Goal: Register for event/course

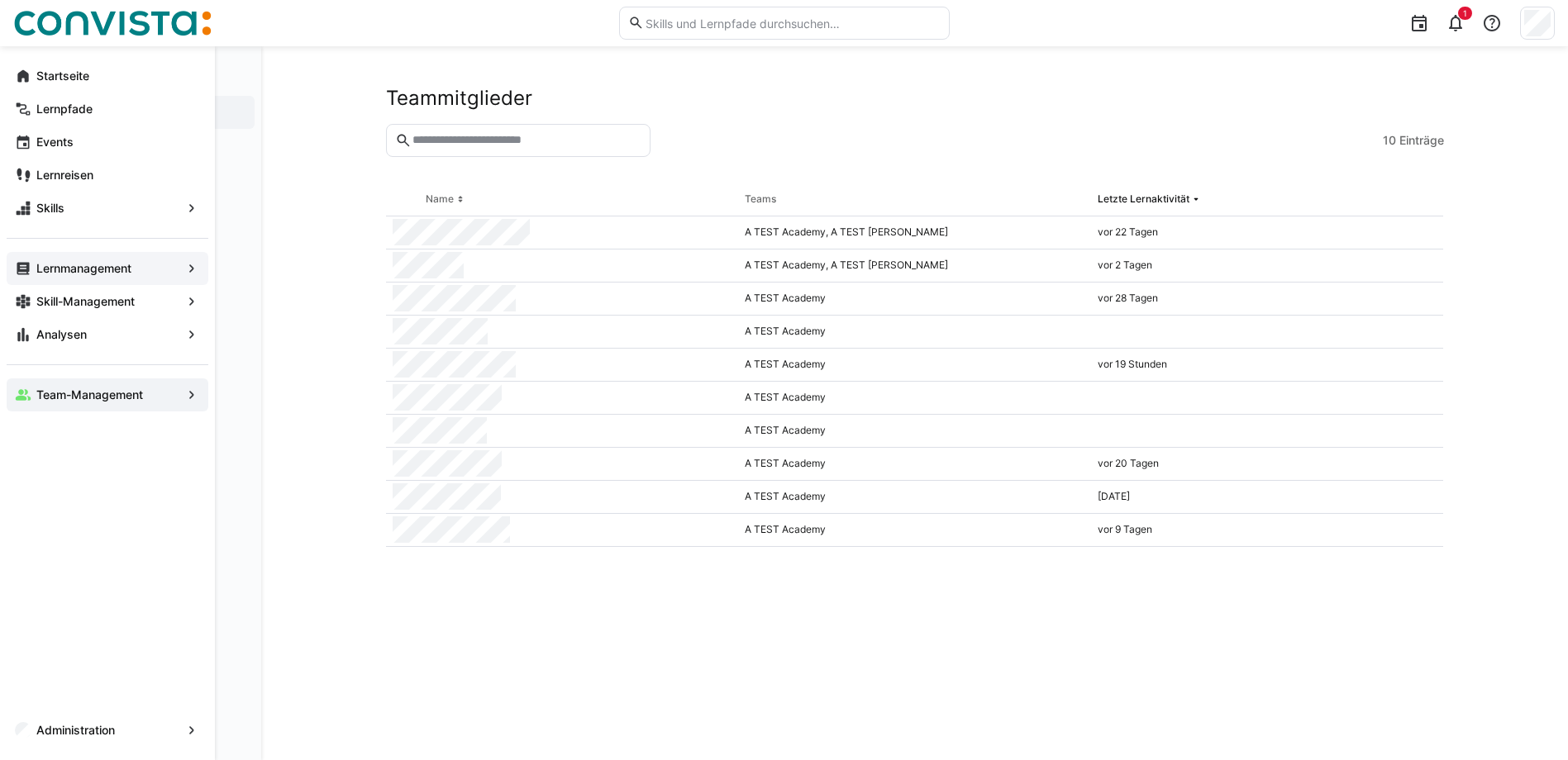
click at [0, 0] on app-navigation-label "Lernmanagement" at bounding box center [0, 0] width 0 height 0
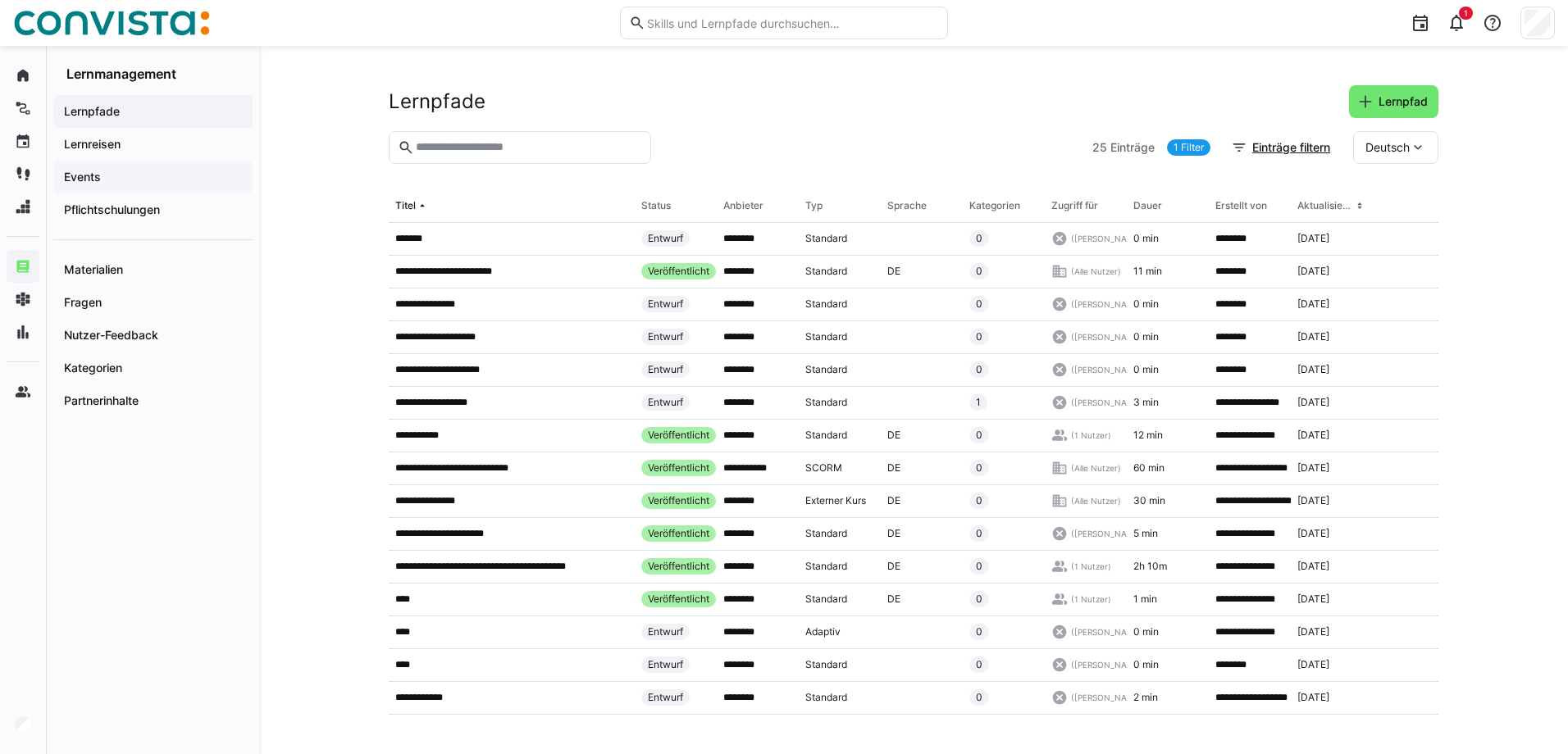
click at [103, 173] on span "Events" at bounding box center [153, 176] width 183 height 16
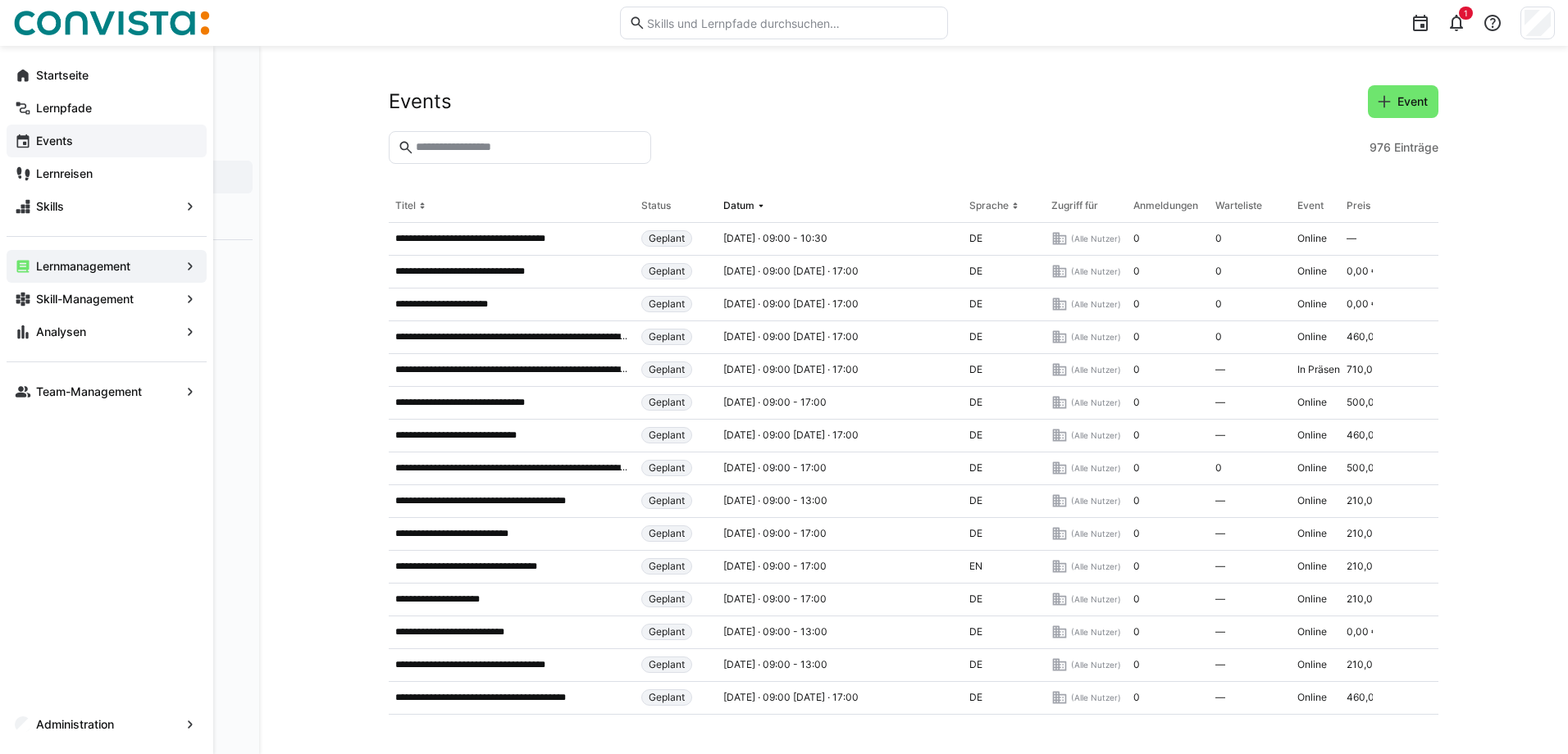
click at [0, 0] on app-navigation-label "Events" at bounding box center [0, 0] width 0 height 0
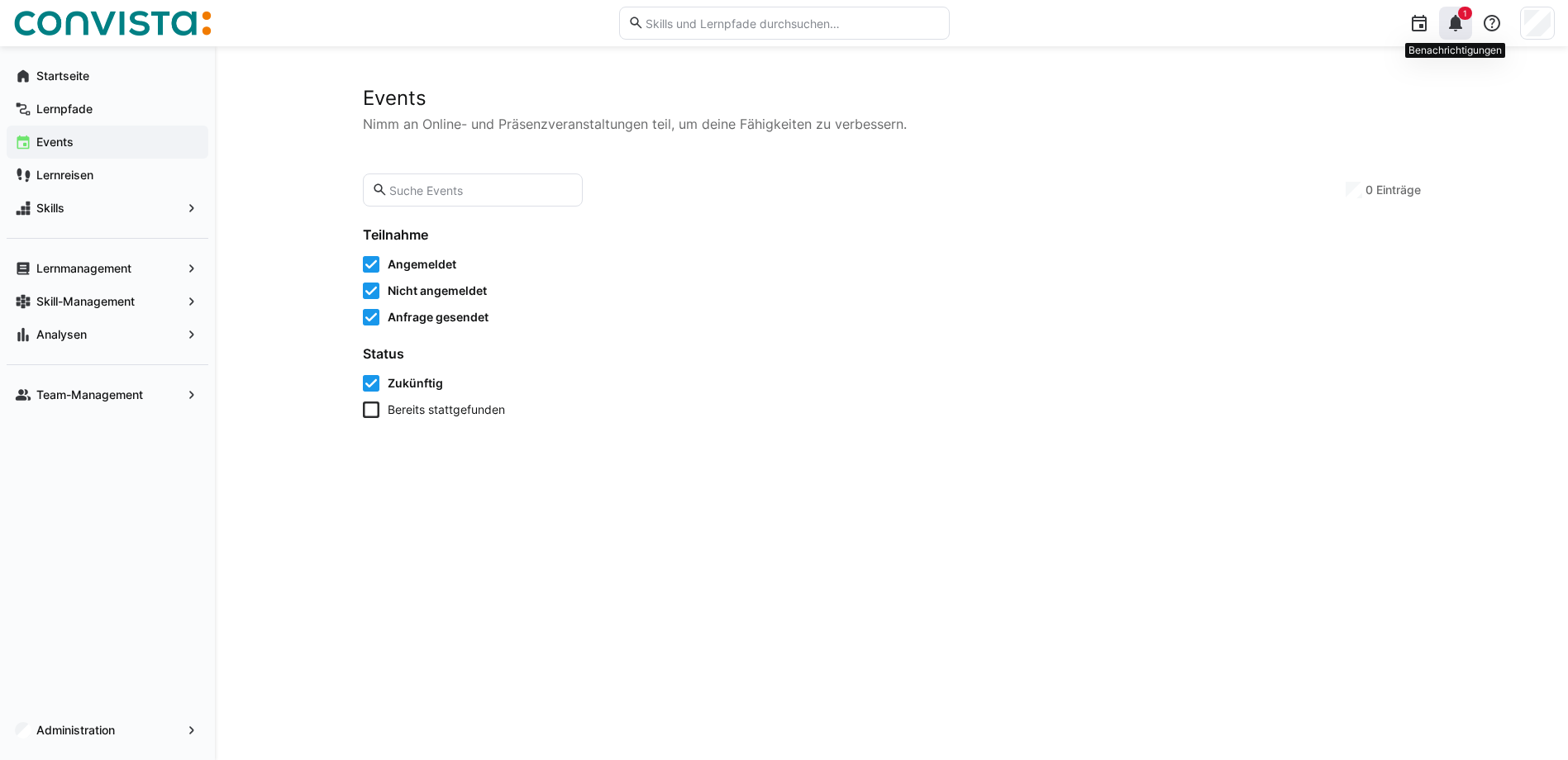
click at [1471, 25] on div "1" at bounding box center [1455, 23] width 33 height 33
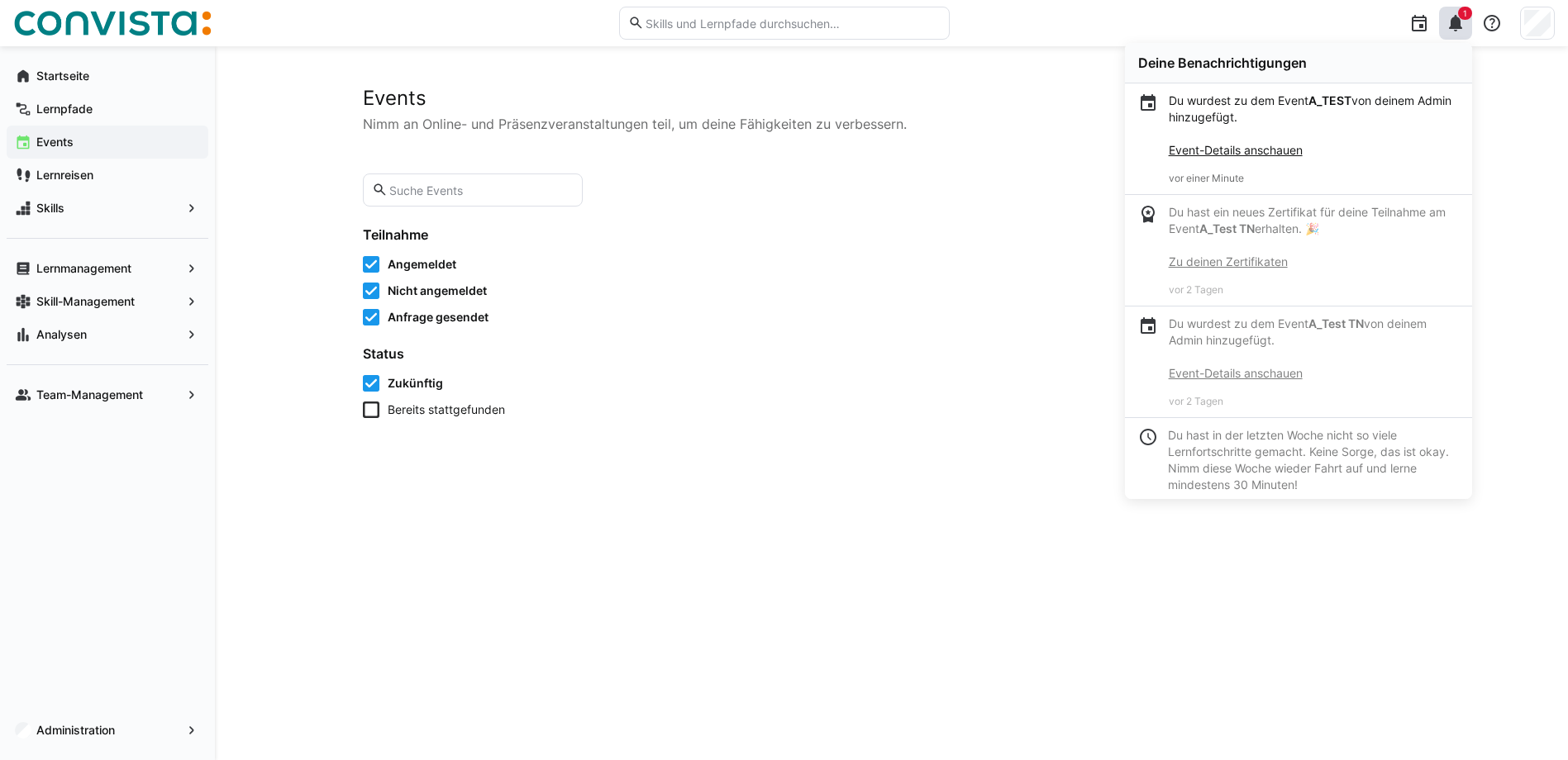
click at [1208, 154] on link "Event-Details anschauen" at bounding box center [1235, 149] width 134 height 14
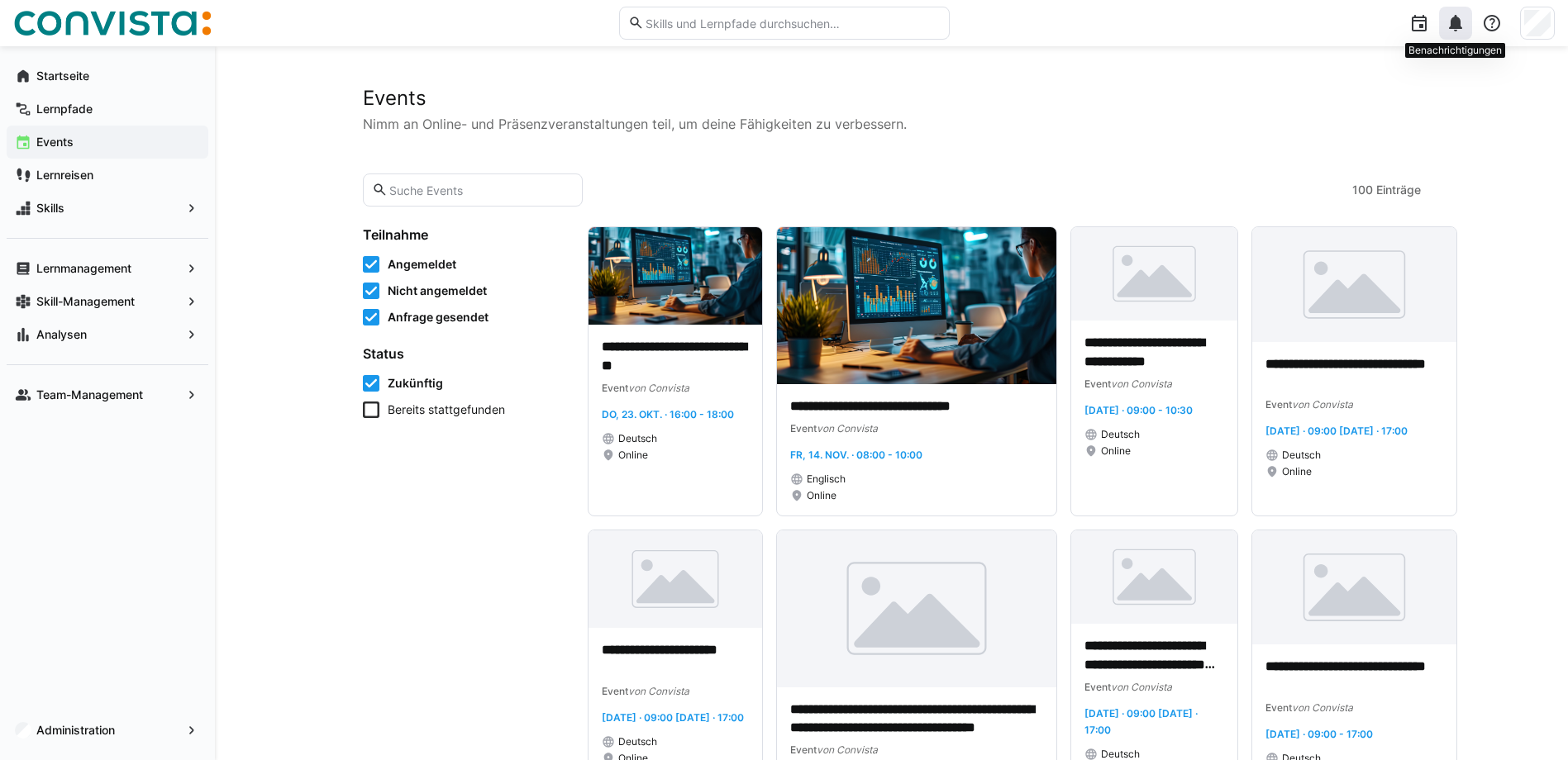
click at [1462, 27] on eds-icon at bounding box center [1455, 22] width 20 height 20
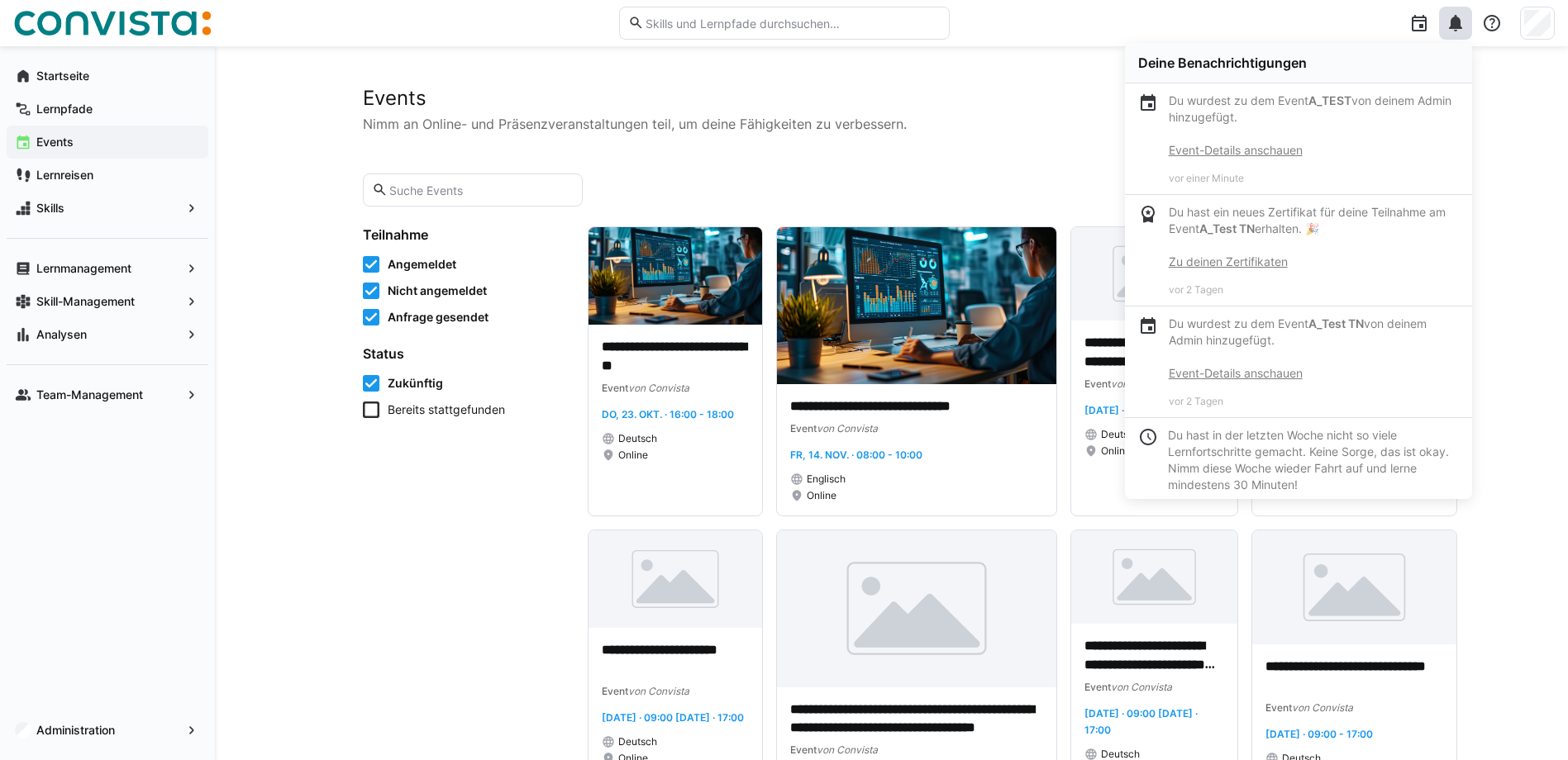
click at [1285, 132] on p "Du wurdest zu dem Event A_TEST von deinem Admin hinzugefügt. Event-Details ansc…" at bounding box center [1313, 125] width 290 height 66
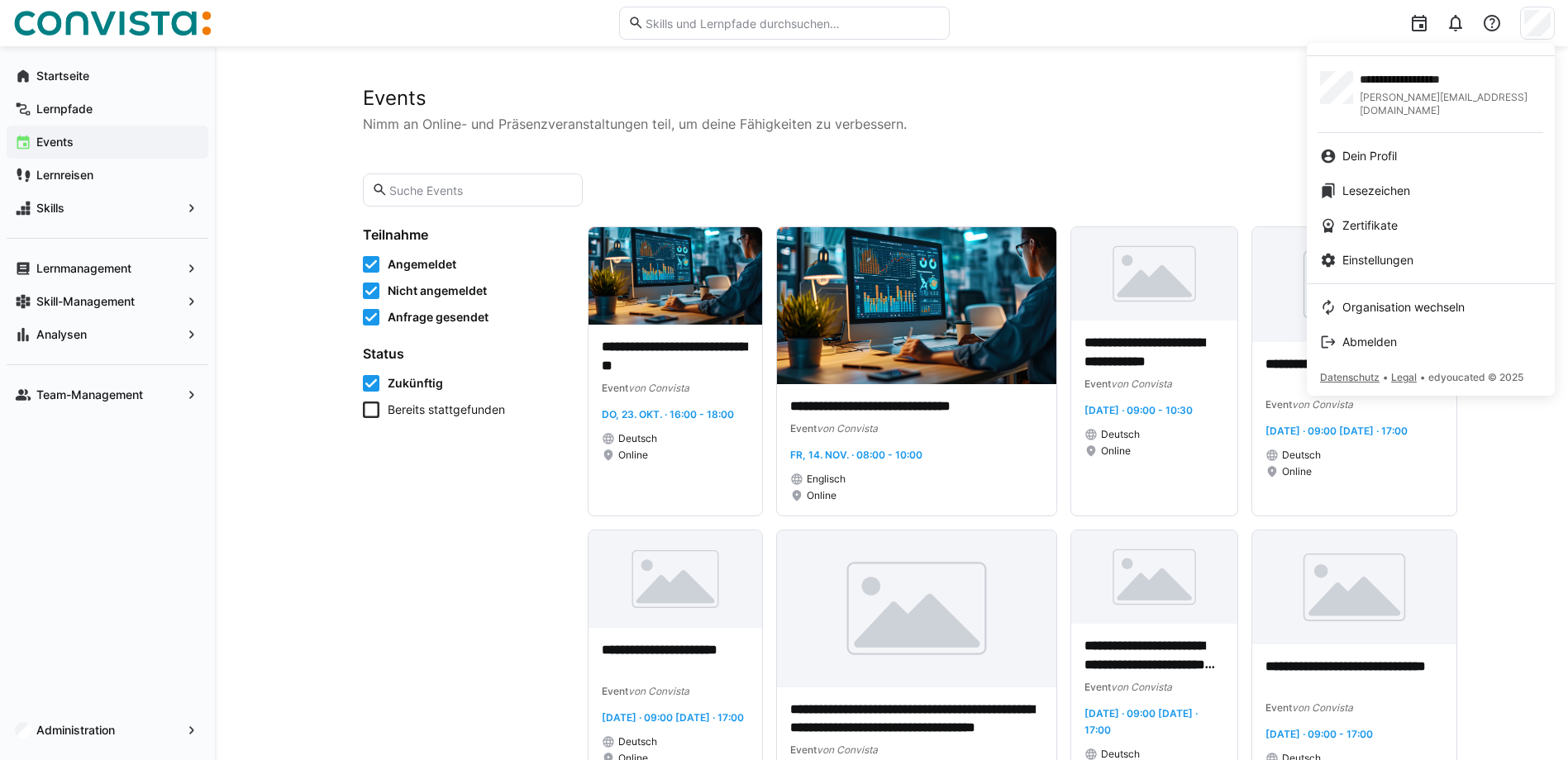
click at [1459, 16] on div at bounding box center [784, 380] width 1568 height 760
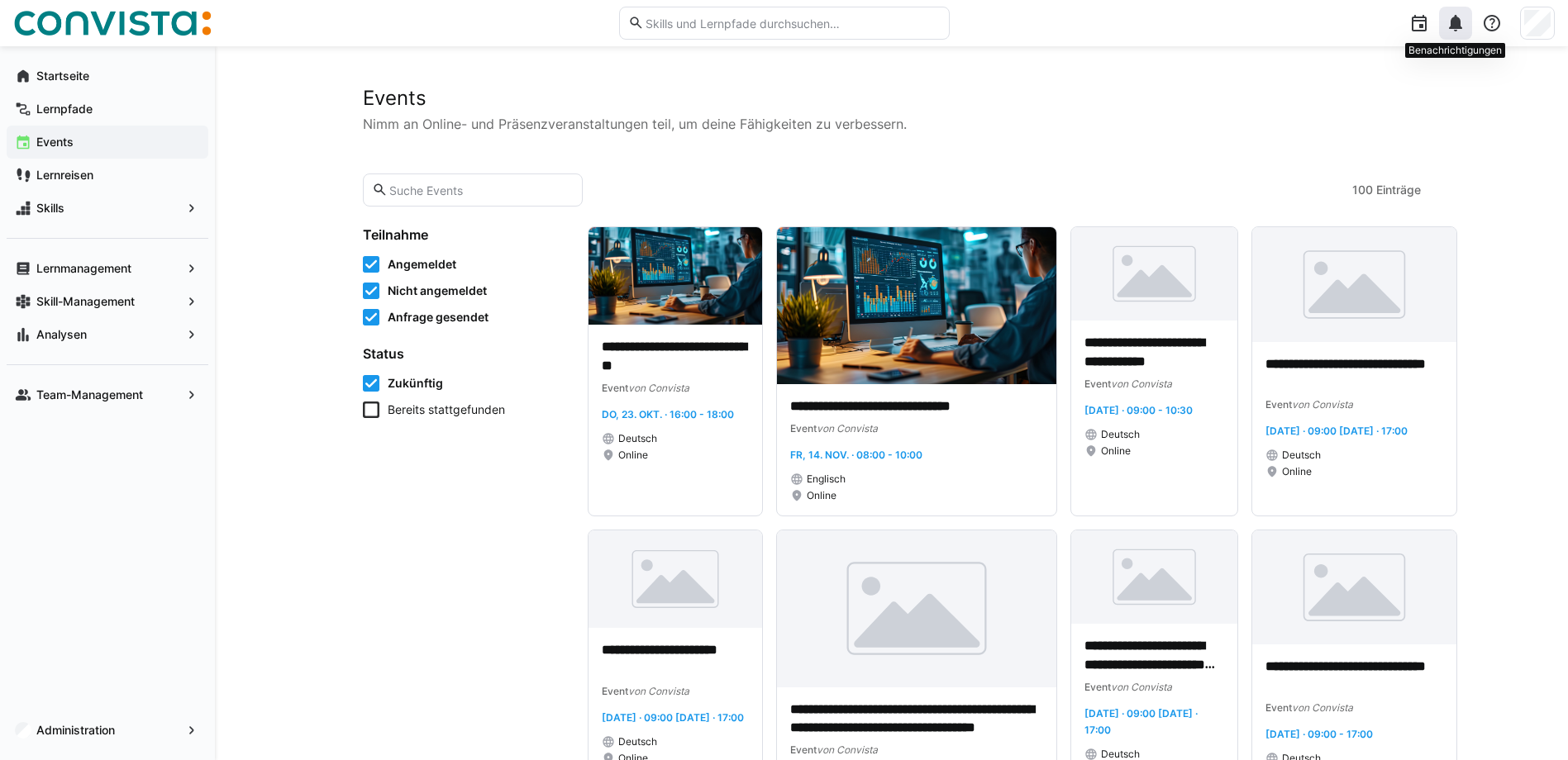
click at [1452, 33] on div at bounding box center [1455, 23] width 33 height 33
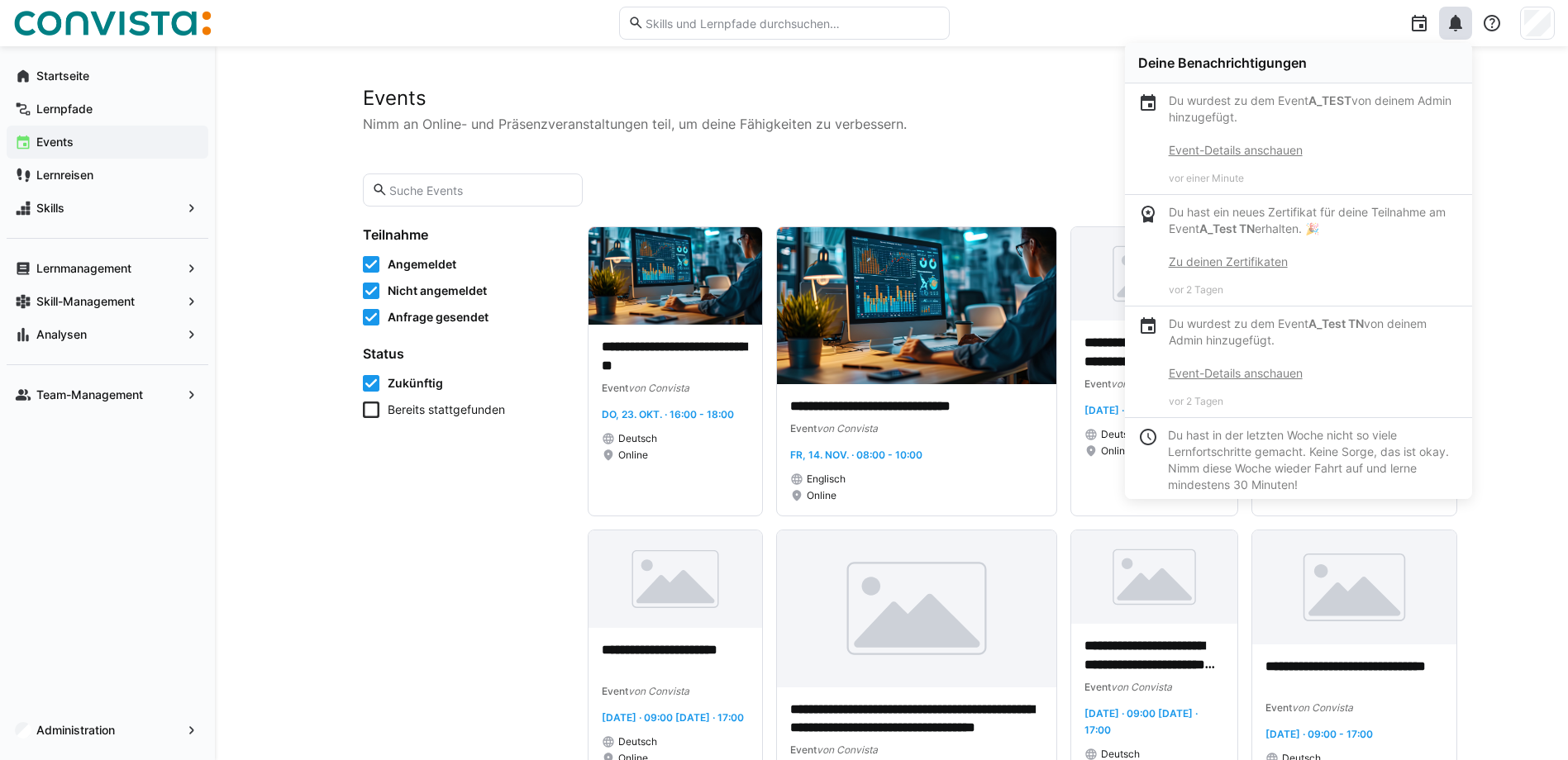
click at [1239, 147] on link "Event-Details anschauen" at bounding box center [1235, 149] width 134 height 14
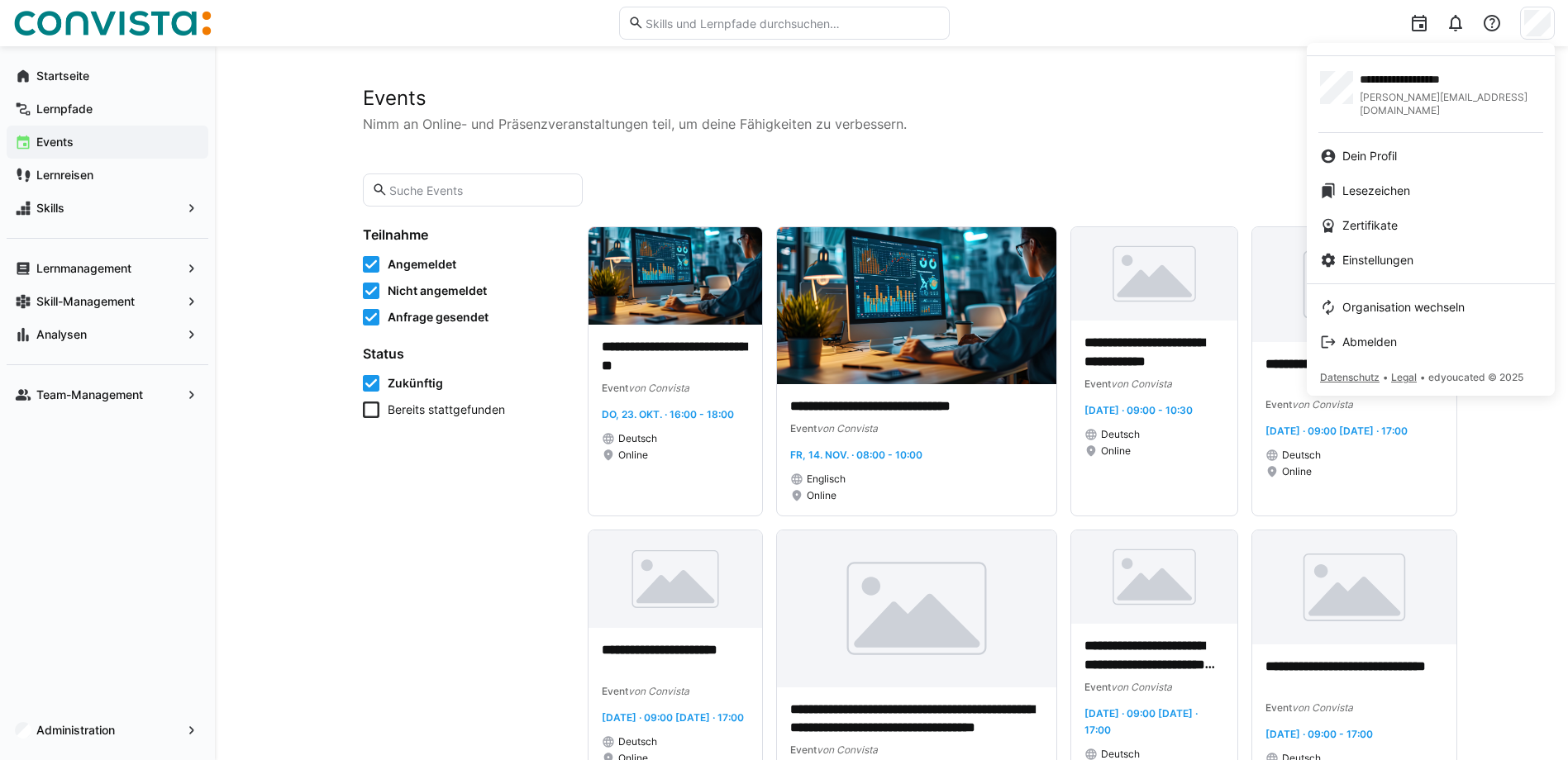
click at [1454, 21] on div at bounding box center [784, 380] width 1568 height 760
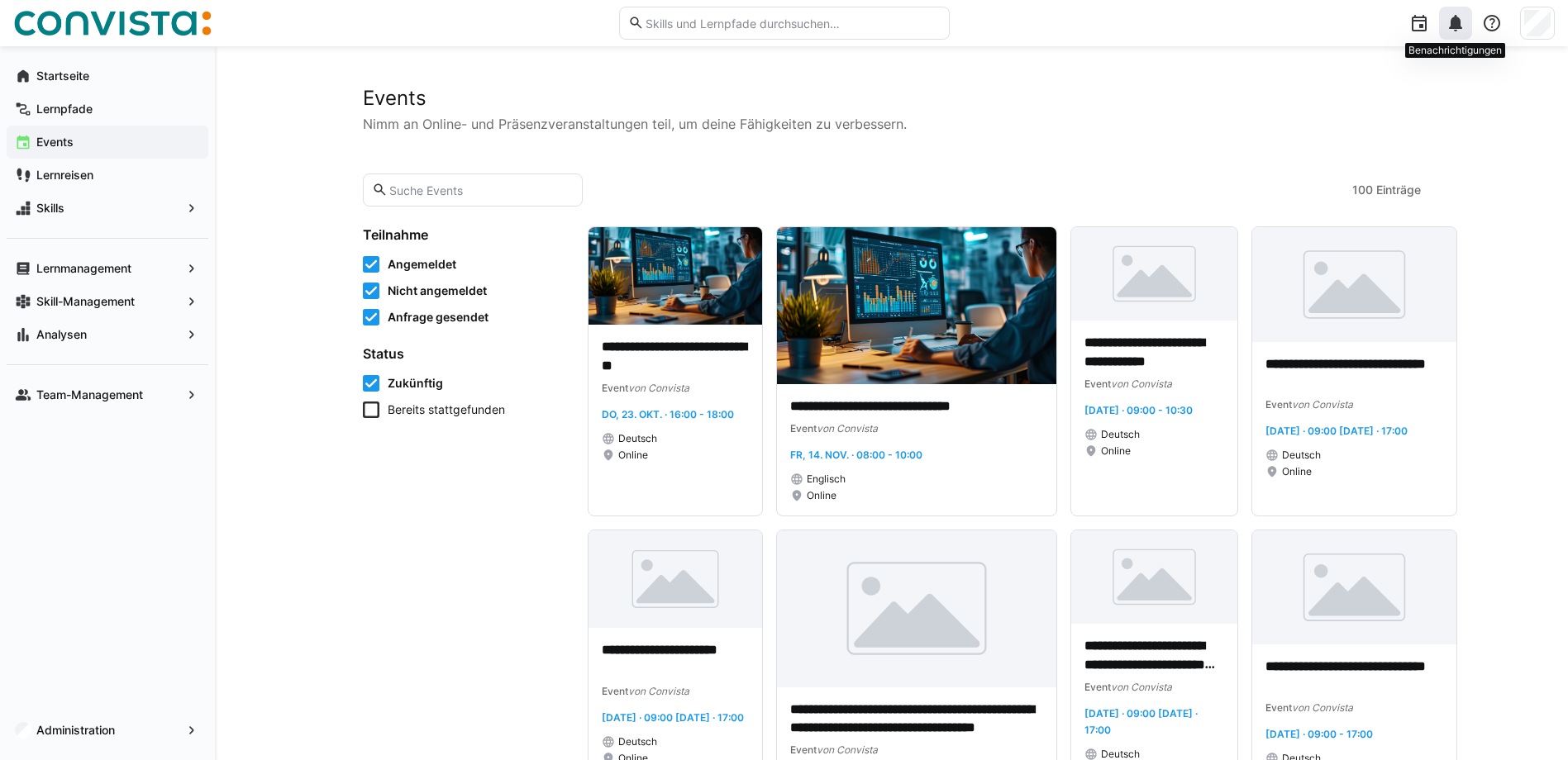
click at [1460, 28] on eds-icon at bounding box center [1455, 22] width 20 height 20
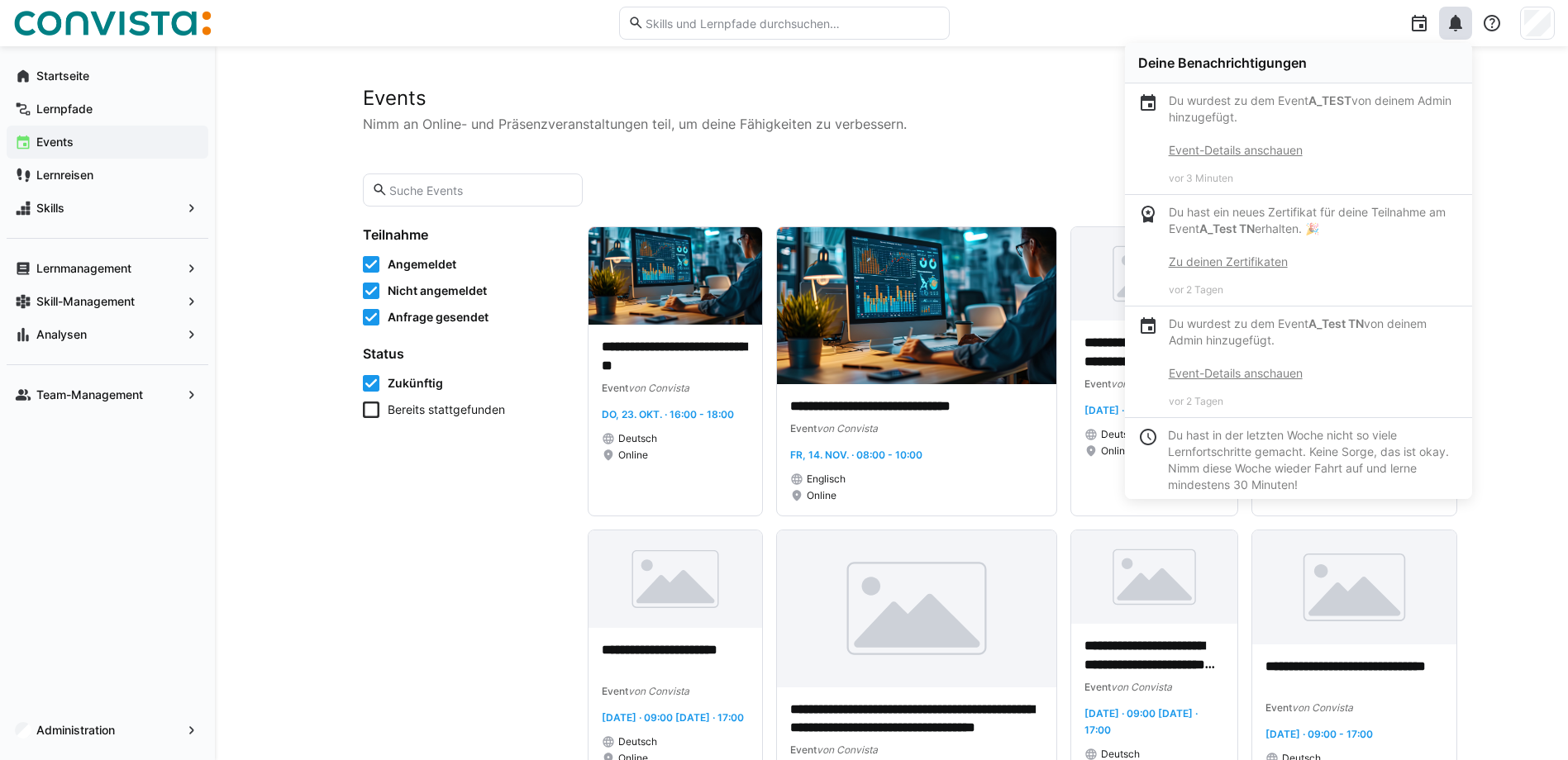
click at [1223, 150] on link "Event-Details anschauen" at bounding box center [1235, 149] width 134 height 14
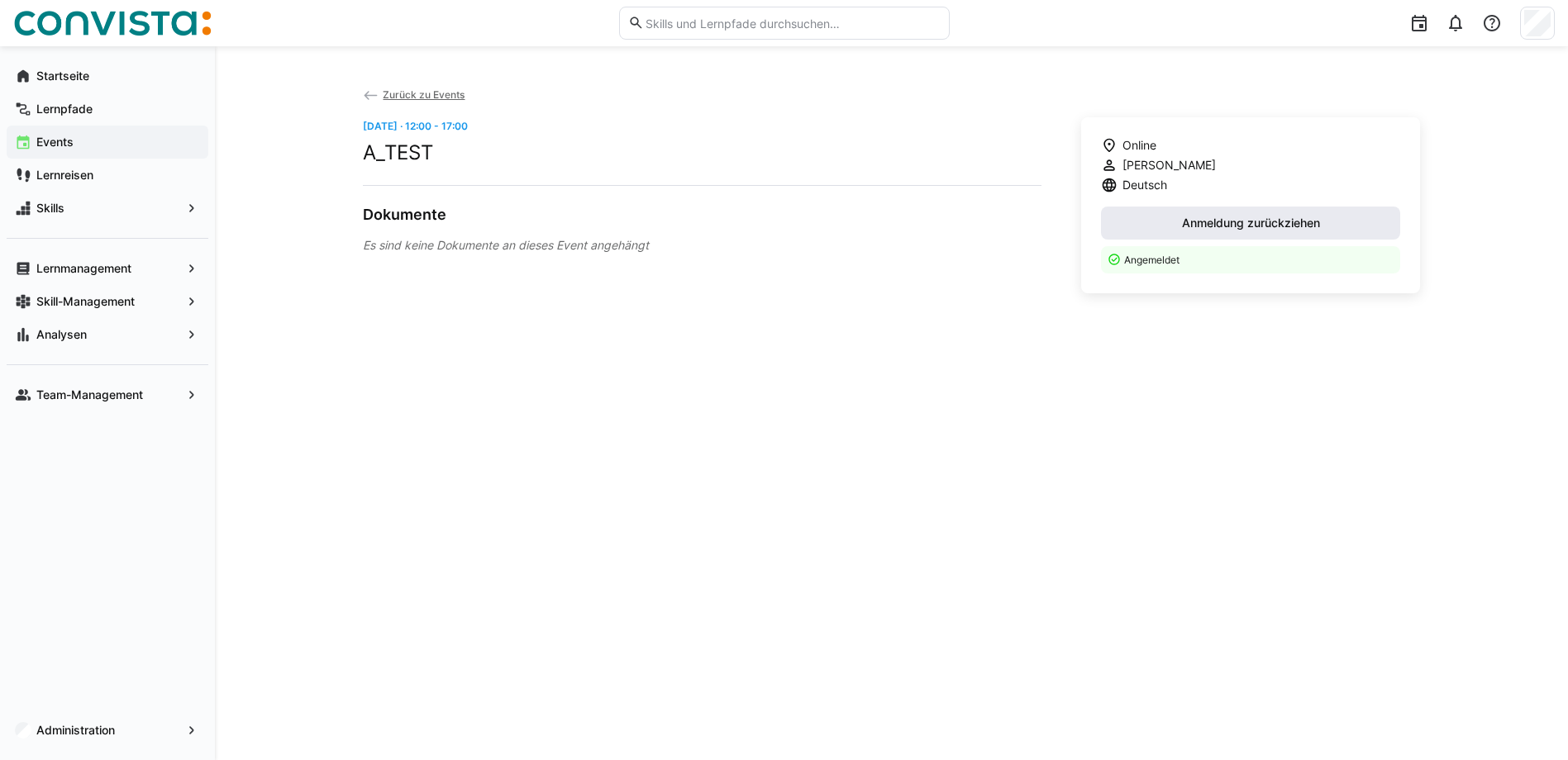
click at [1245, 224] on span "Anmeldung zurückziehen" at bounding box center [1250, 223] width 143 height 16
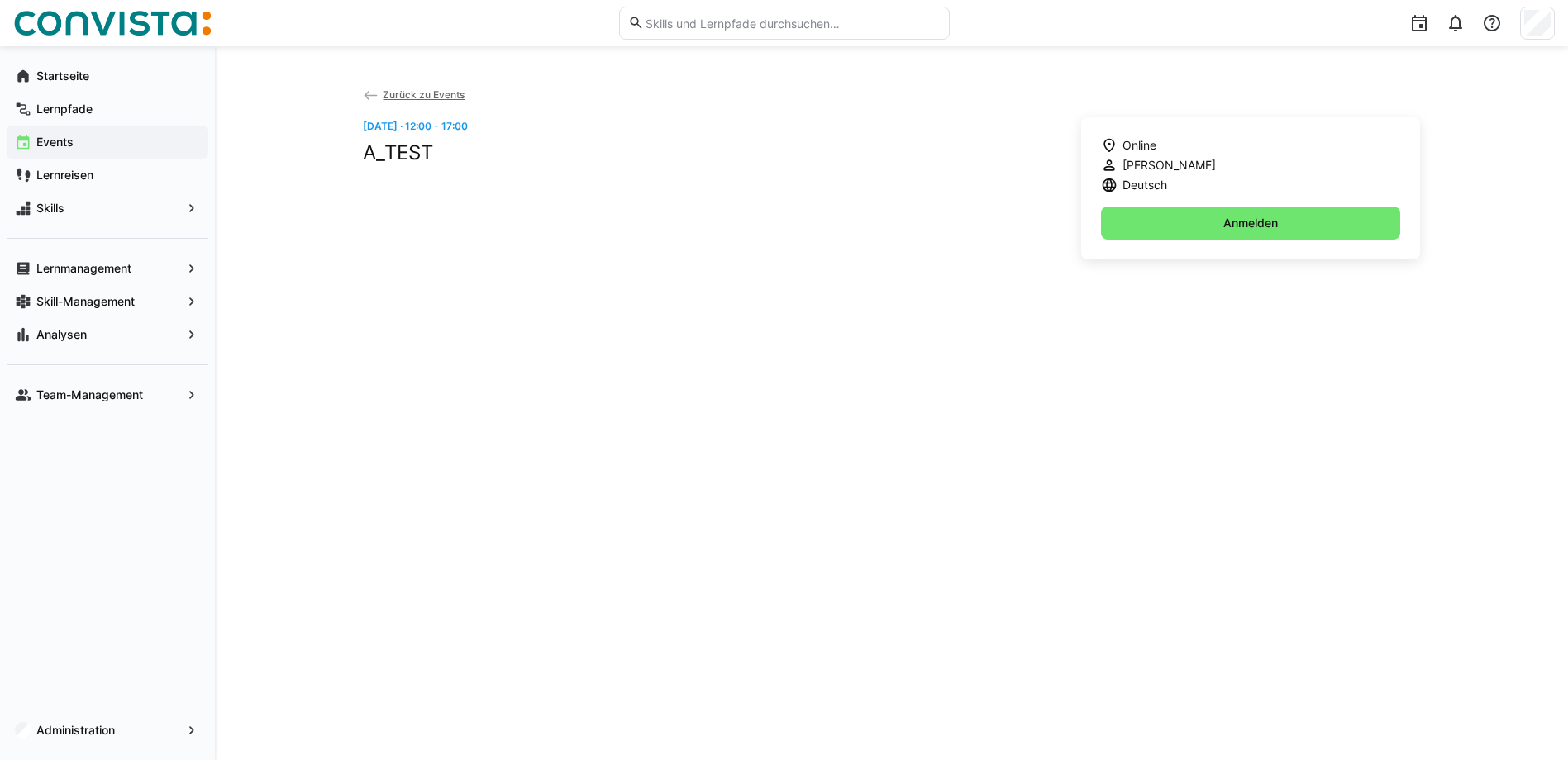
click at [392, 95] on span "Zurück zu Events" at bounding box center [424, 95] width 82 height 13
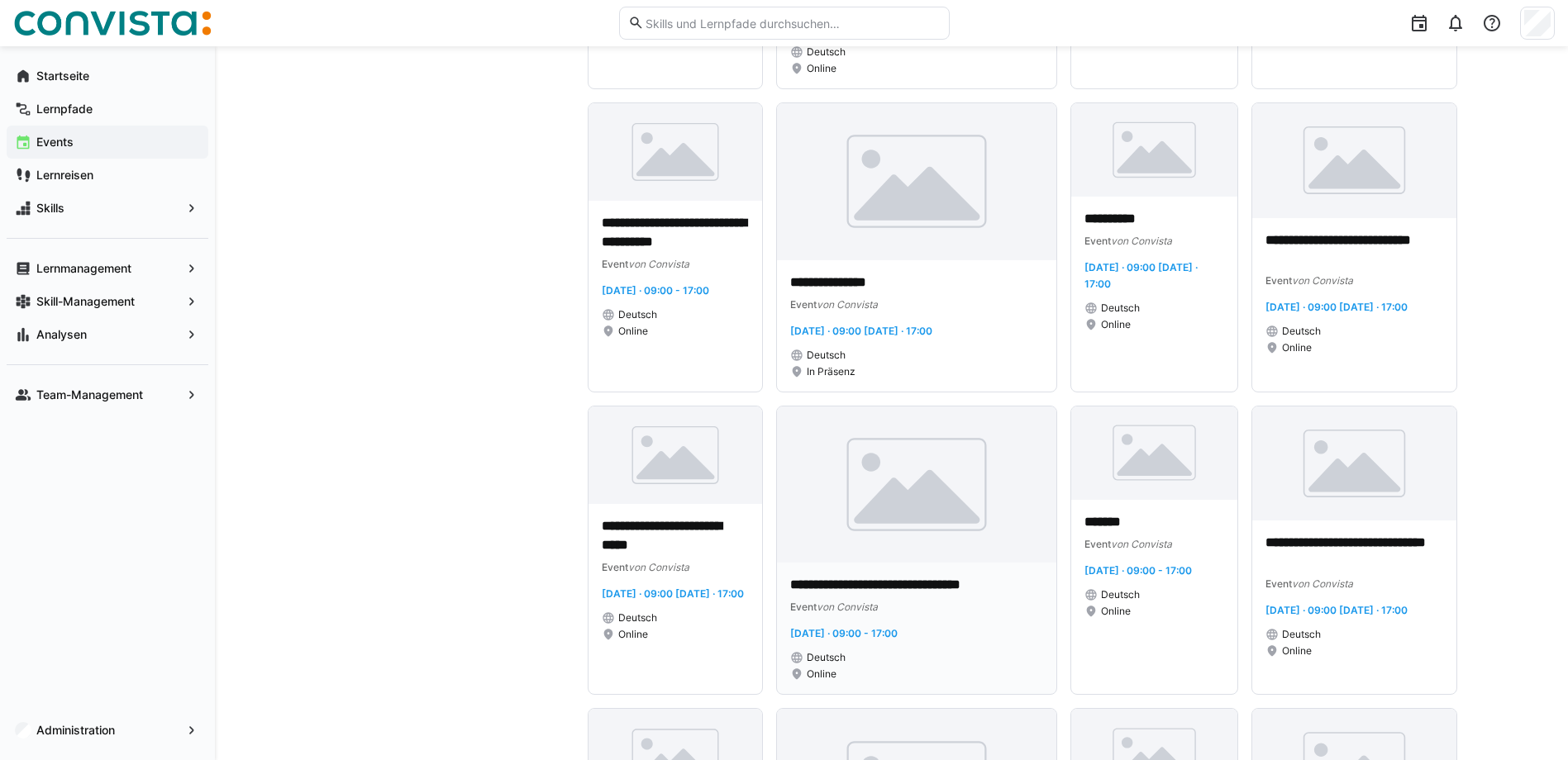
scroll to position [3140, 0]
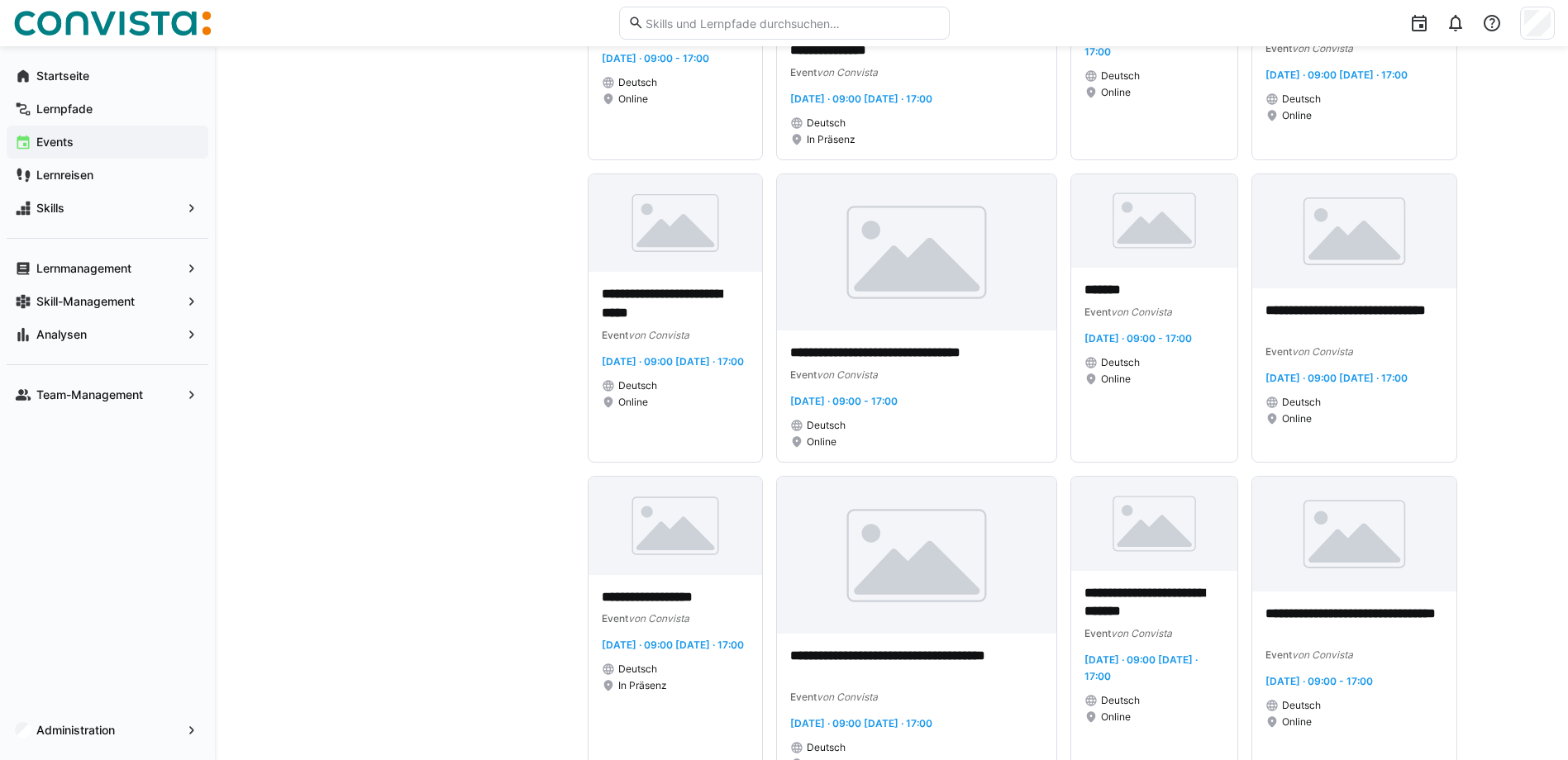
click at [97, 143] on span "Events" at bounding box center [117, 142] width 167 height 16
click at [106, 143] on span "Events" at bounding box center [117, 142] width 167 height 16
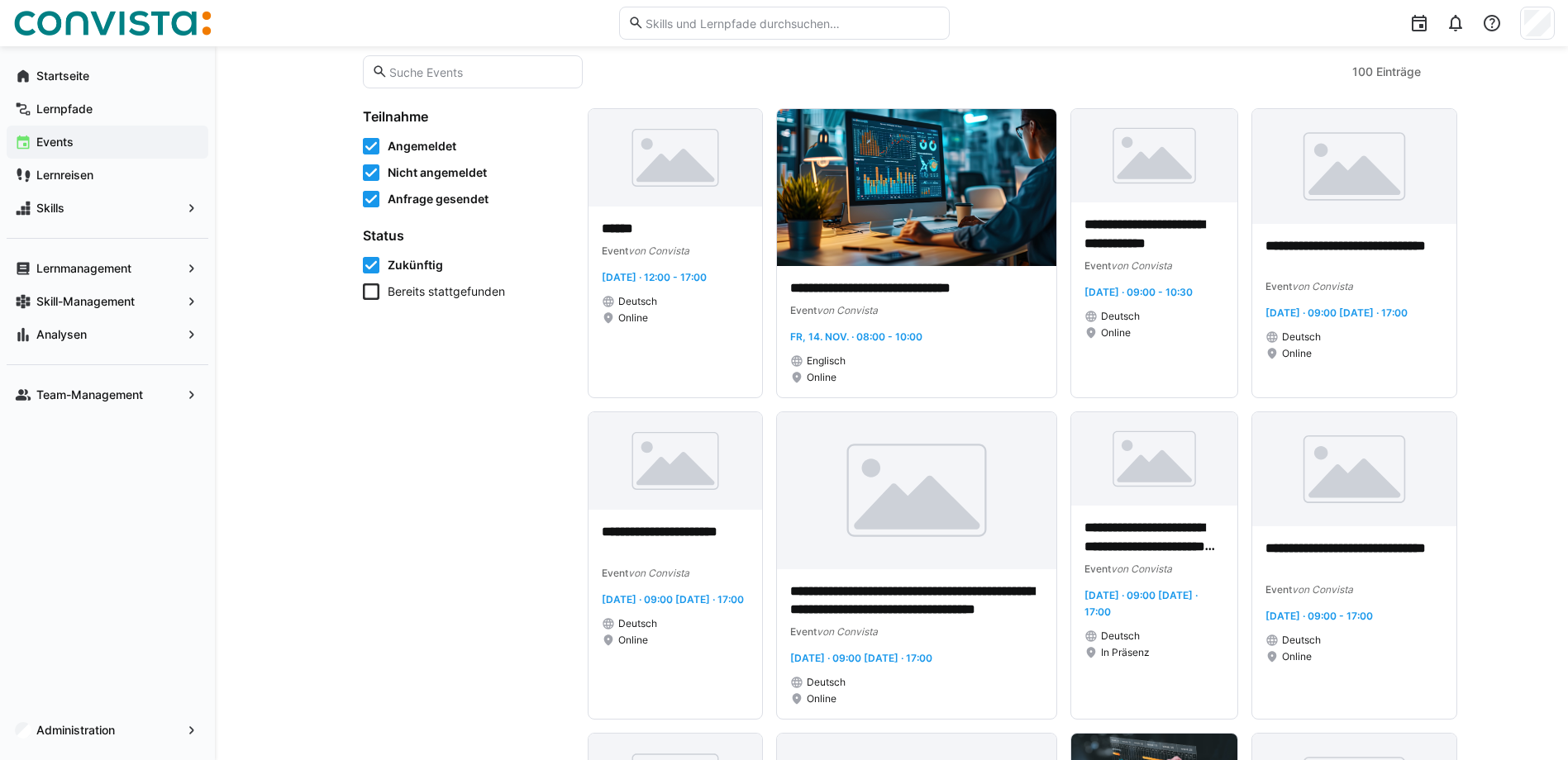
scroll to position [0, 0]
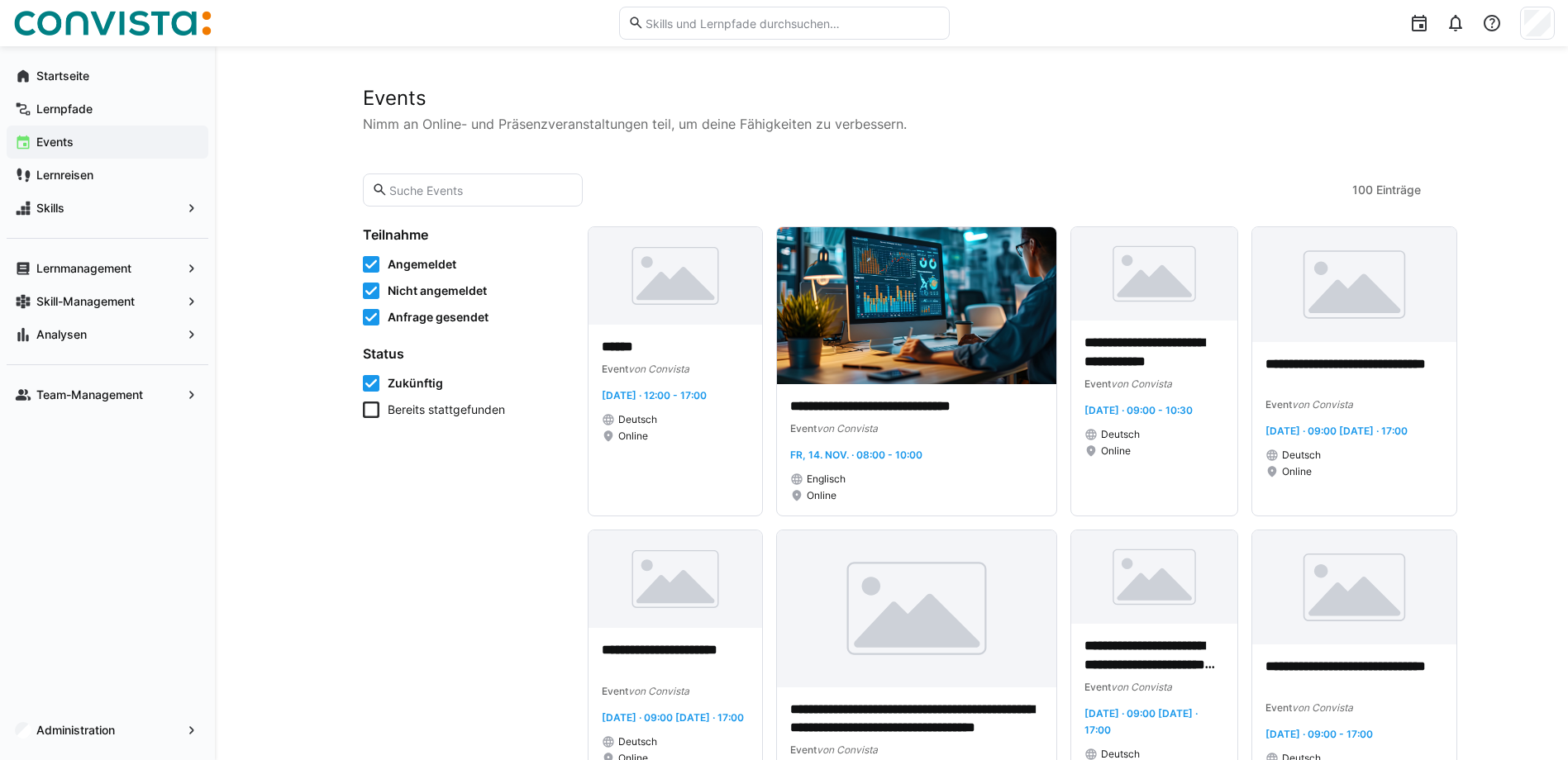
click at [401, 192] on input "text" at bounding box center [481, 190] width 186 height 15
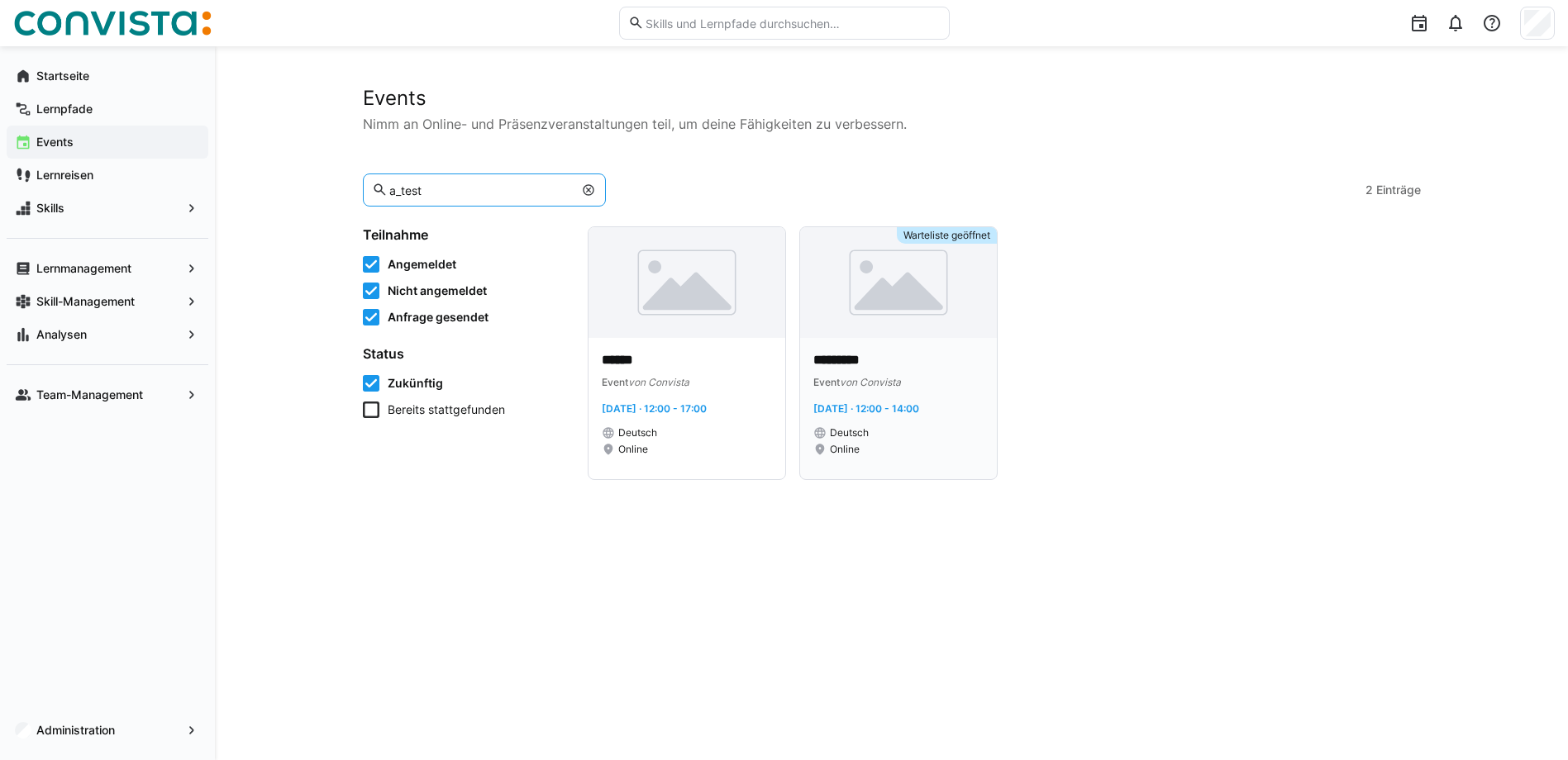
type input "a_test"
click at [901, 313] on img at bounding box center [898, 283] width 196 height 111
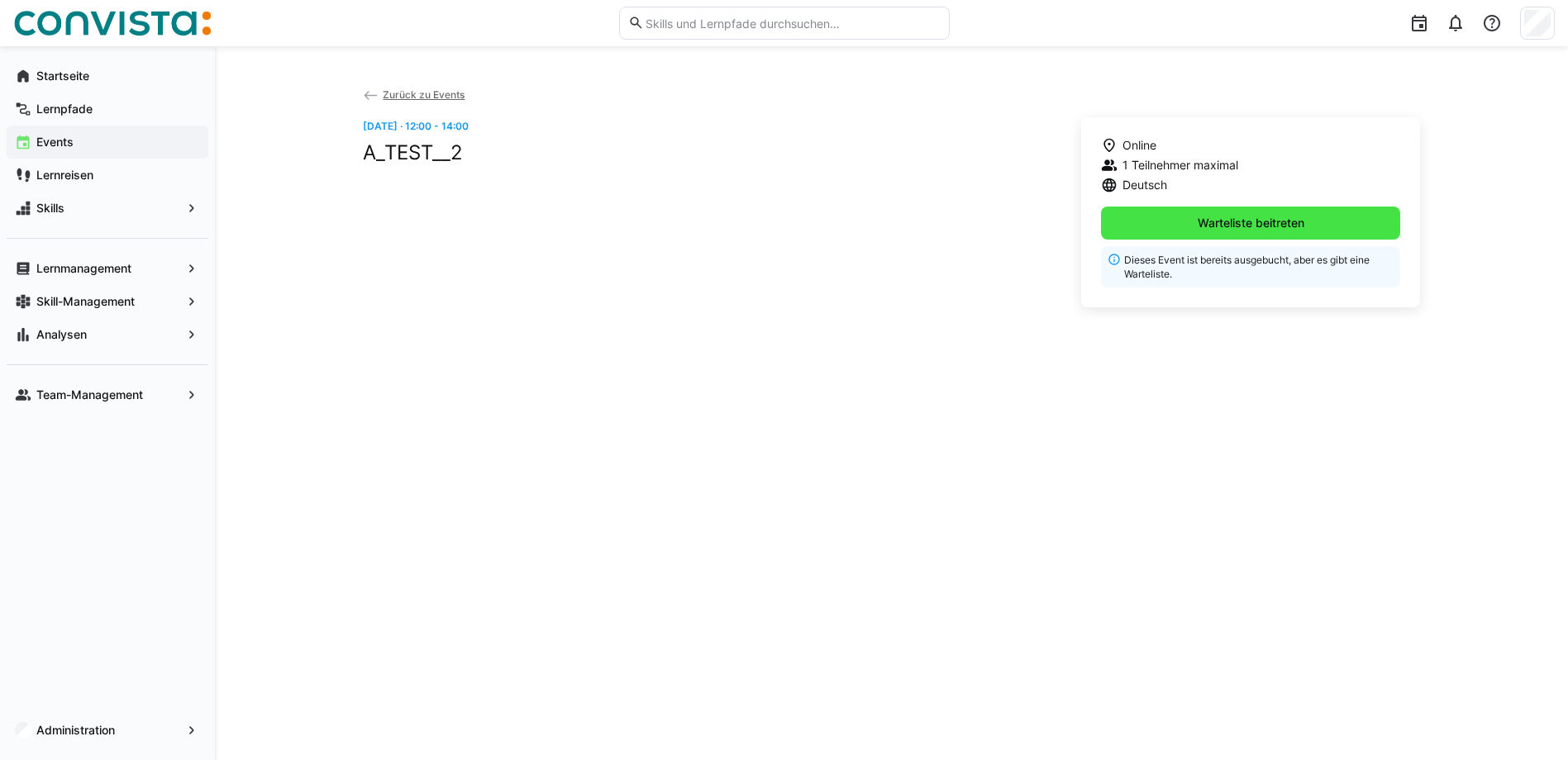
click at [1224, 223] on span "Warteliste beitreten" at bounding box center [1250, 223] width 112 height 16
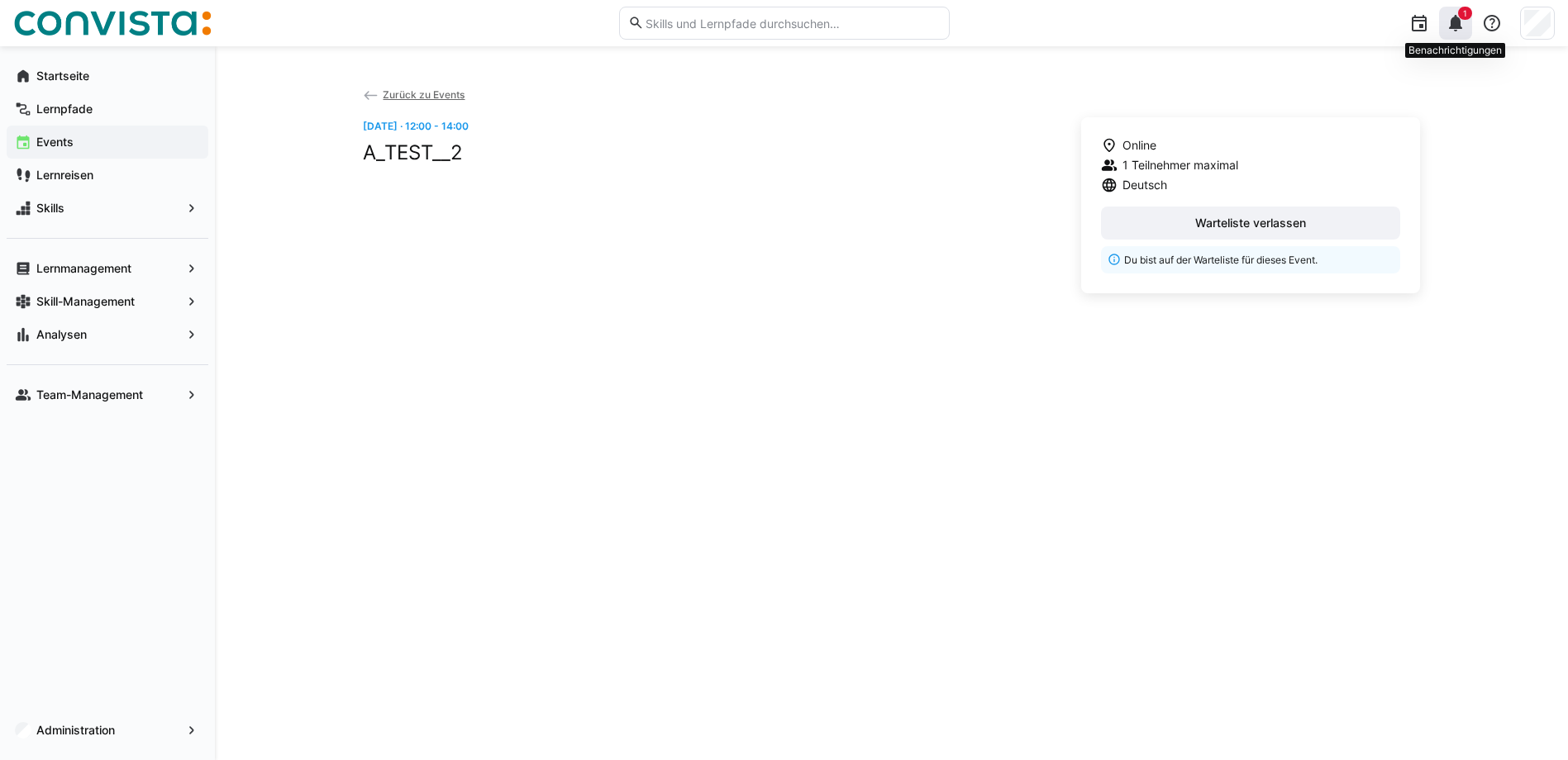
click at [1471, 12] on span "1" at bounding box center [1465, 13] width 14 height 13
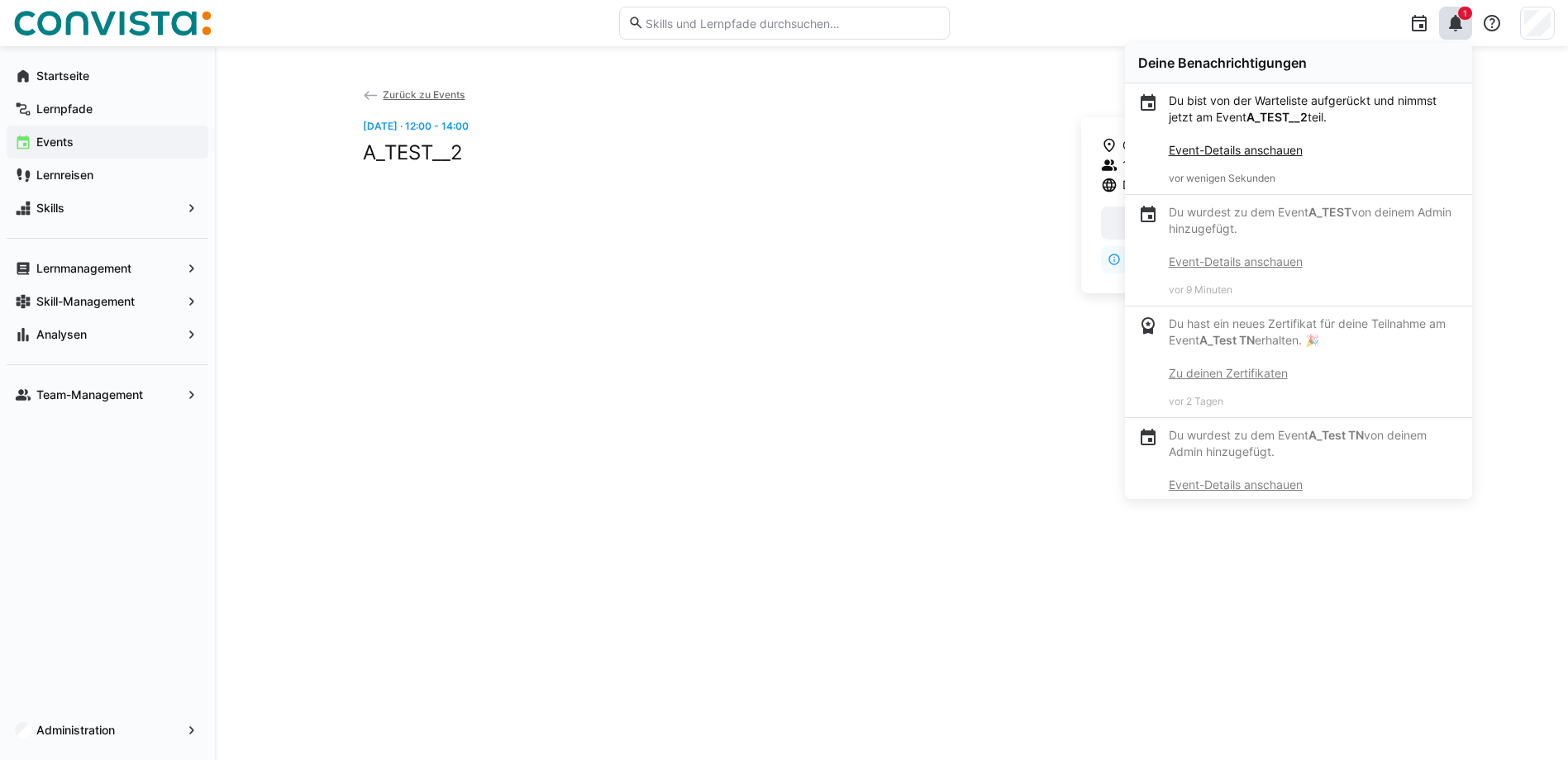
click at [863, 342] on div "Zurück zu Events Do, 4. Sep. · 12:00 - 14:00 A_TEST__2 Online 1 Teilnehmer maxi…" at bounding box center [892, 403] width 1058 height 634
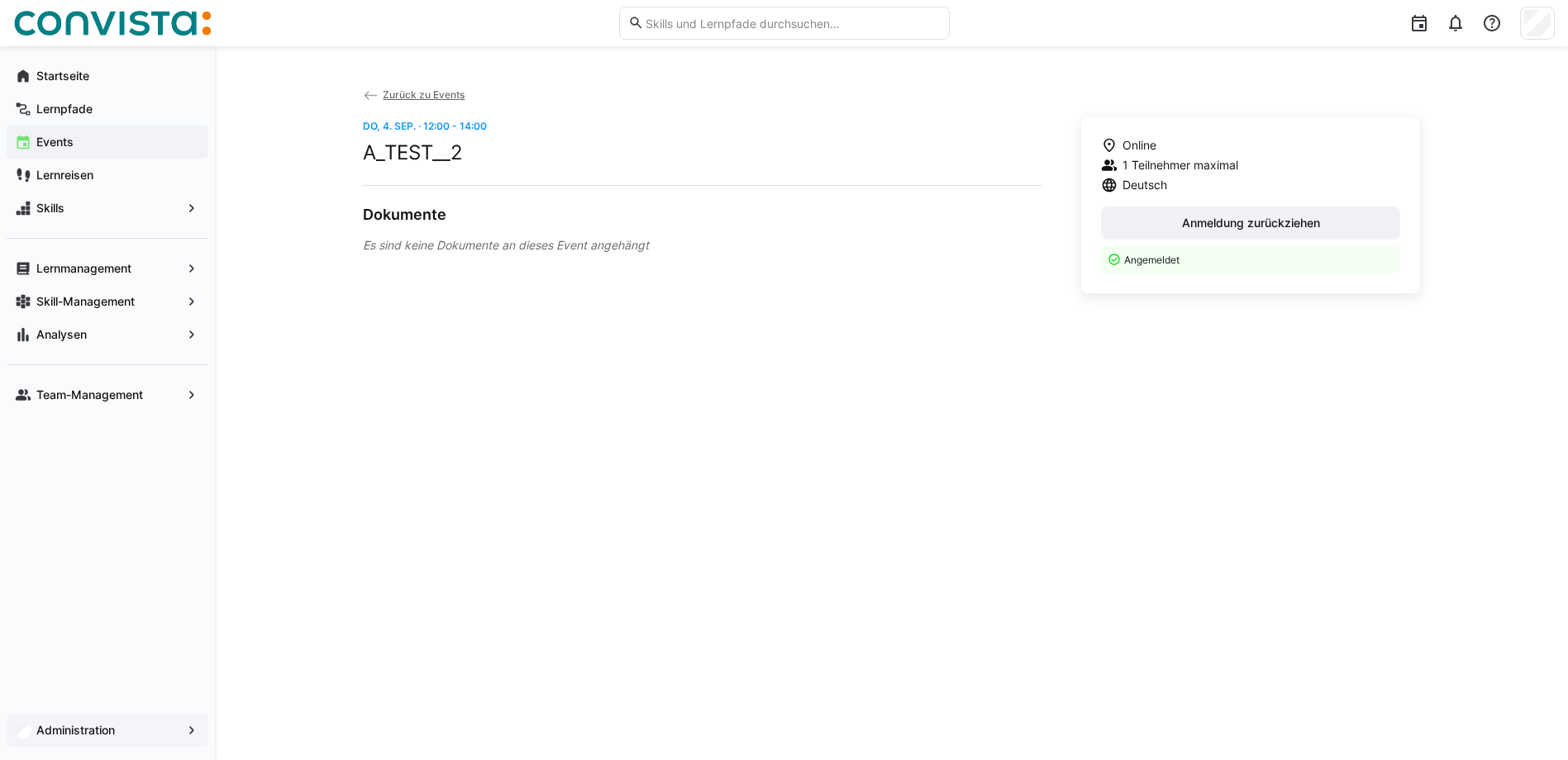
click at [0, 0] on app-navigation-label "Administration" at bounding box center [0, 0] width 0 height 0
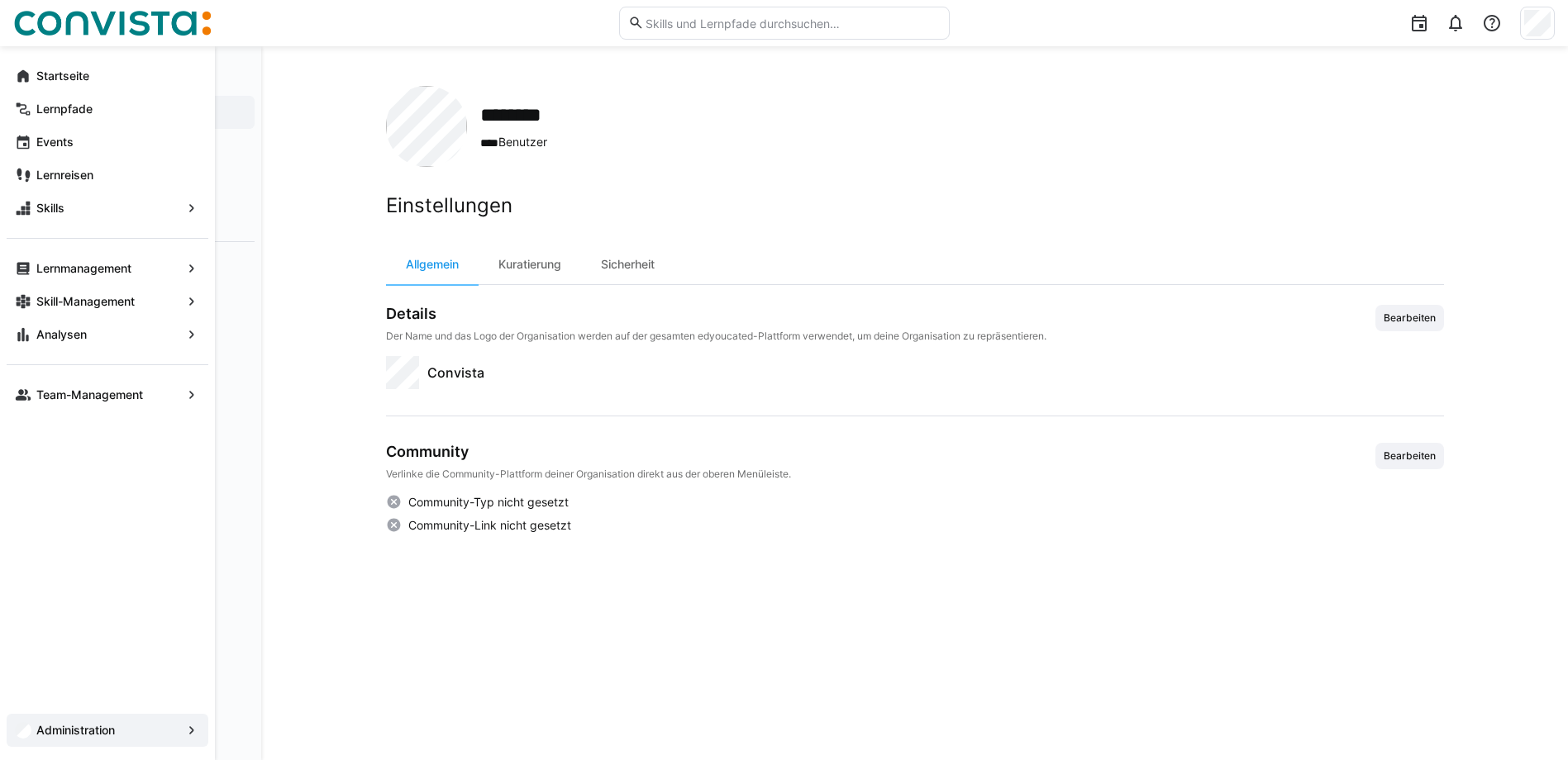
click at [0, 0] on app-navigation-label "Administration" at bounding box center [0, 0] width 0 height 0
click at [0, 0] on app-navigation-label "Team-Management" at bounding box center [0, 0] width 0 height 0
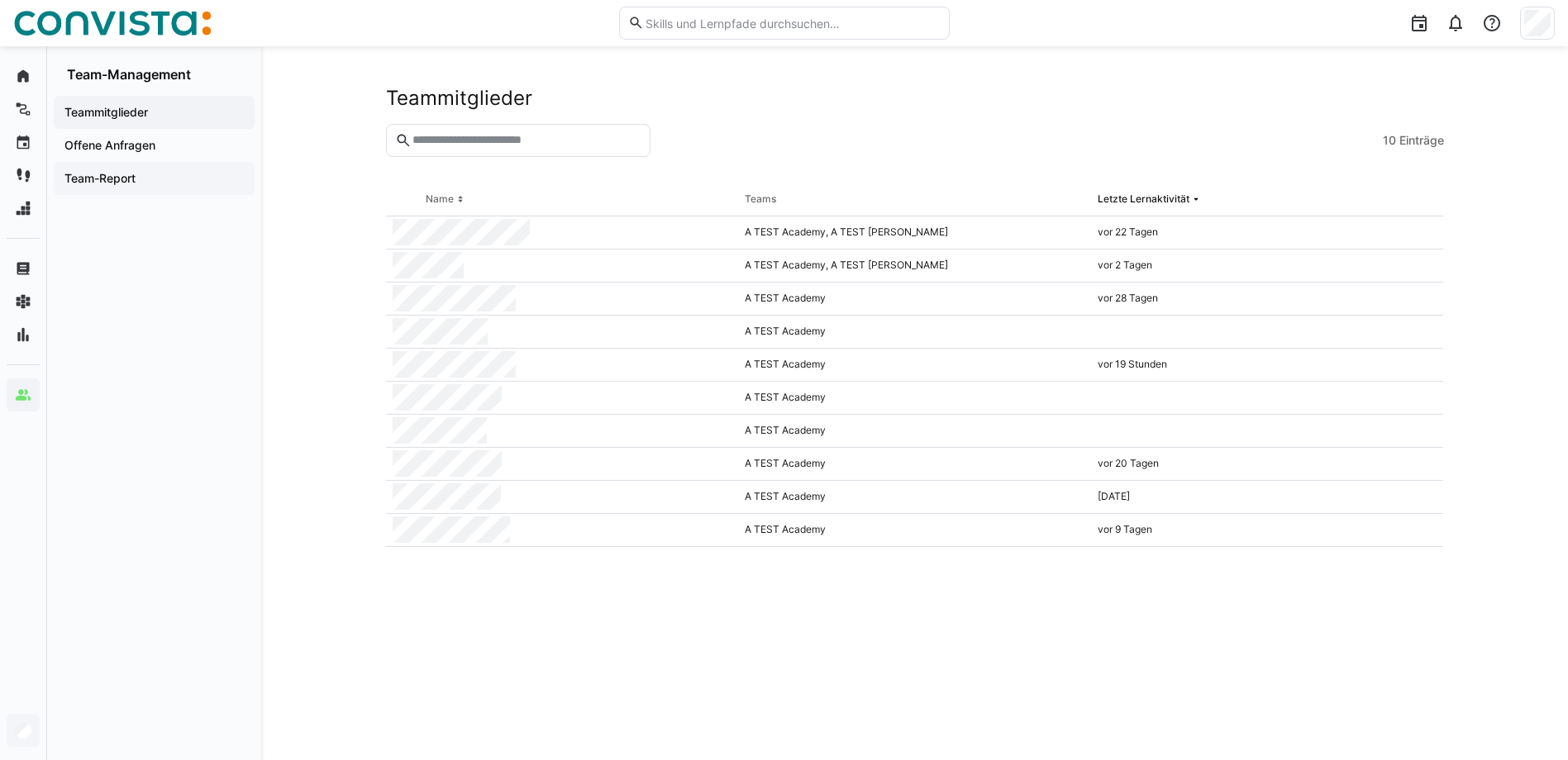
click at [0, 0] on app-navigation-label "Team-Report" at bounding box center [0, 0] width 0 height 0
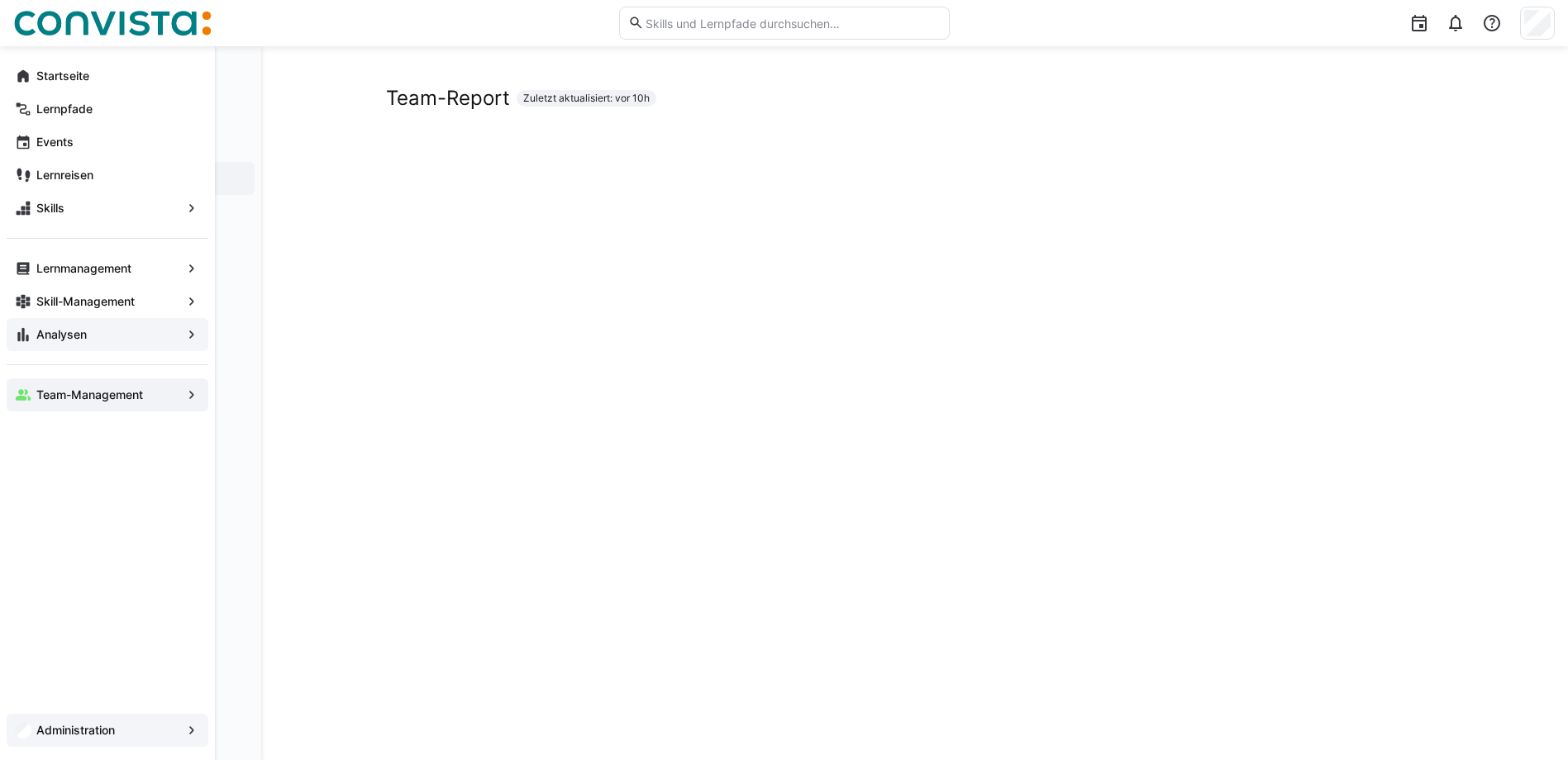
click at [0, 0] on app-navigation-label "Analysen" at bounding box center [0, 0] width 0 height 0
click at [111, 402] on span "Team-Management" at bounding box center [108, 395] width 147 height 16
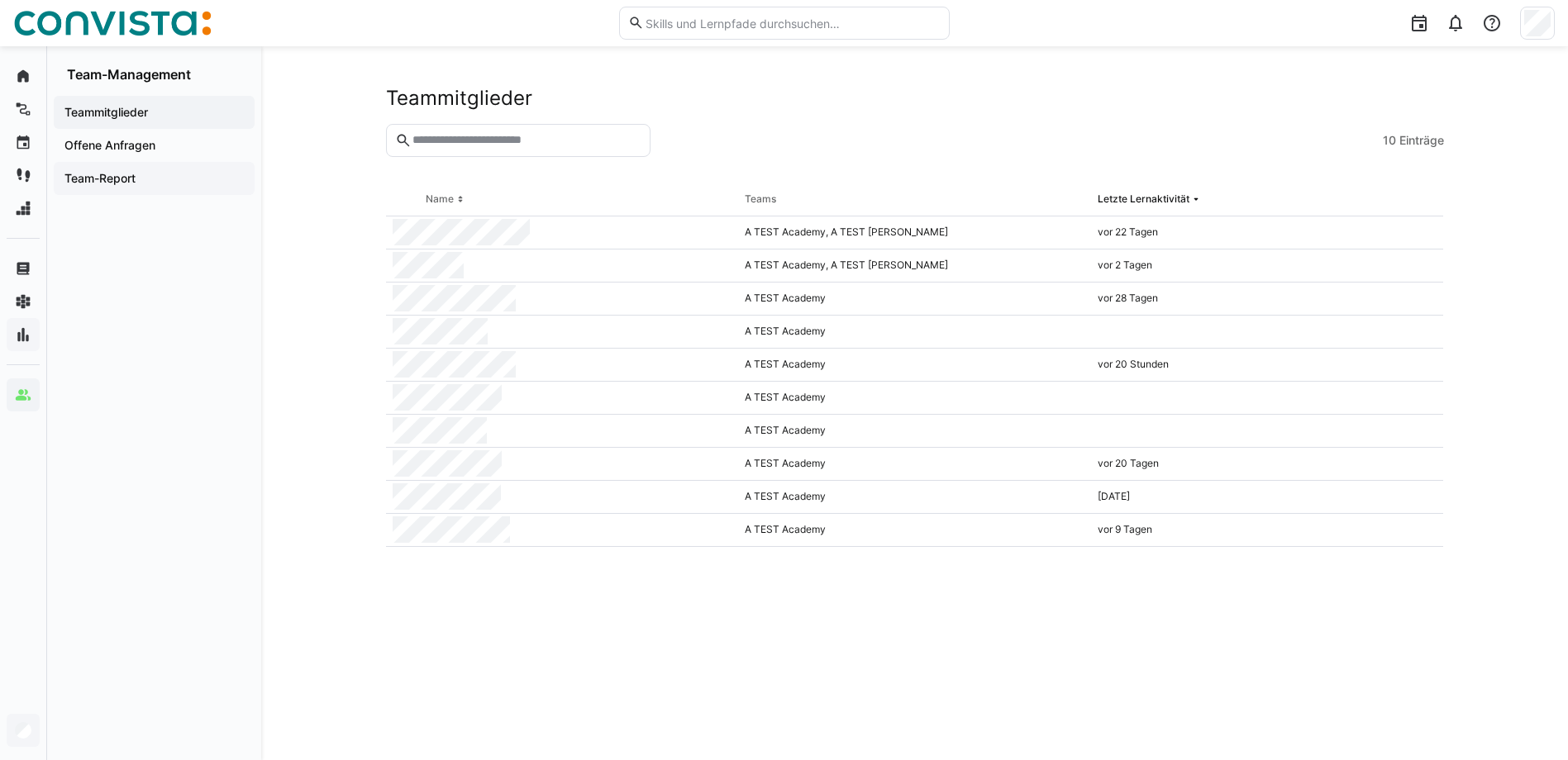
click at [0, 0] on app-navigation-label "Team-Report" at bounding box center [0, 0] width 0 height 0
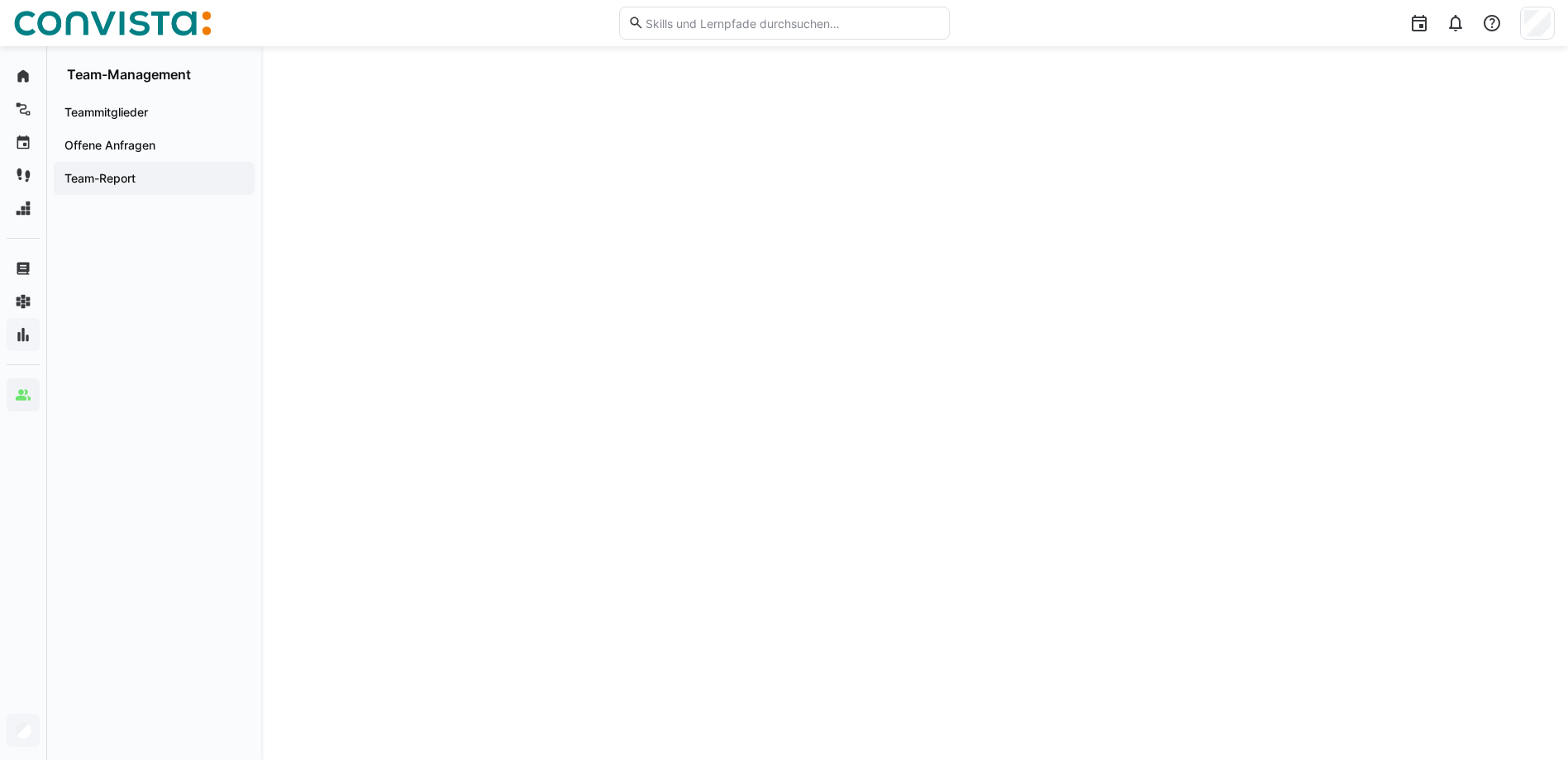
scroll to position [360, 0]
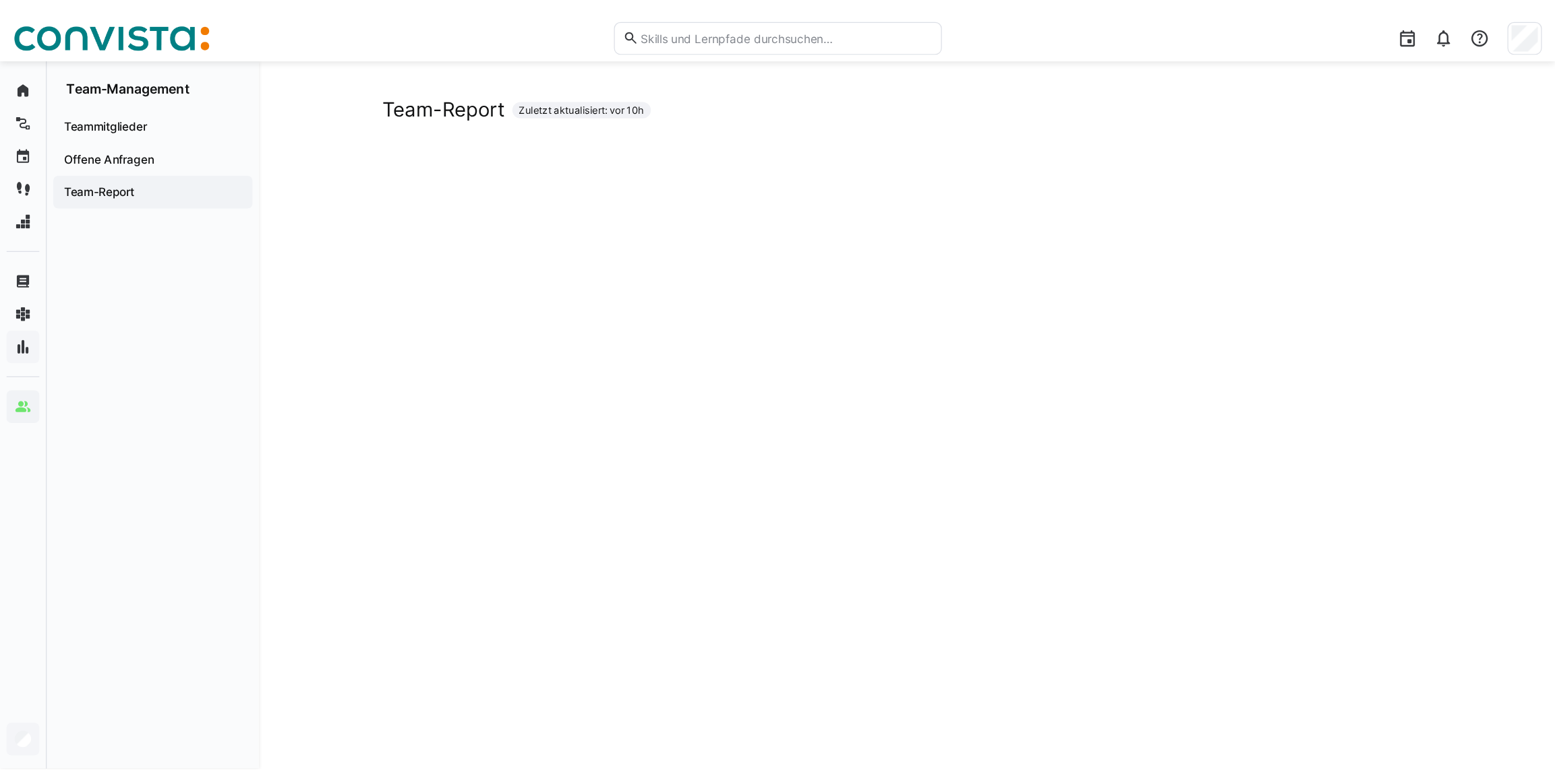
scroll to position [0, 0]
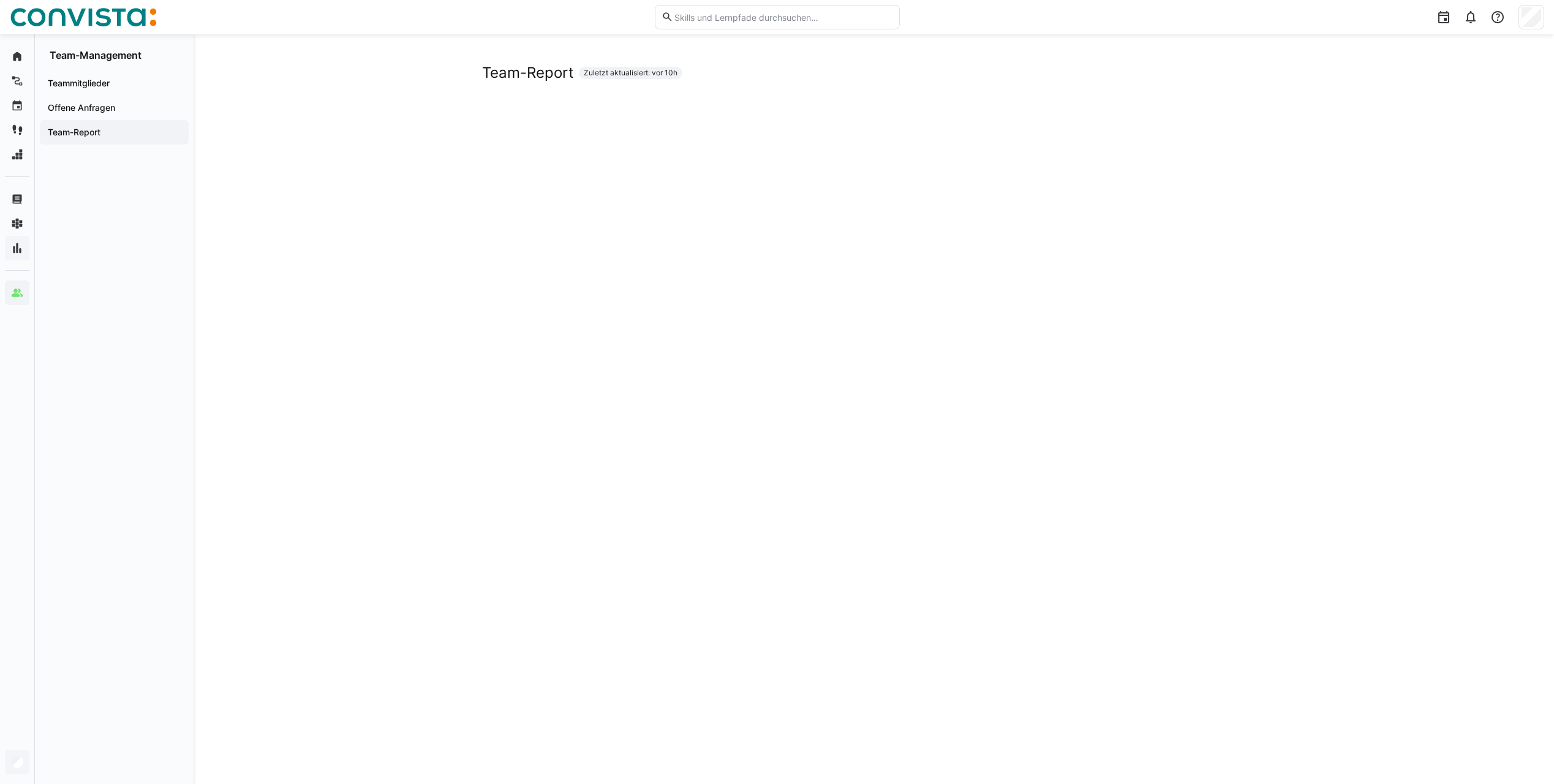
click at [102, 127] on span "Team-Report" at bounding box center [115, 132] width 137 height 12
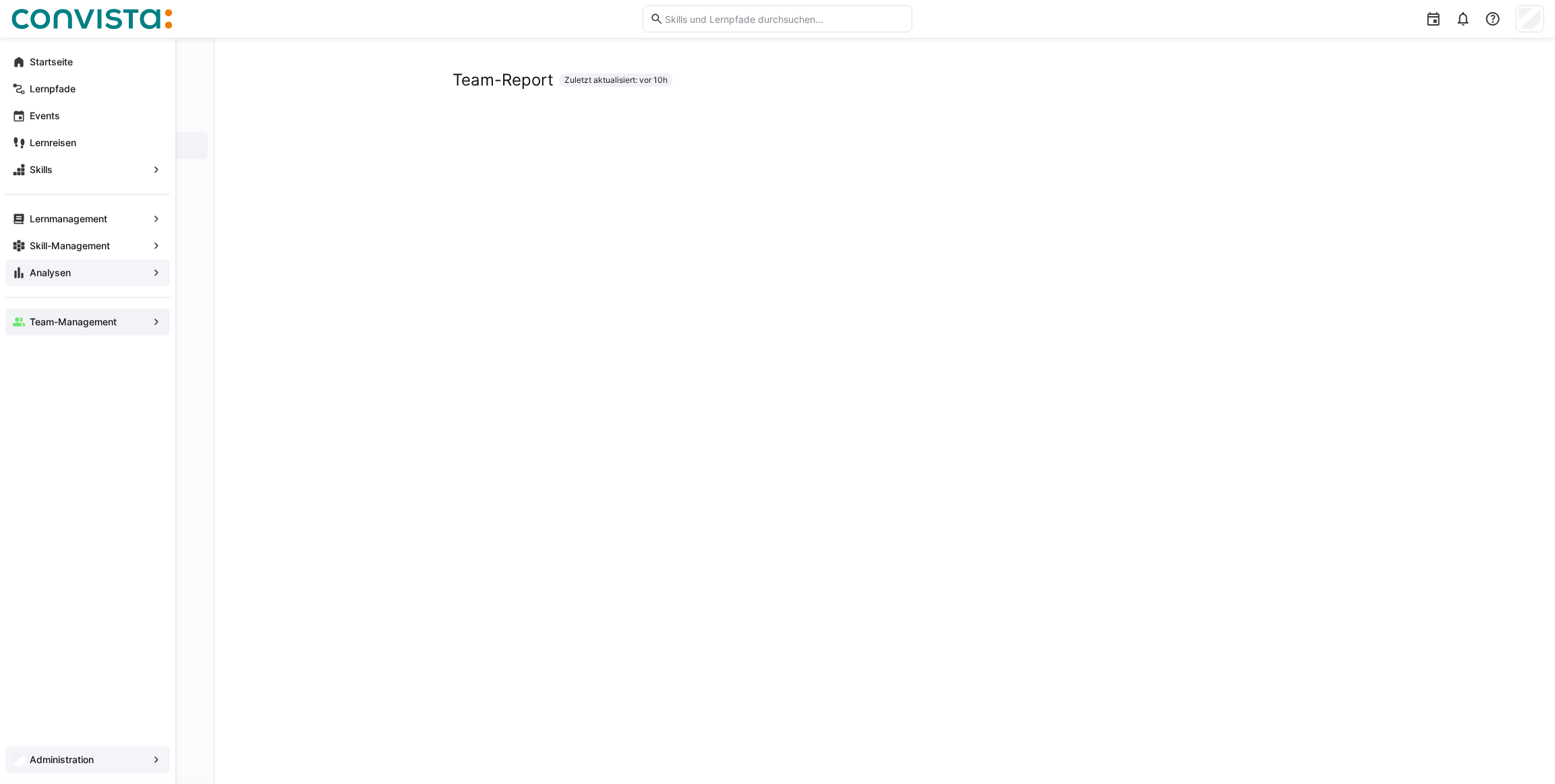
click at [108, 278] on span "Analysen" at bounding box center [88, 272] width 120 height 13
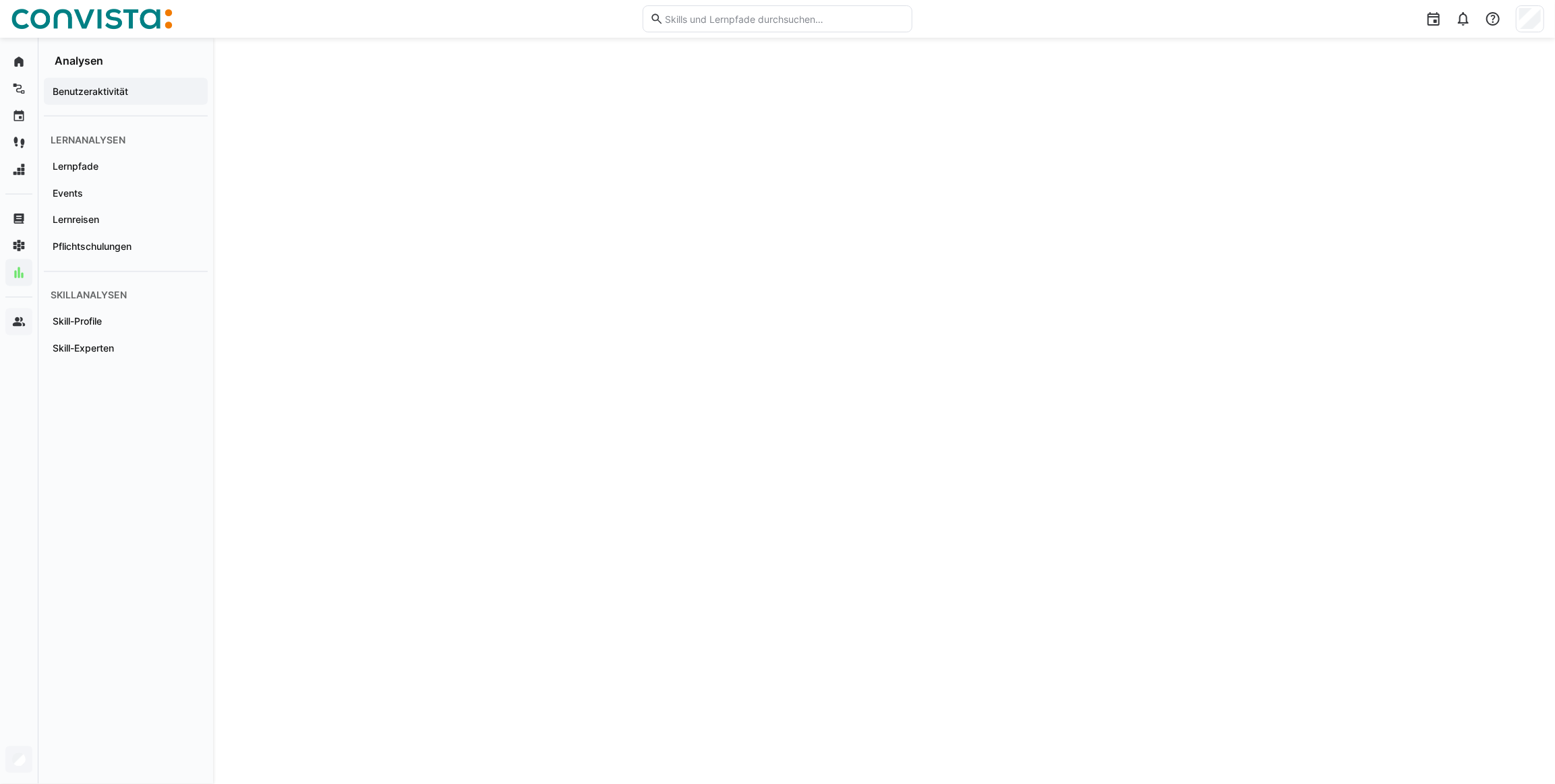
scroll to position [2202, 0]
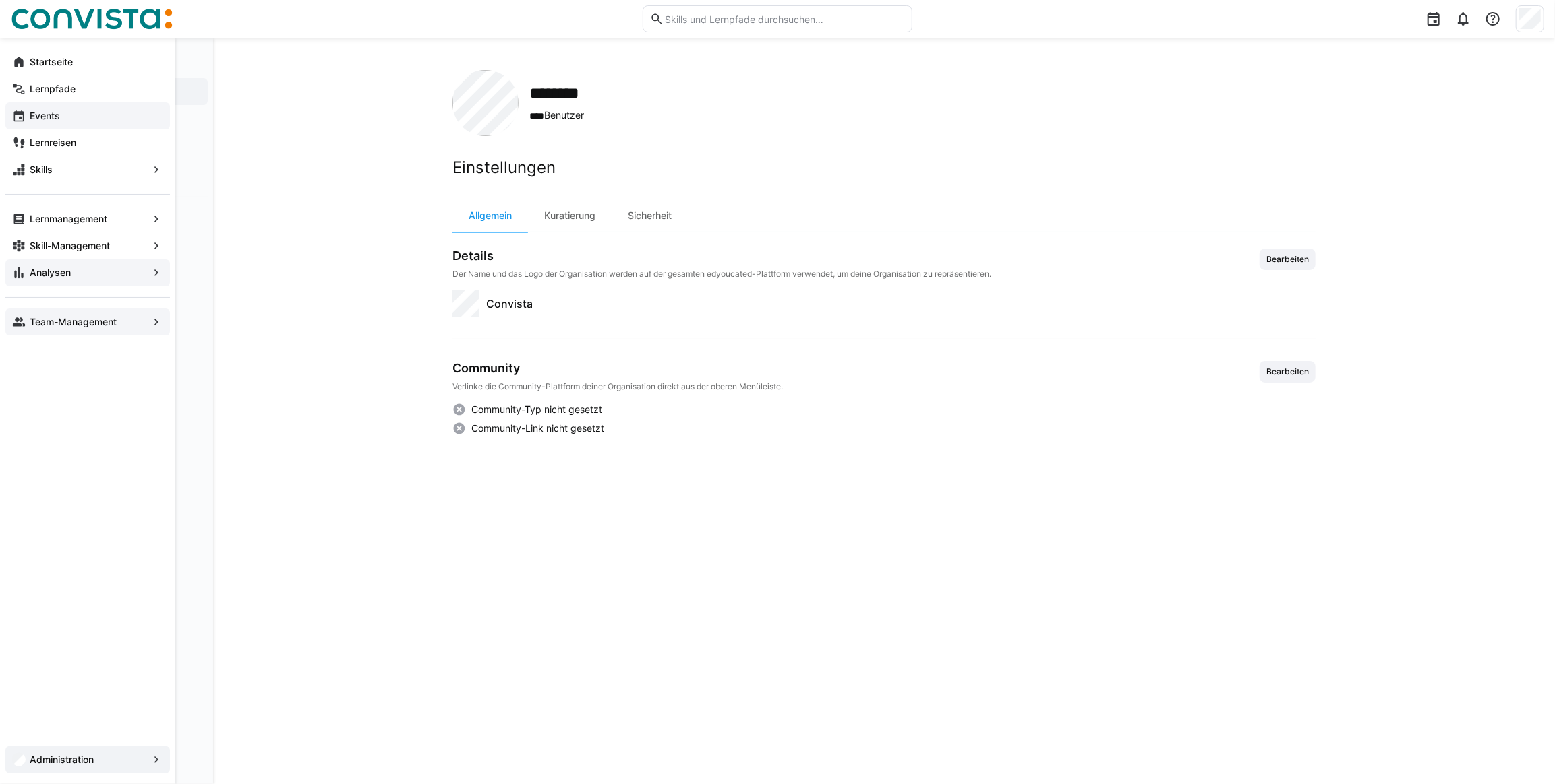
click at [54, 121] on span "Events" at bounding box center [95, 116] width 136 height 13
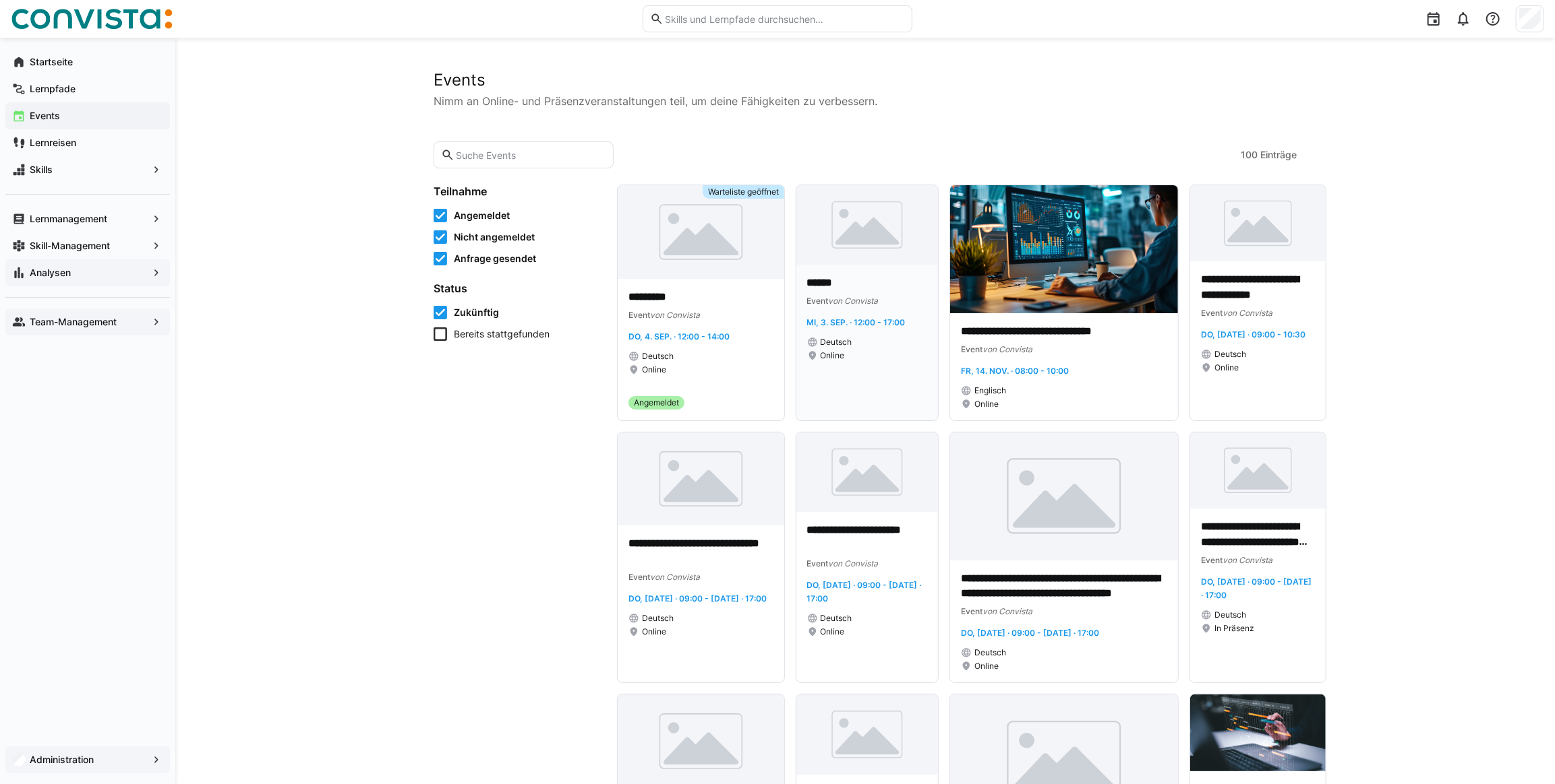
click at [831, 255] on img at bounding box center [867, 225] width 142 height 79
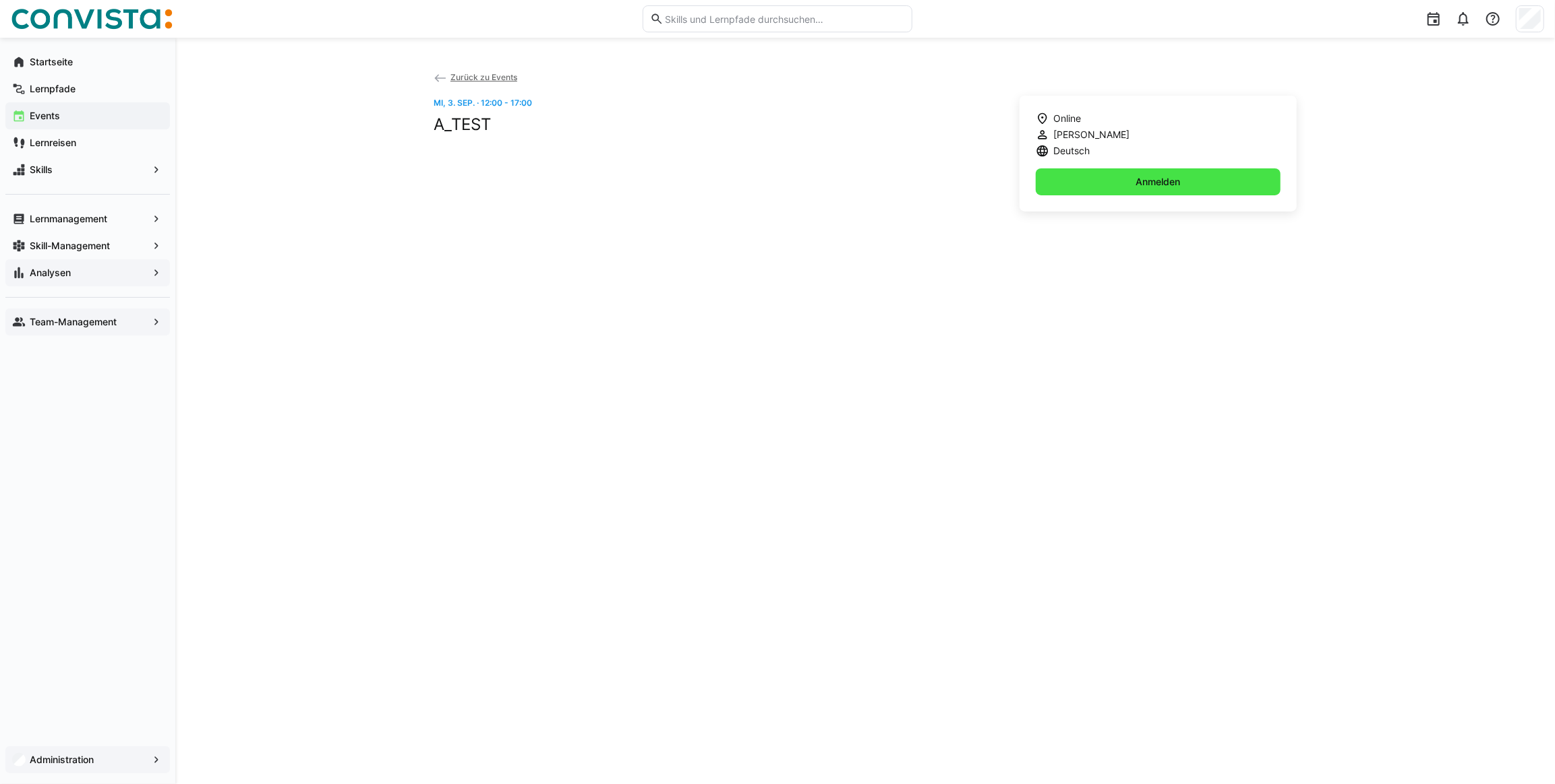
click at [1183, 182] on span "Anmelden" at bounding box center [1157, 182] width 245 height 27
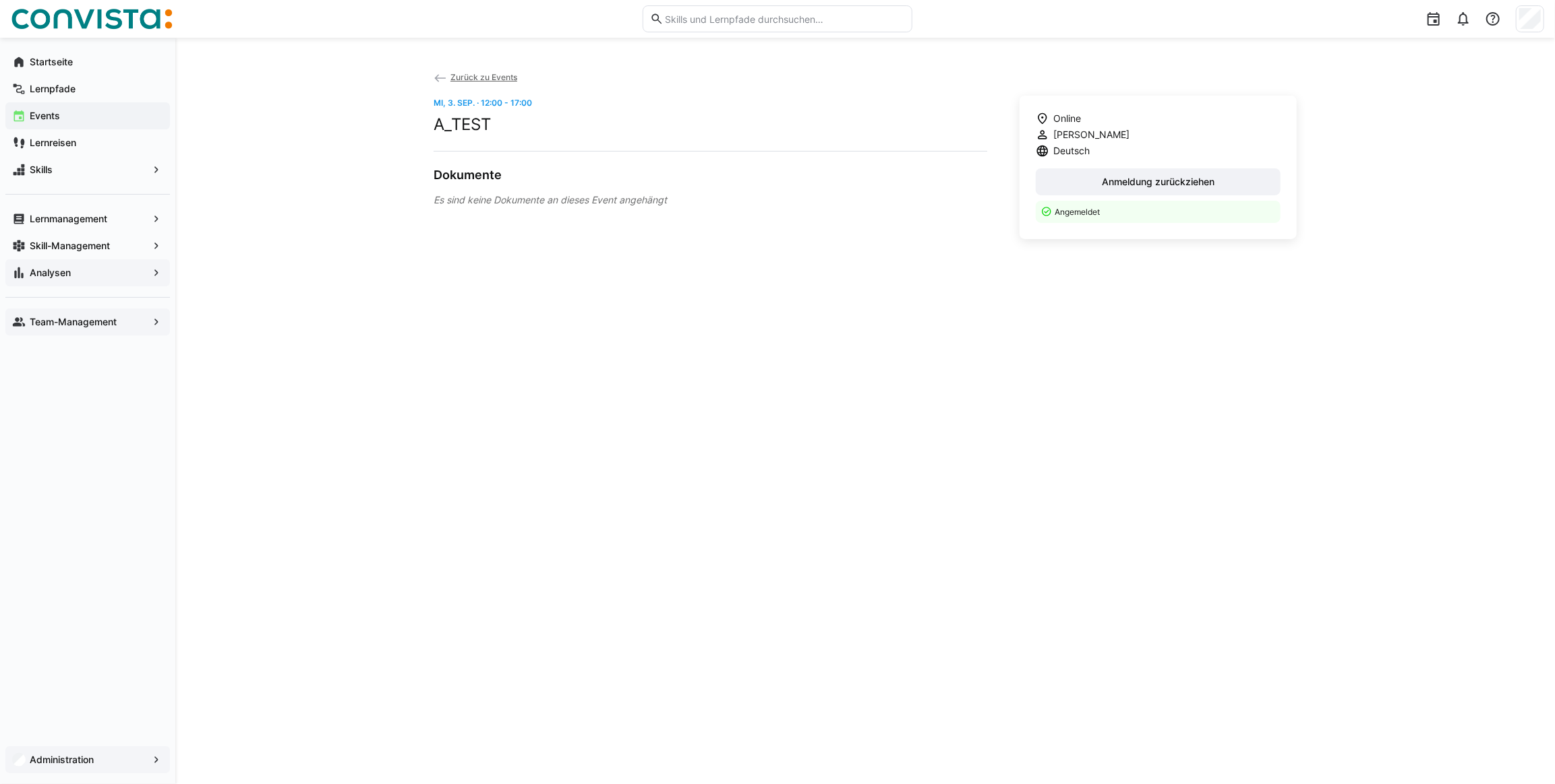
click at [0, 0] on app-navigation-label "Team-Management" at bounding box center [0, 0] width 0 height 0
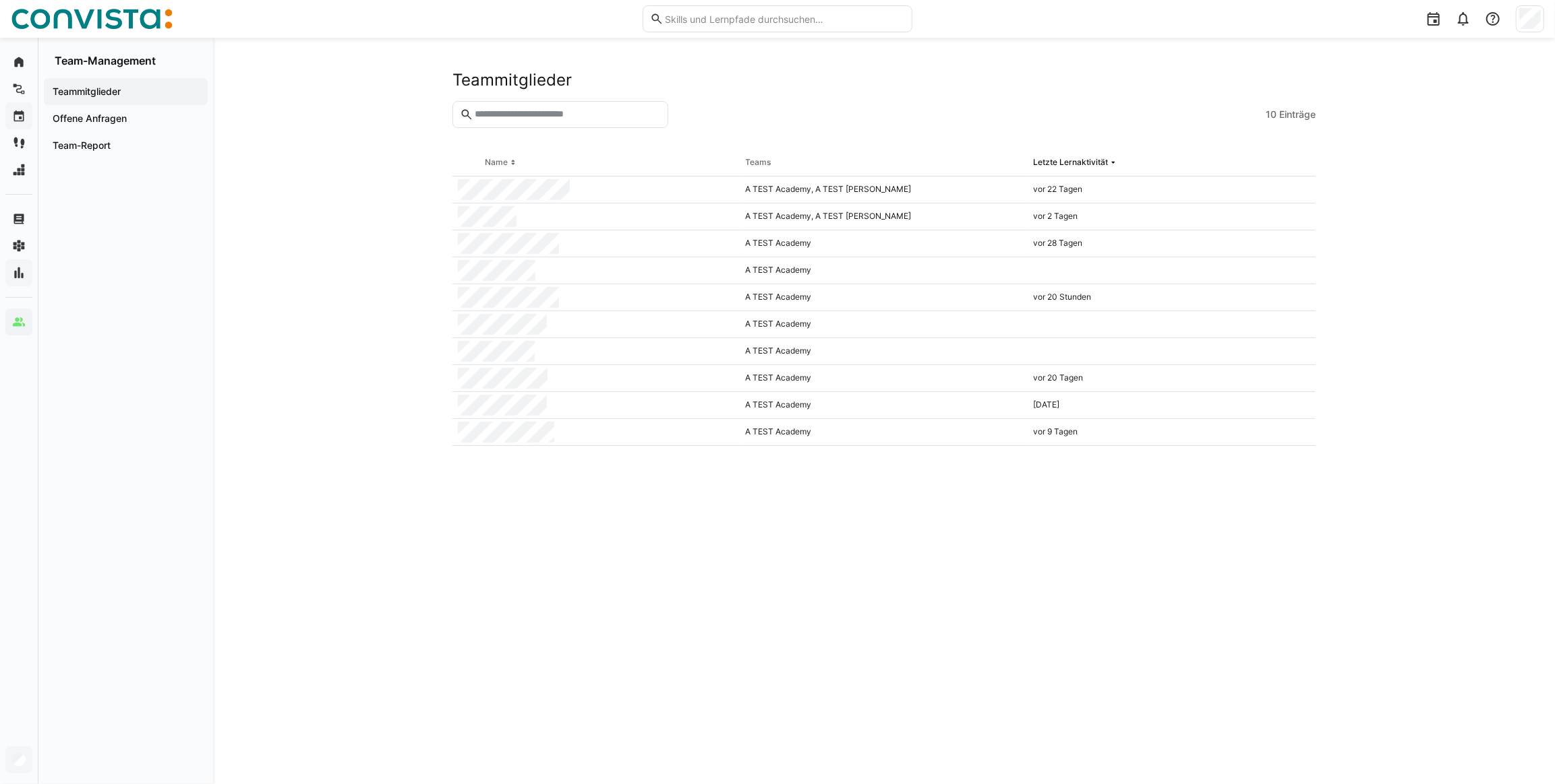
drag, startPoint x: 893, startPoint y: 488, endPoint x: 509, endPoint y: 485, distance: 384.0
click at [509, 485] on eds-table "Name Teams Letzte Lernaktivität A TEST Academy, A TEST Simone vor 22 Tagen A TE…" at bounding box center [883, 450] width 863 height 602
click at [136, 150] on span "Team-Report" at bounding box center [126, 145] width 150 height 13
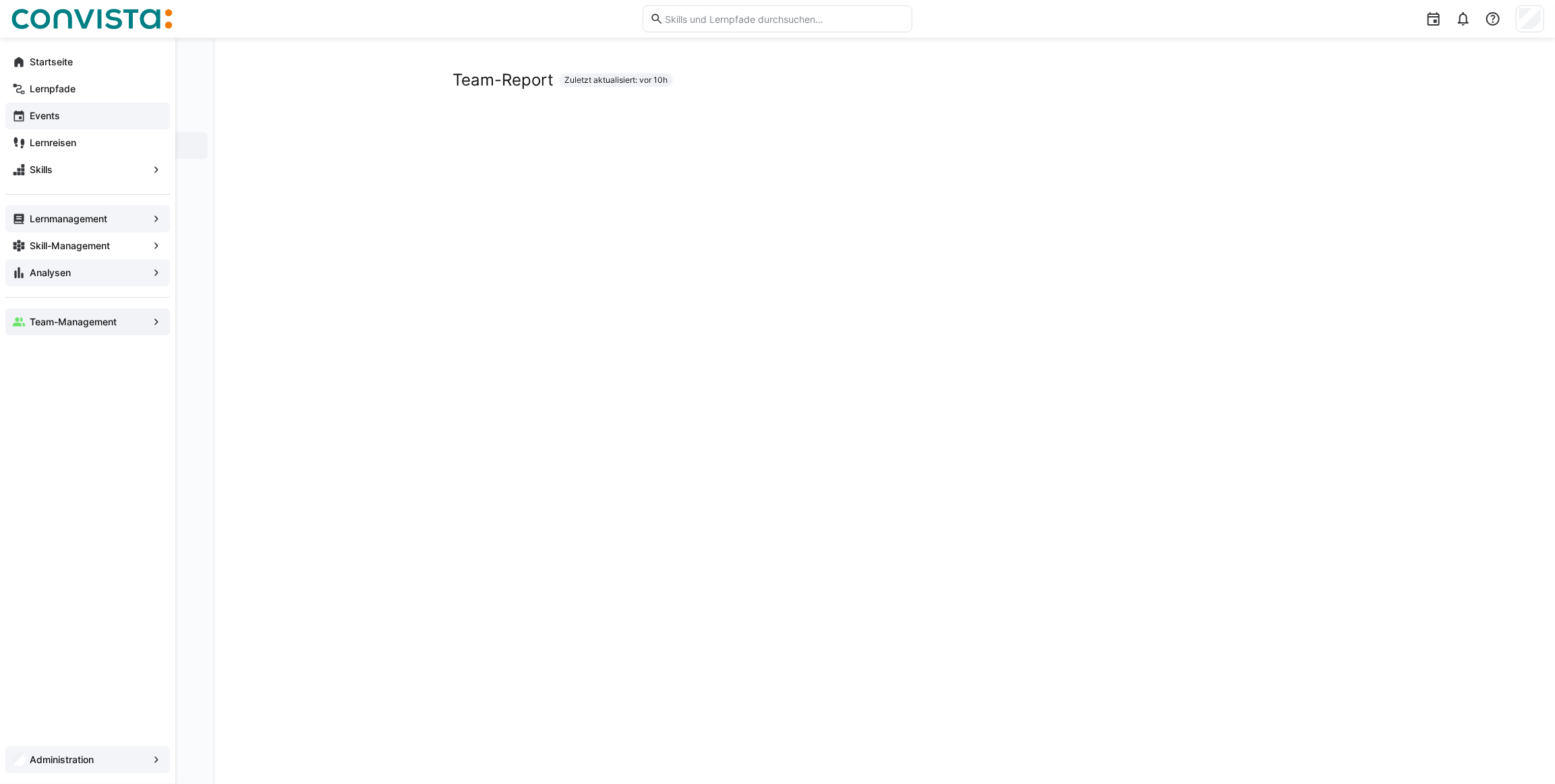
click at [0, 0] on app-navigation-label "Lernmanagement" at bounding box center [0, 0] width 0 height 0
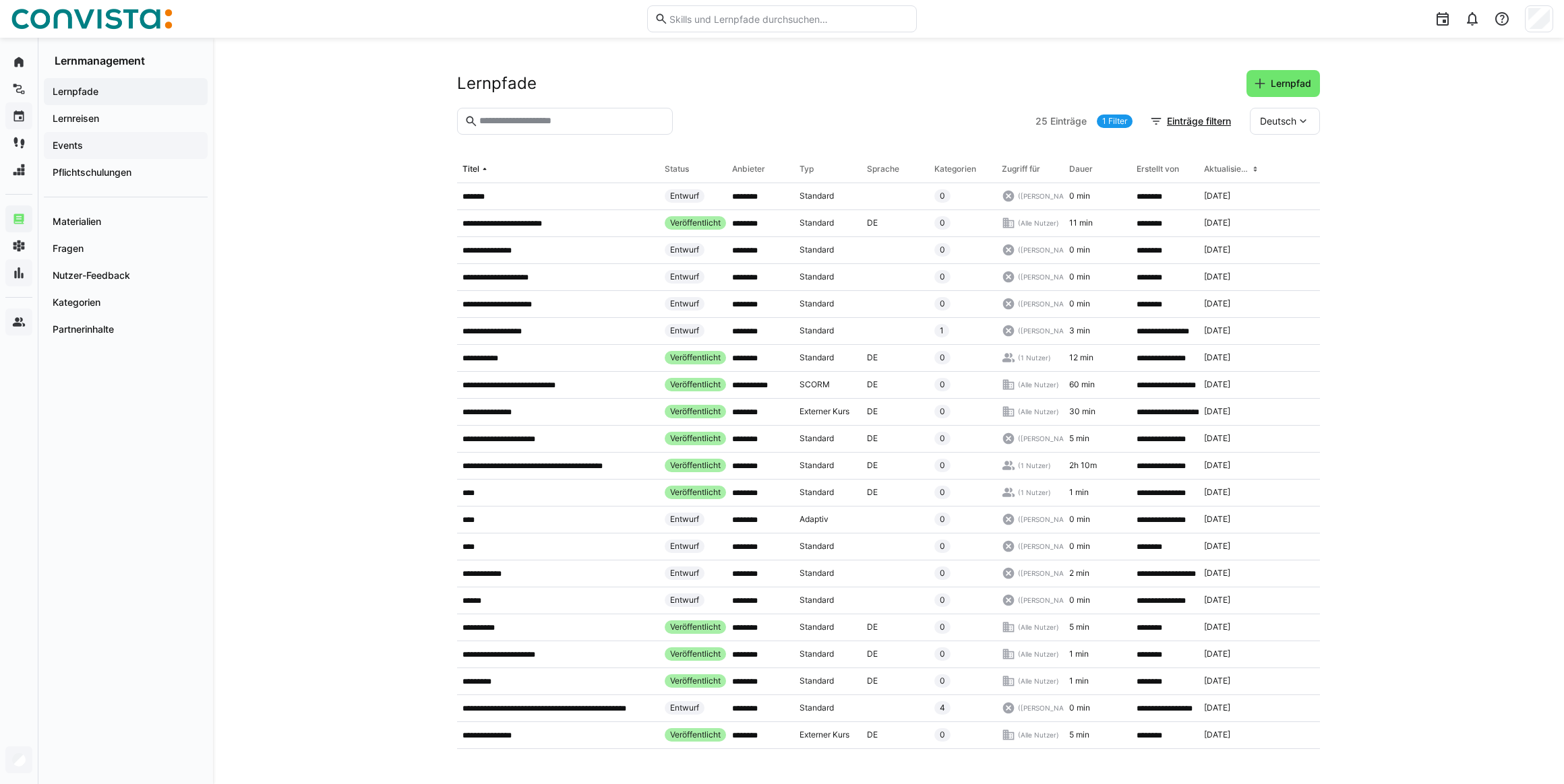
click at [0, 0] on app-navigation-label "Events" at bounding box center [0, 0] width 0 height 0
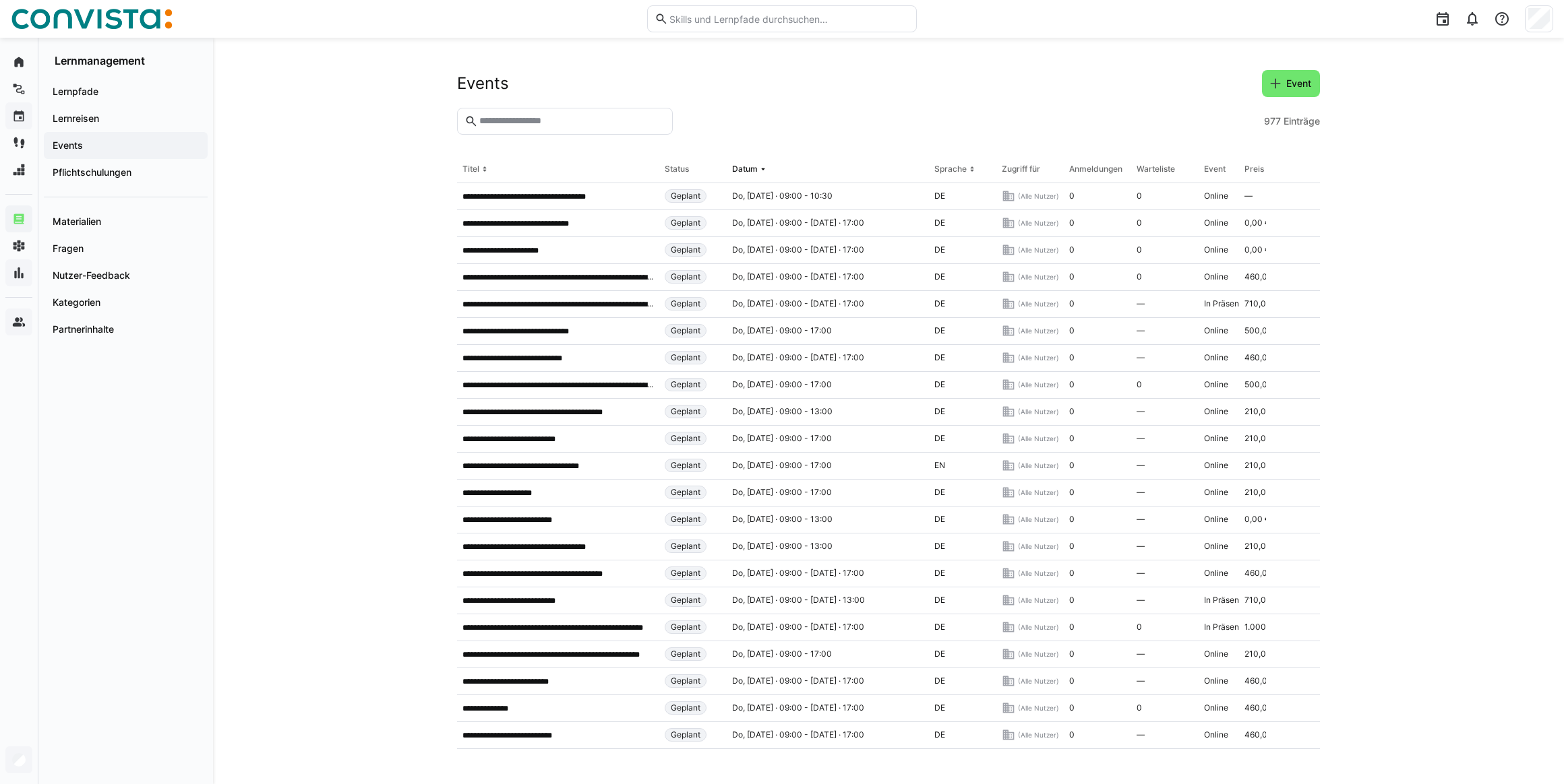
click at [725, 113] on div at bounding box center [968, 121] width 580 height 27
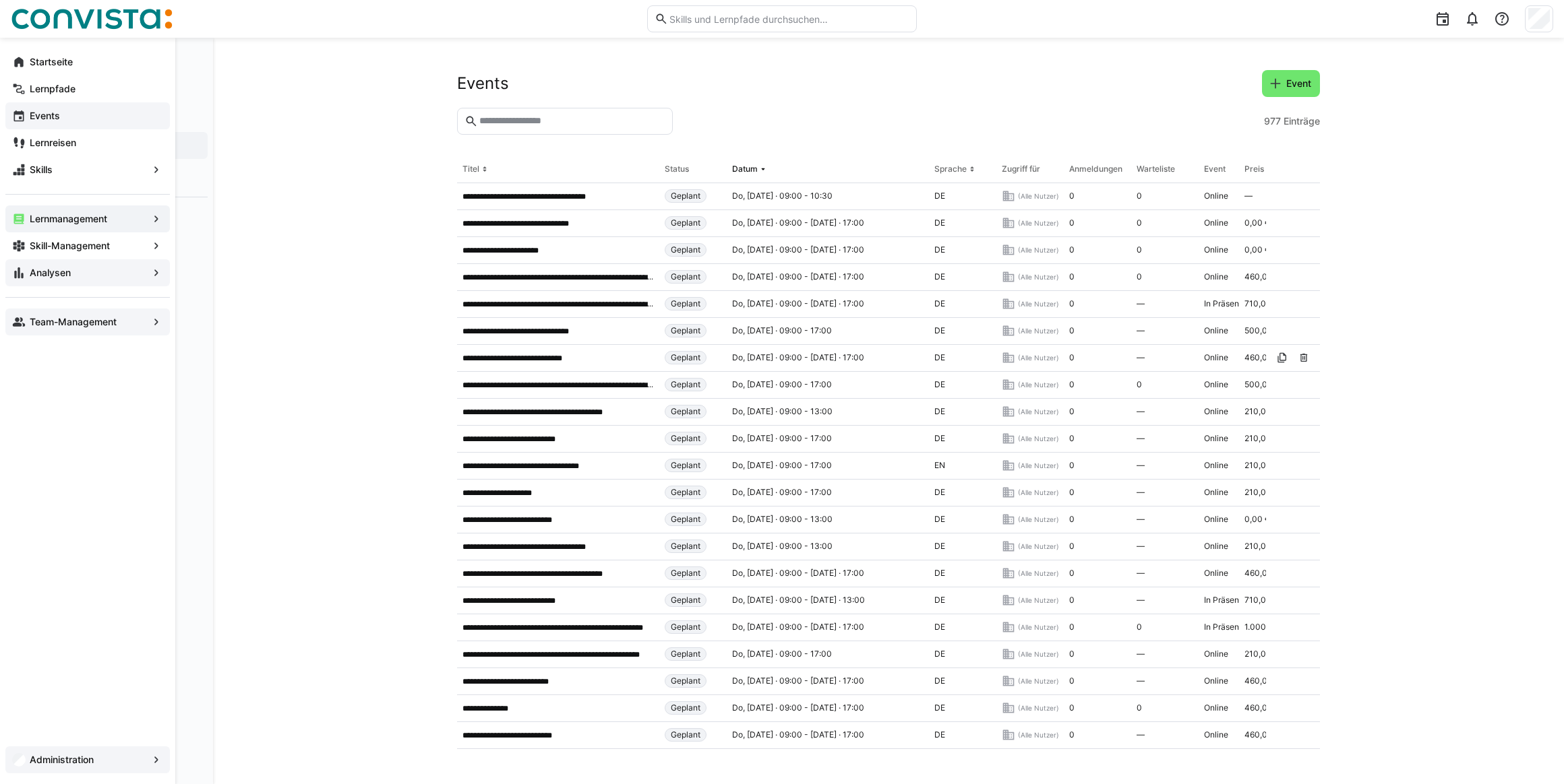
click at [0, 0] on app-navigation-label "Analysen" at bounding box center [0, 0] width 0 height 0
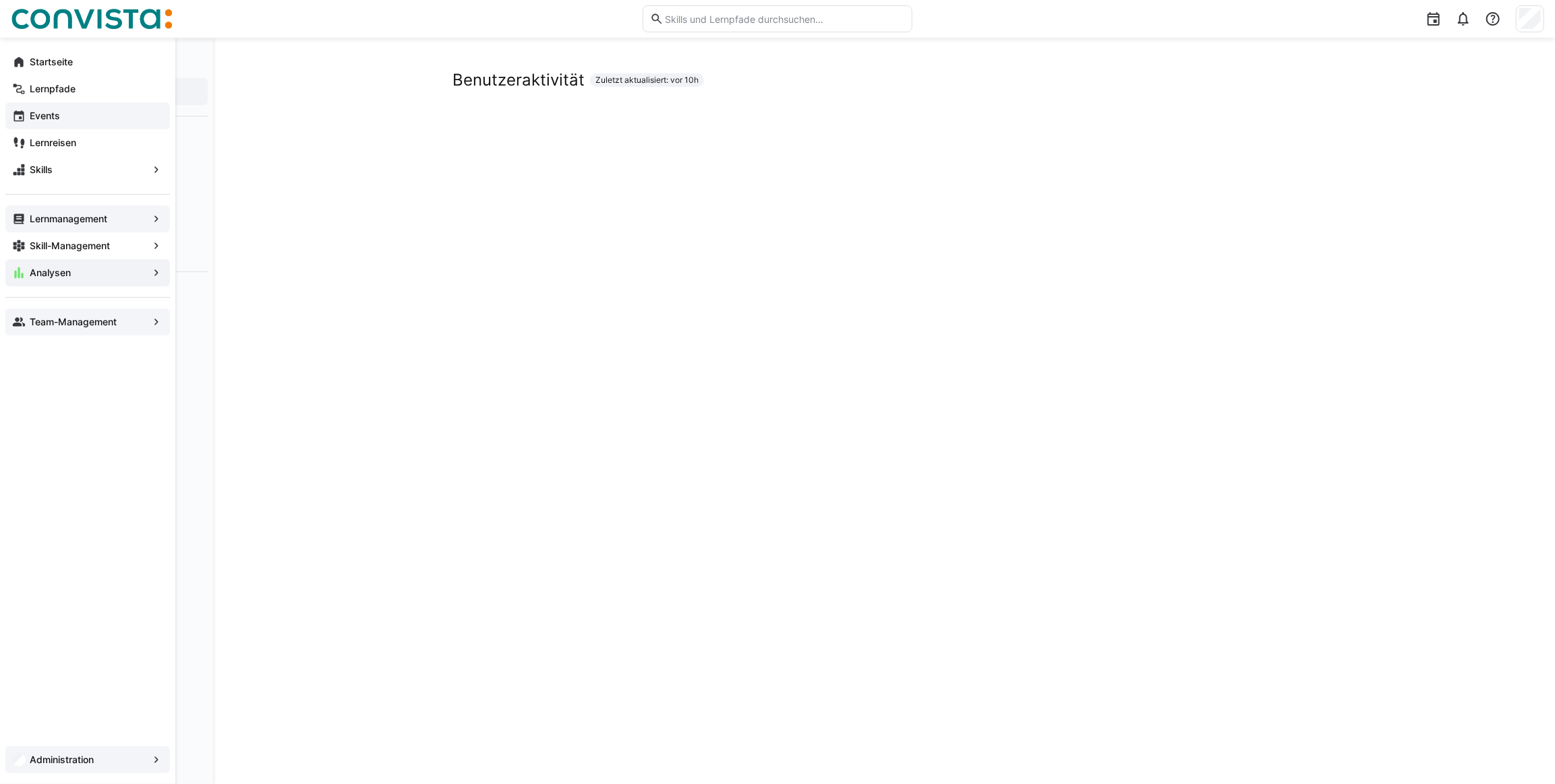
click at [0, 0] on app-navigation-label "Team-Management" at bounding box center [0, 0] width 0 height 0
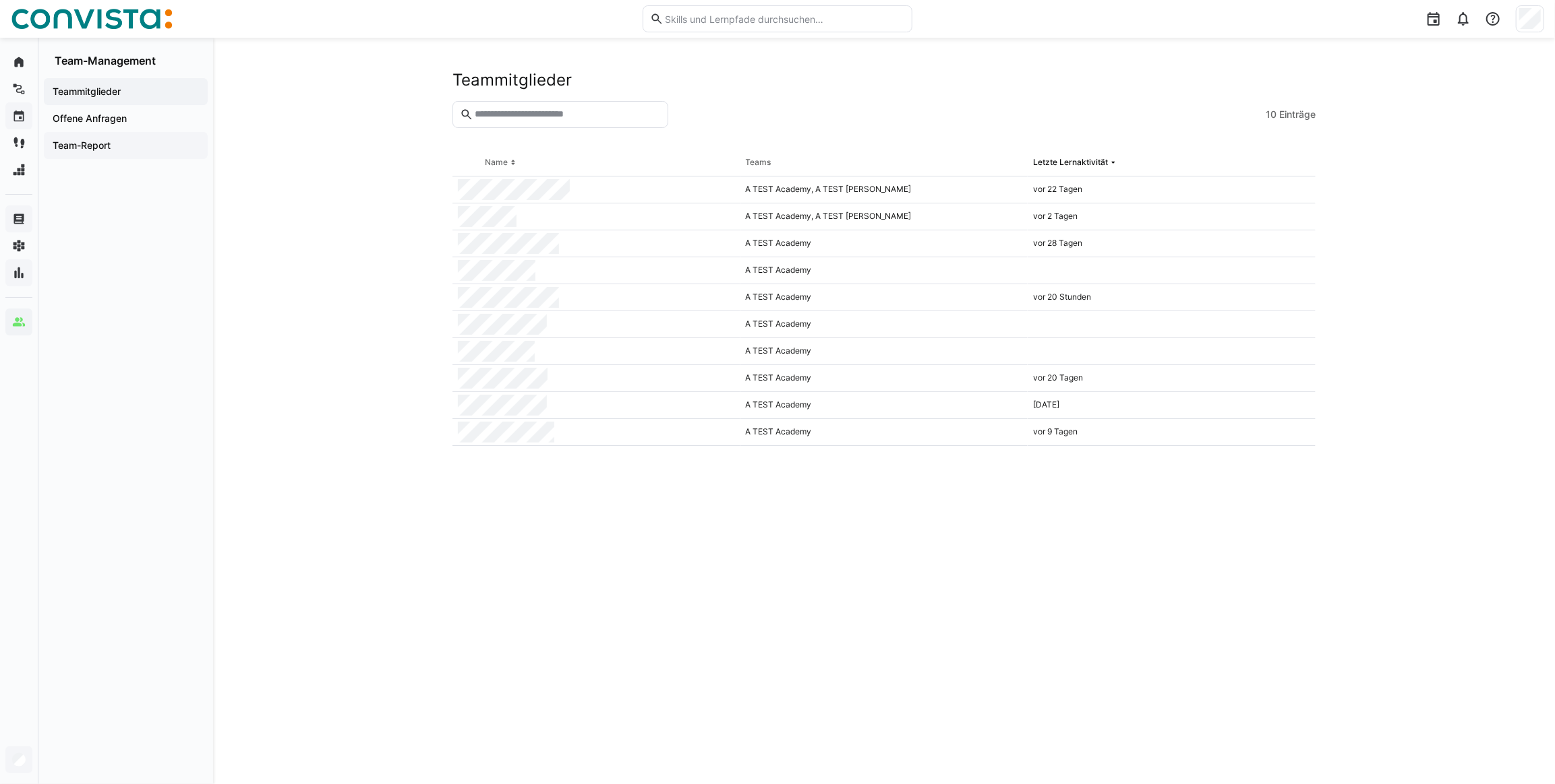
click at [0, 0] on app-navigation-label "Team-Report" at bounding box center [0, 0] width 0 height 0
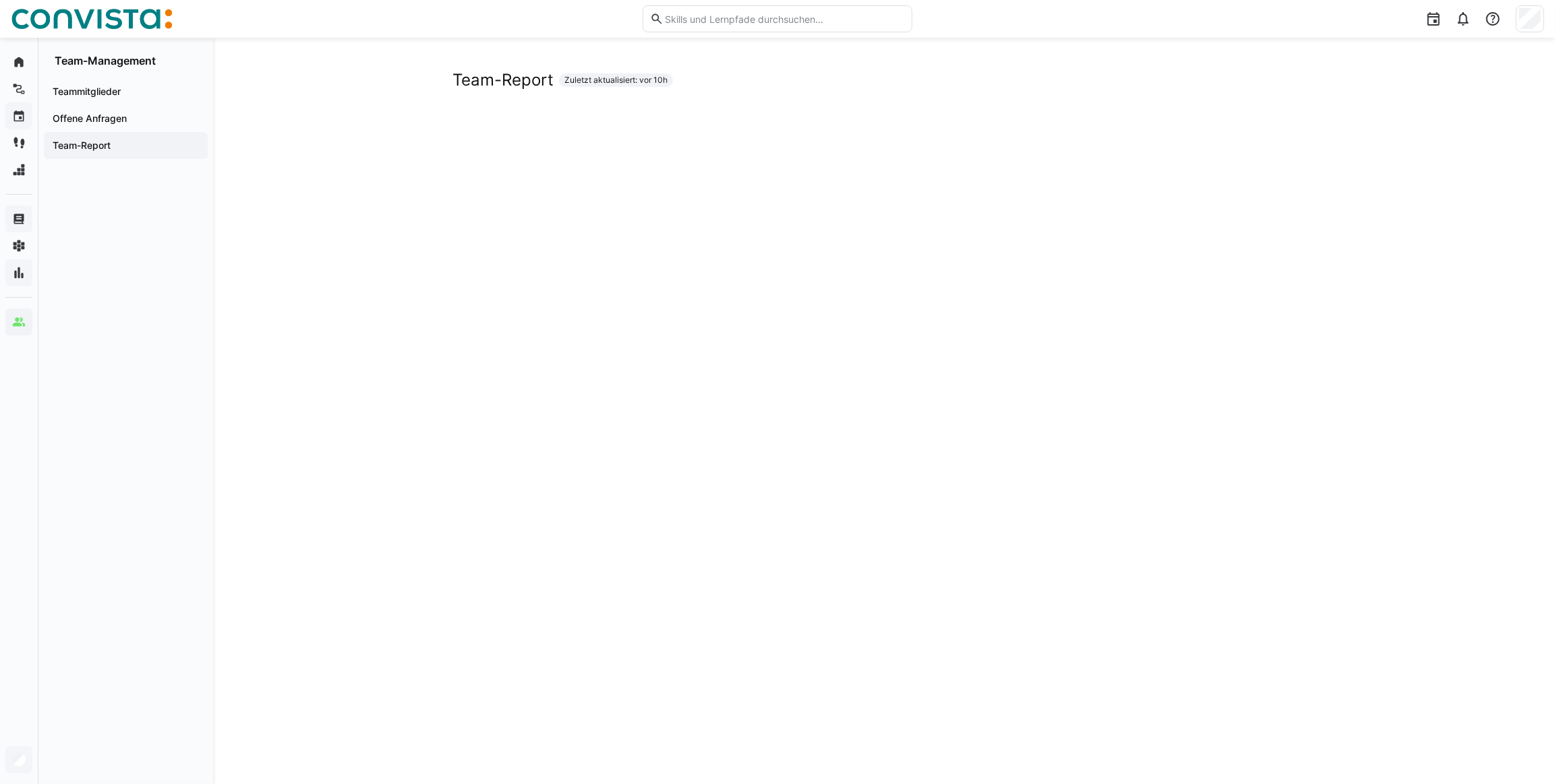
click at [363, 295] on div "Team-Report Zuletzt aktualisiert: vor 10h" at bounding box center [884, 676] width 1342 height 1815
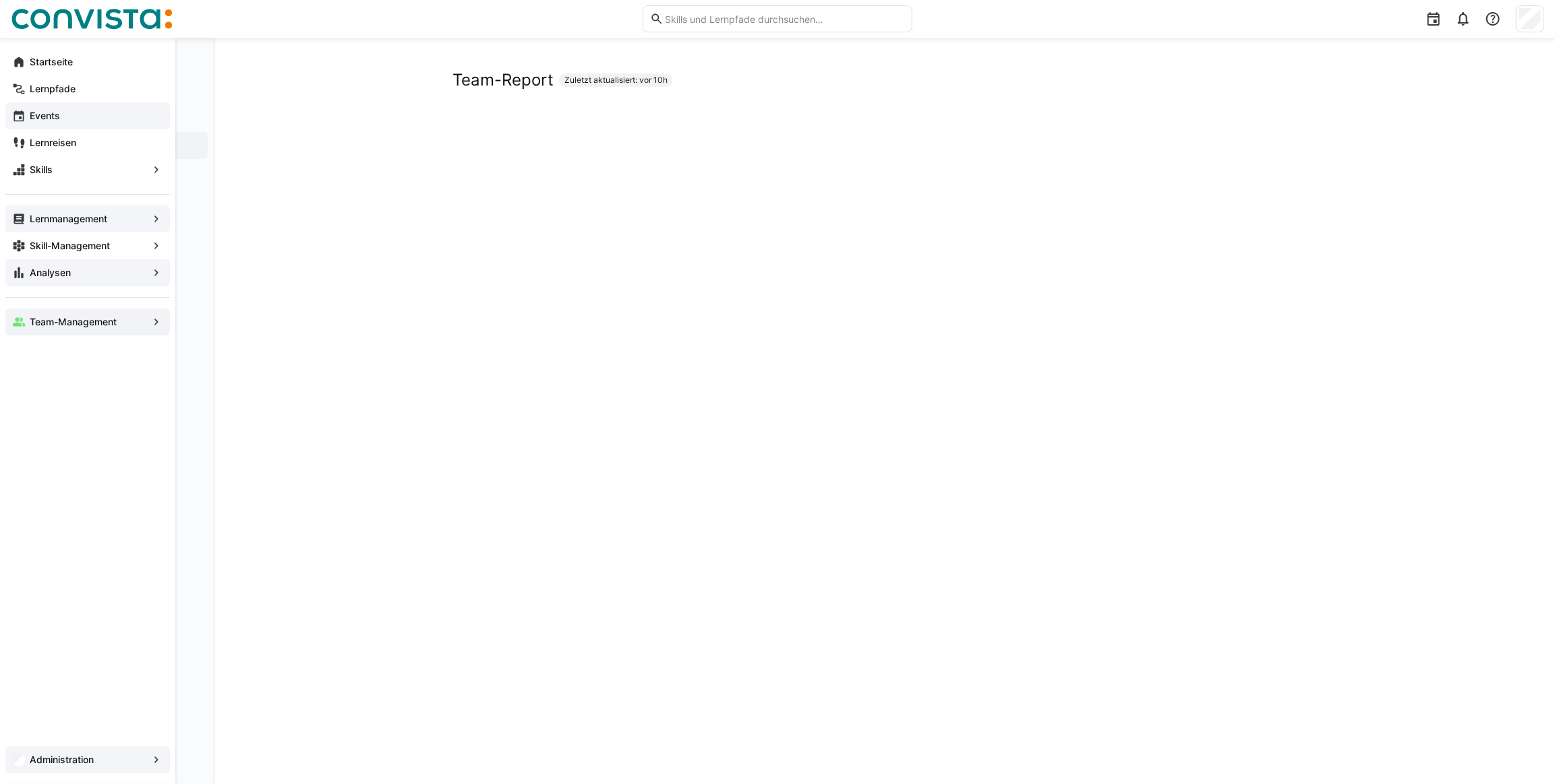
click at [0, 0] on app-navigation-label "Analysen" at bounding box center [0, 0] width 0 height 0
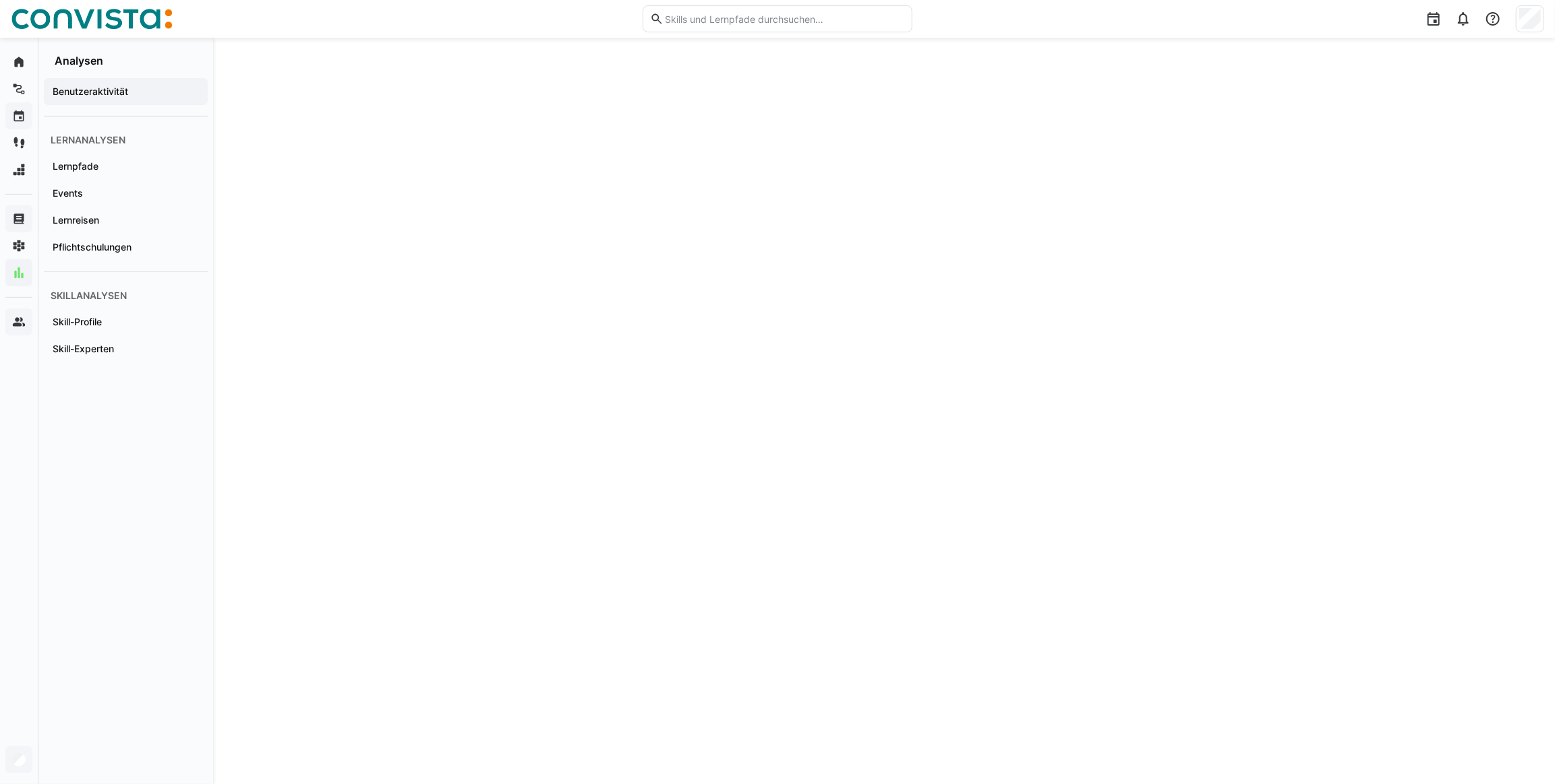
scroll to position [450, 0]
click at [126, 192] on span "Events" at bounding box center [126, 193] width 150 height 13
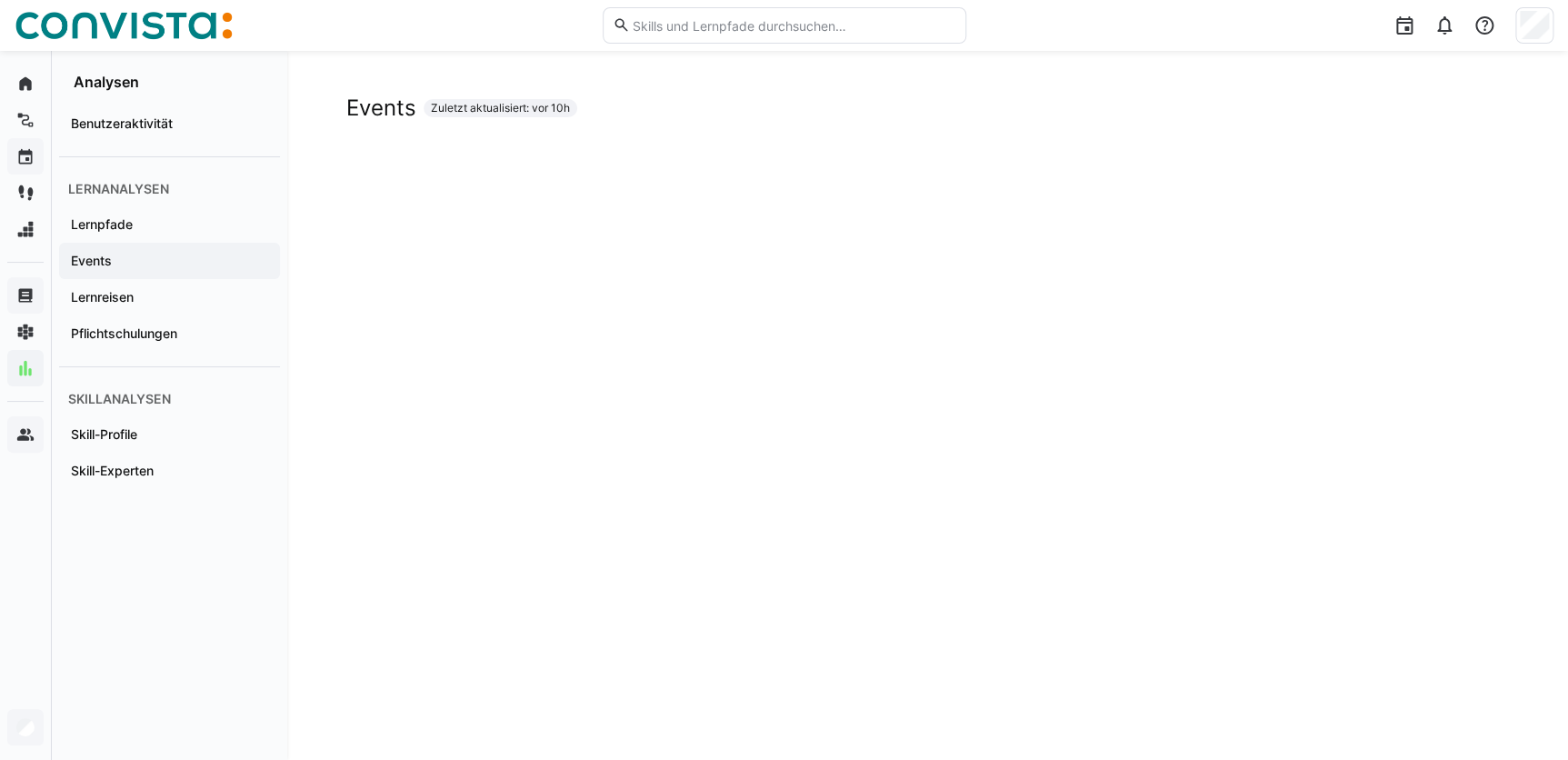
drag, startPoint x: 194, startPoint y: 224, endPoint x: 183, endPoint y: 251, distance: 29.2
click at [194, 224] on span "Lernpfade" at bounding box center [170, 224] width 203 height 18
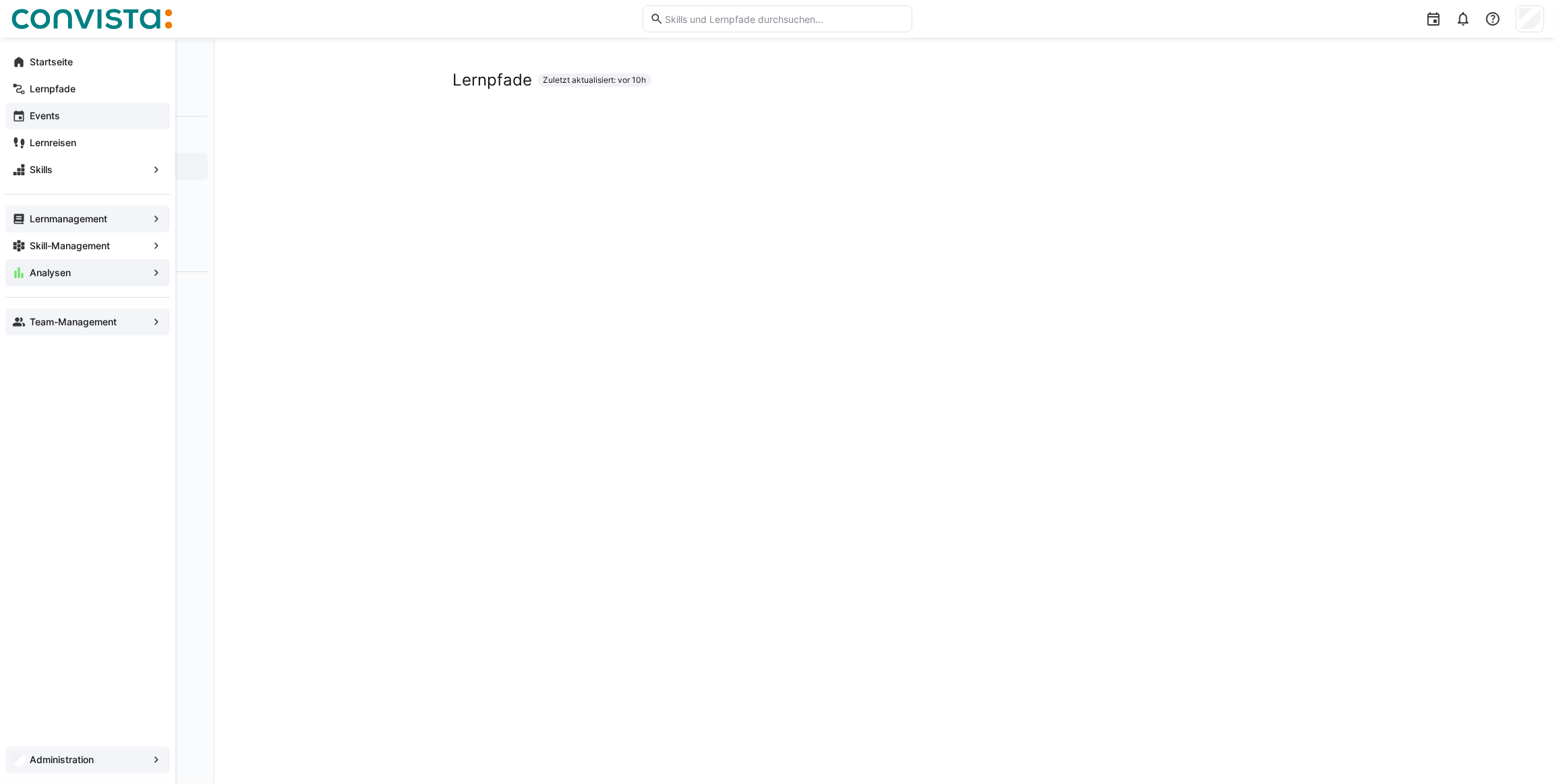
click at [0, 0] on app-navigation-label "Lernmanagement" at bounding box center [0, 0] width 0 height 0
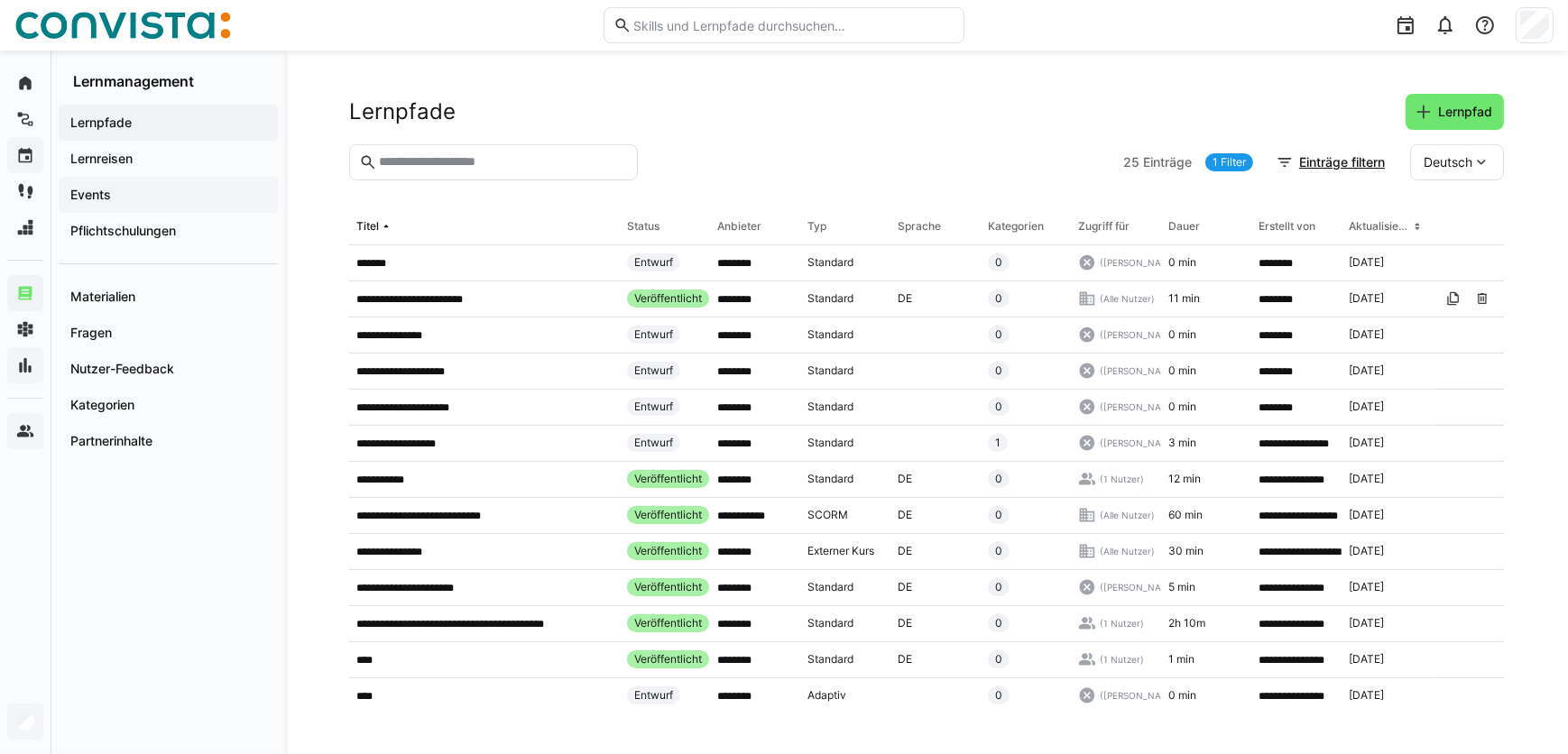
click at [112, 189] on span "Events" at bounding box center [169, 194] width 201 height 18
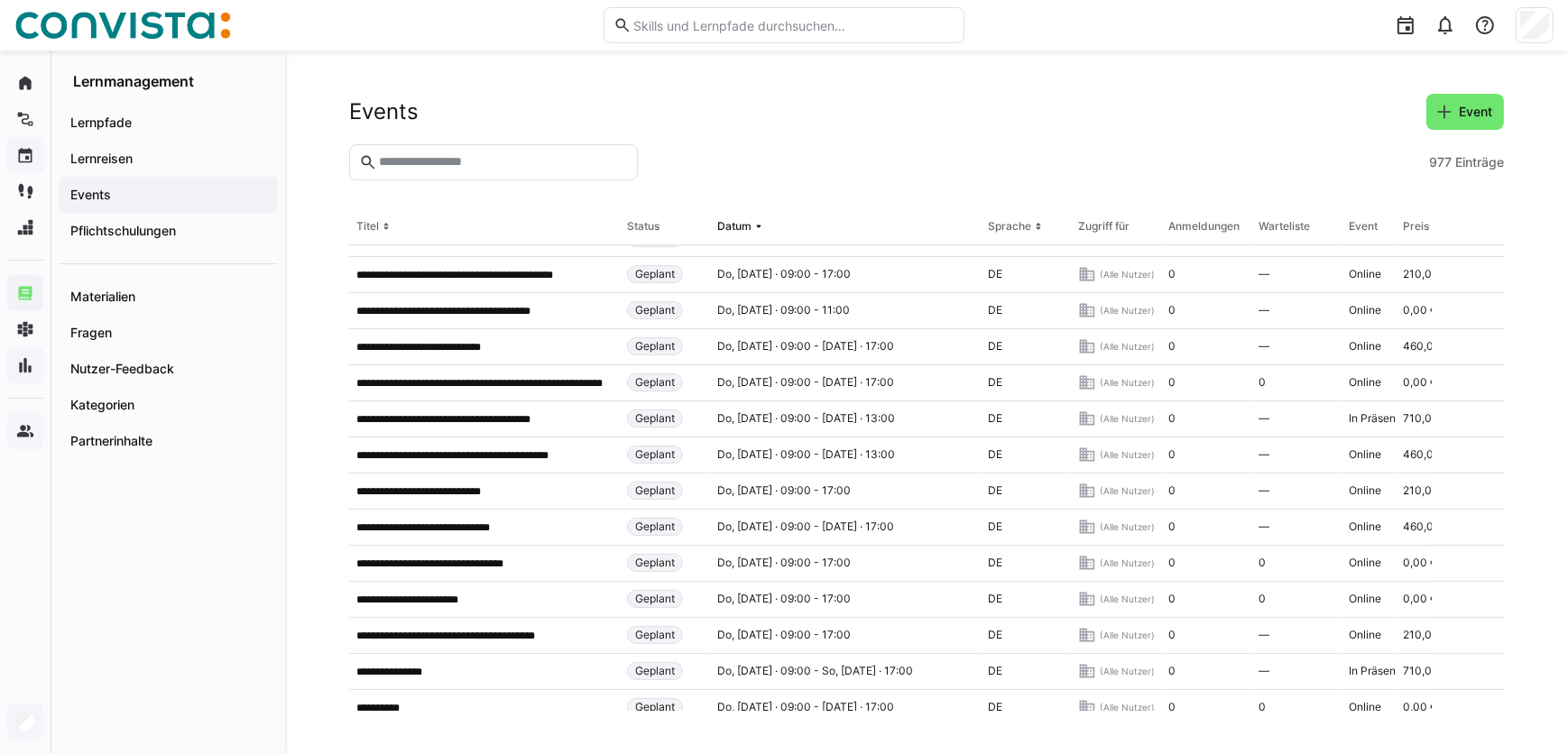
scroll to position [1347, 0]
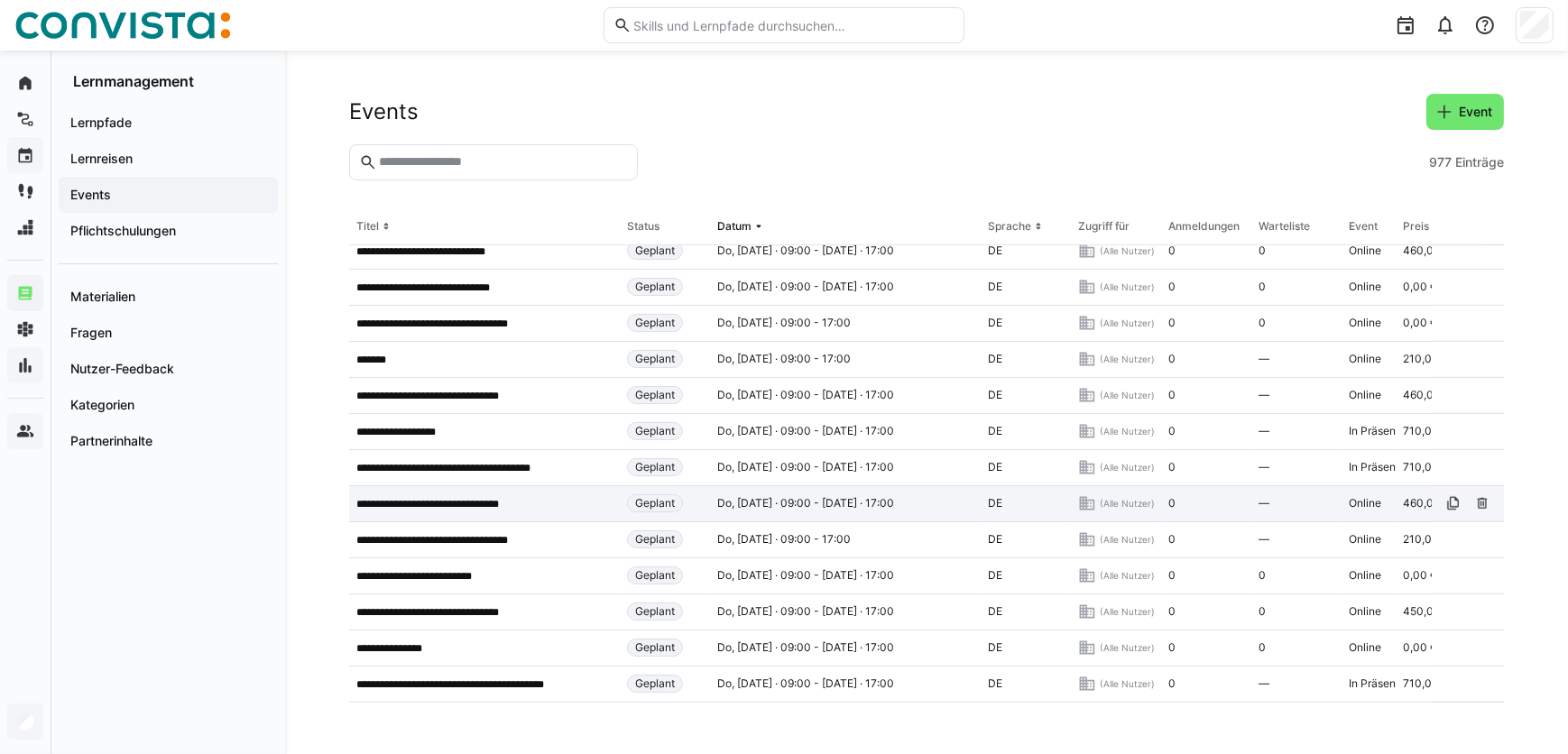
click at [427, 503] on p "**********" at bounding box center [441, 503] width 171 height 14
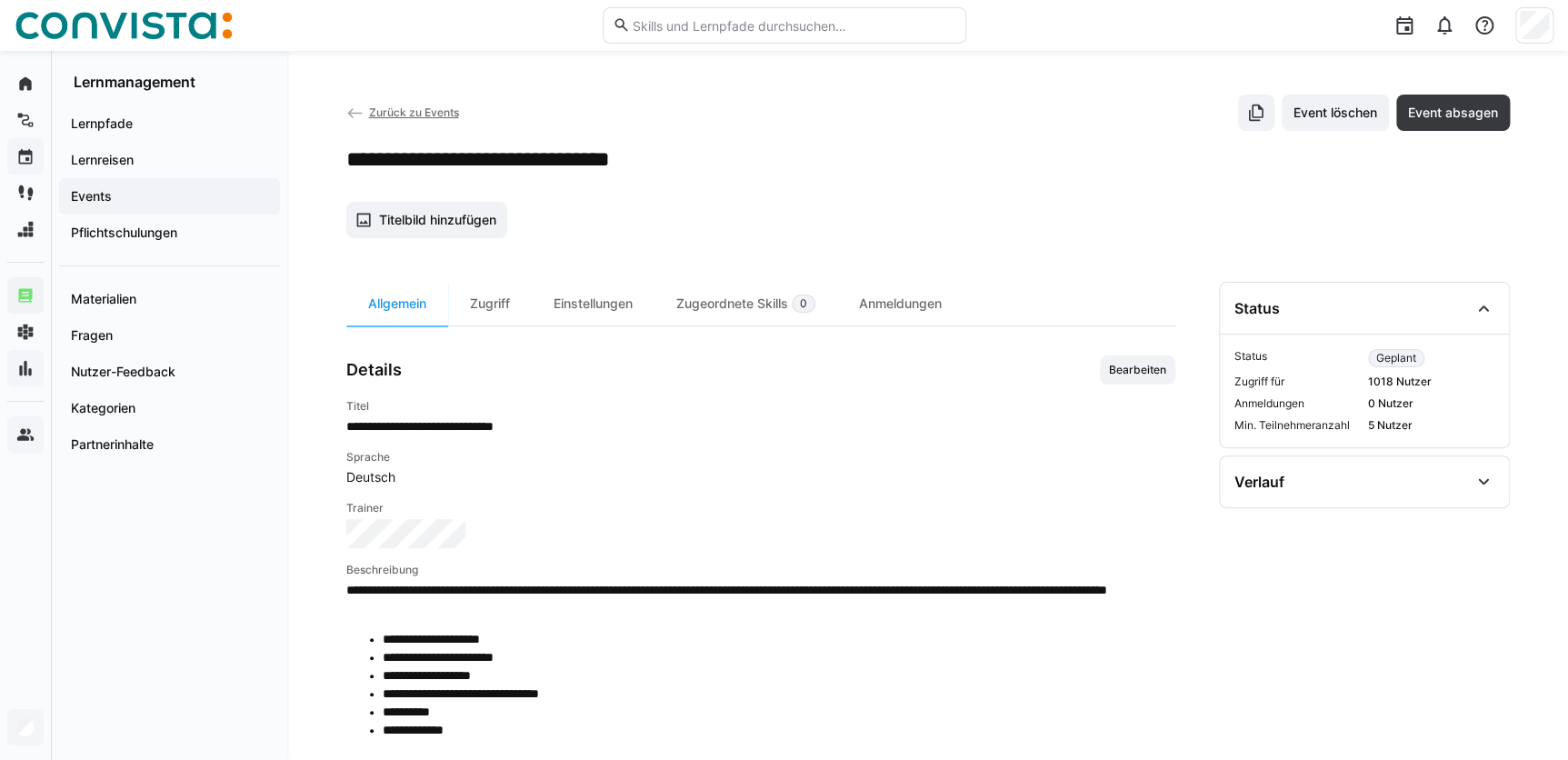
click at [372, 118] on app-back-navigation "Zurück zu Events" at bounding box center [403, 112] width 113 height 20
click at [376, 110] on span "Zurück zu Events" at bounding box center [413, 112] width 90 height 14
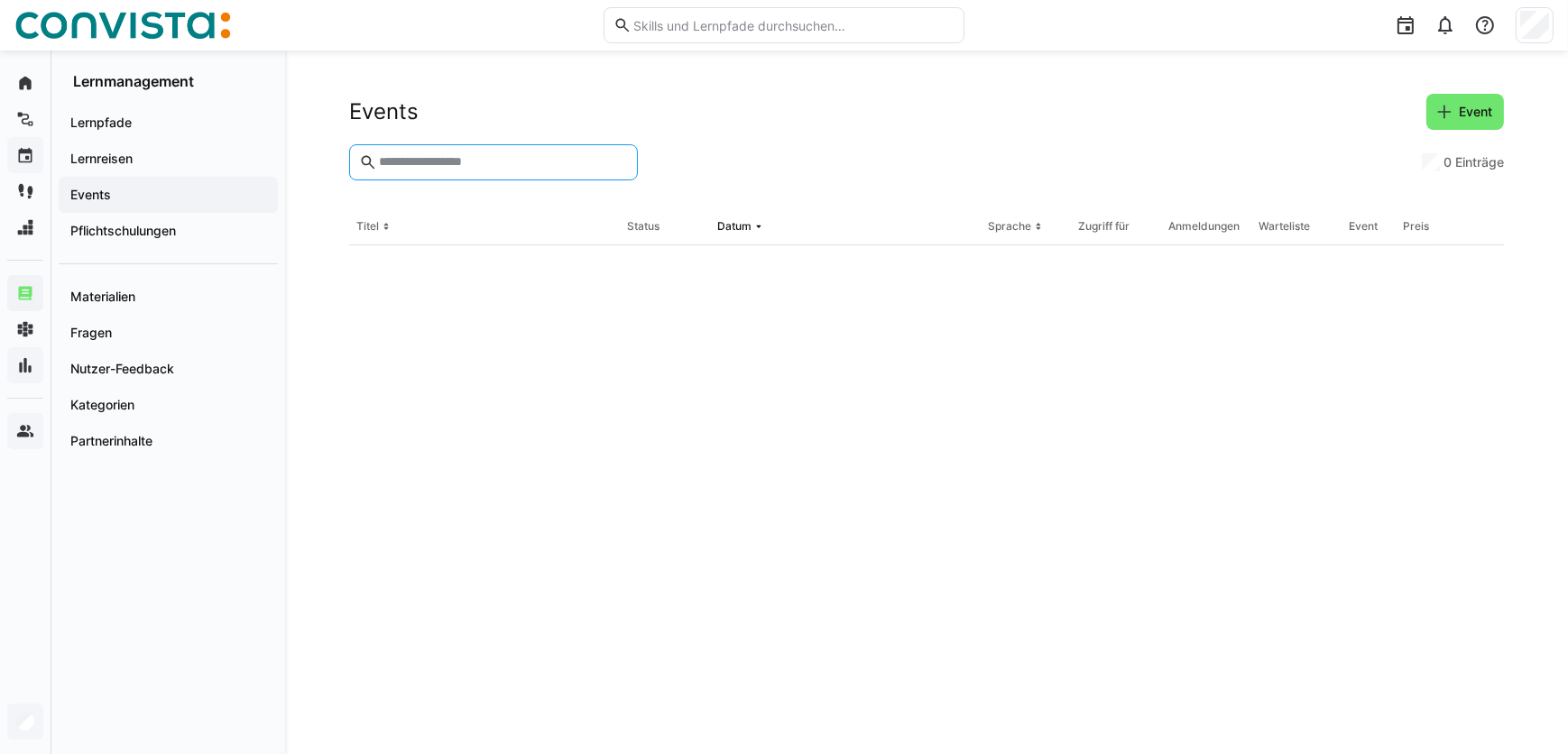
click at [380, 170] on input "text" at bounding box center [502, 161] width 251 height 16
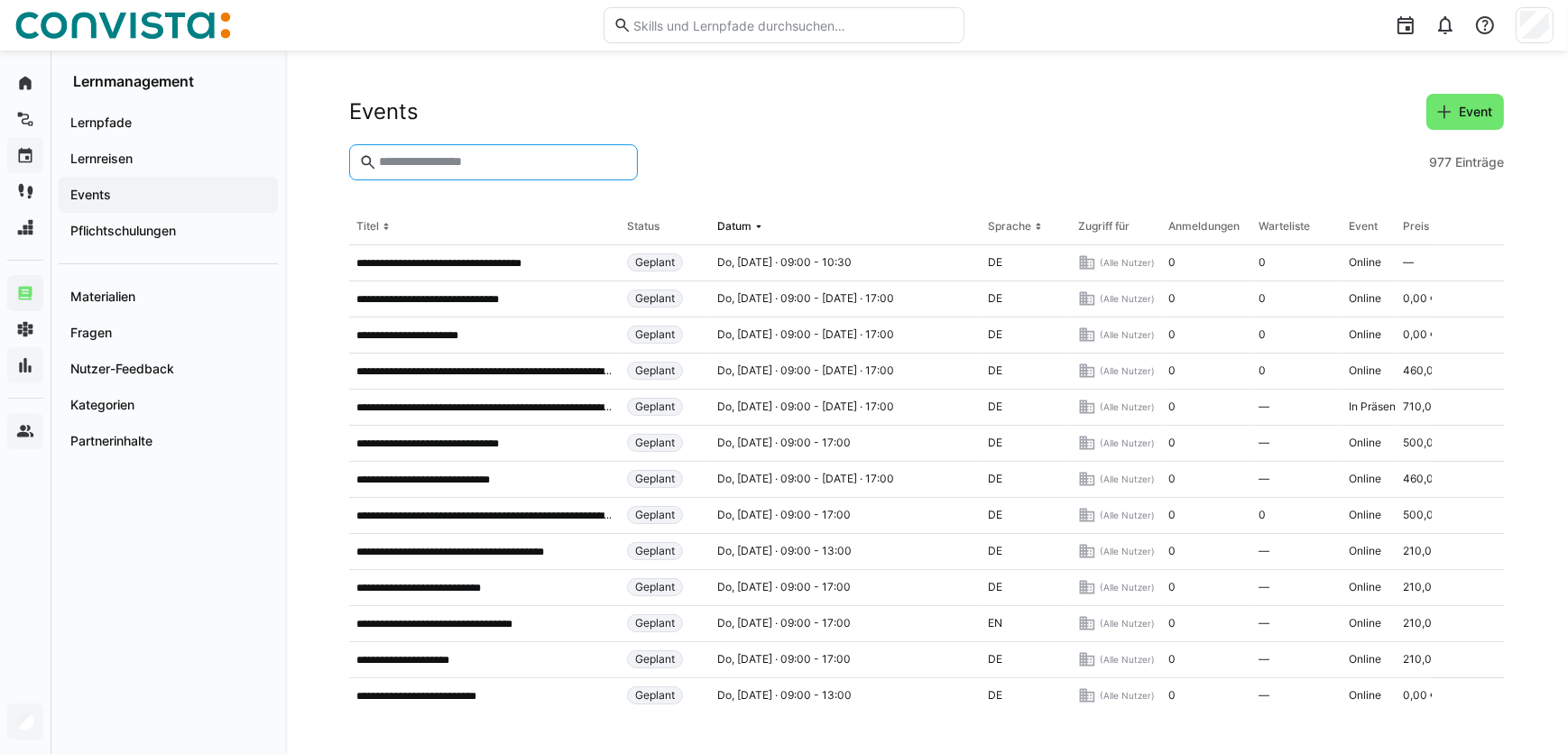
type input "*"
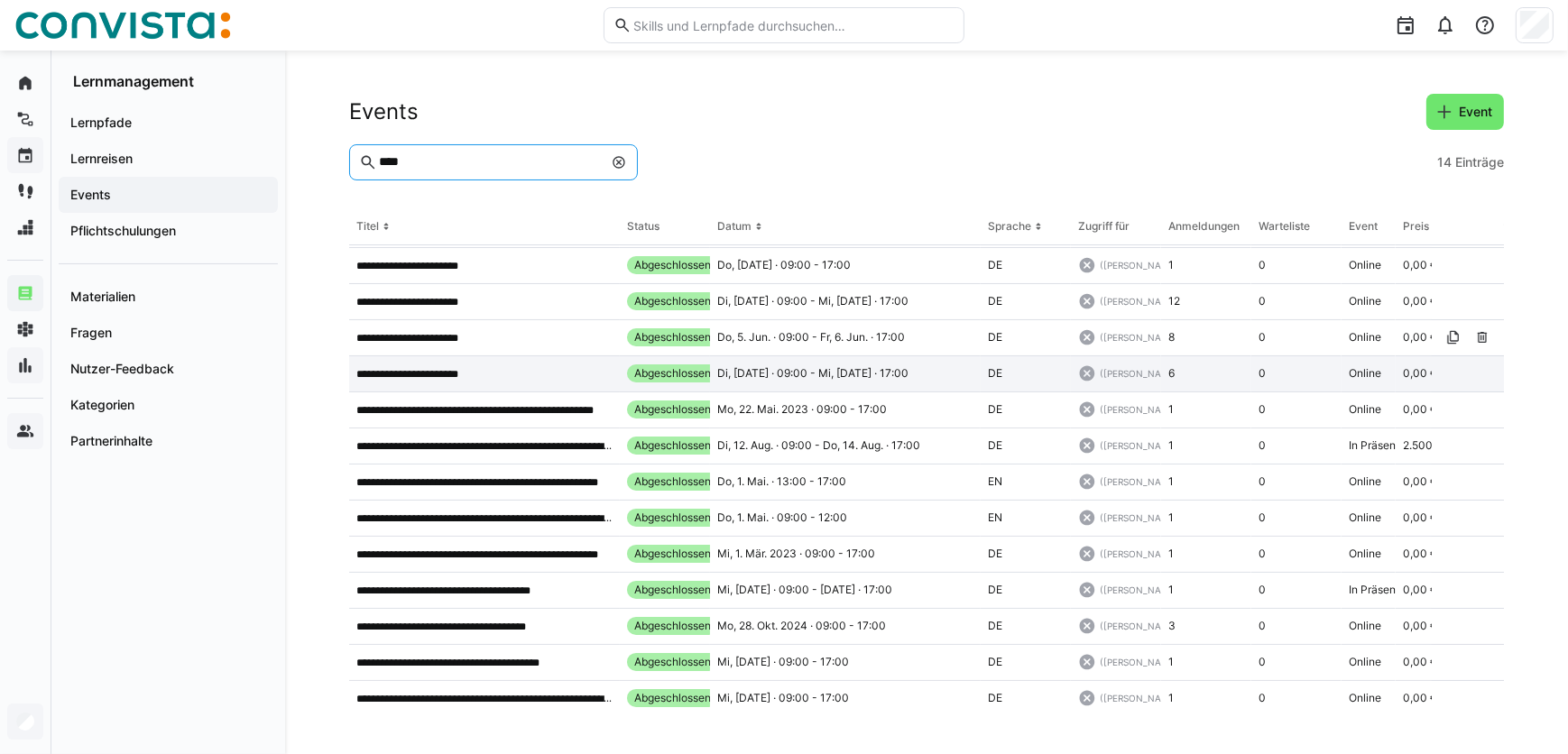
scroll to position [48, 0]
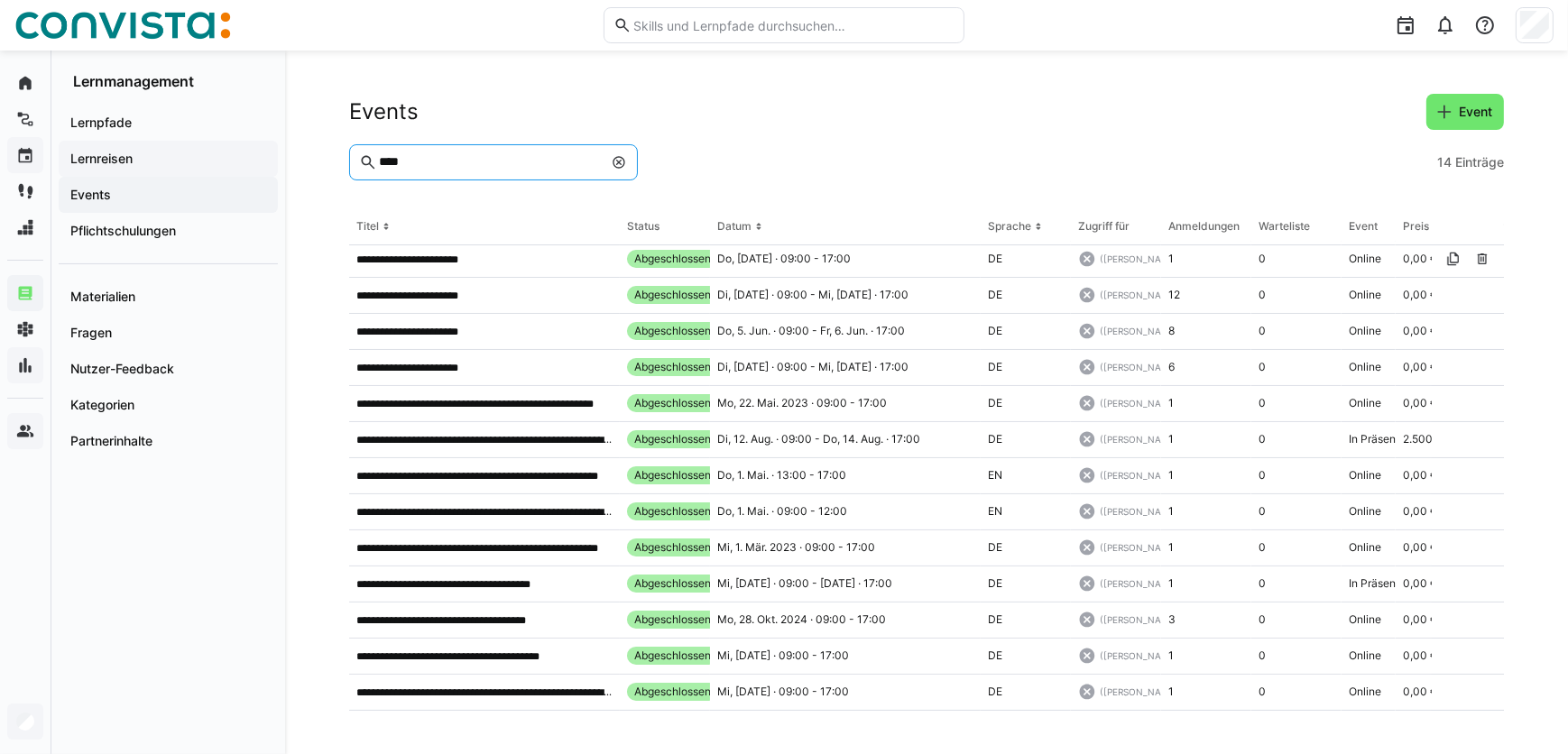
drag, startPoint x: 438, startPoint y: 167, endPoint x: 198, endPoint y: 146, distance: 240.9
click at [198, 146] on div "**********" at bounding box center [784, 402] width 1568 height 704
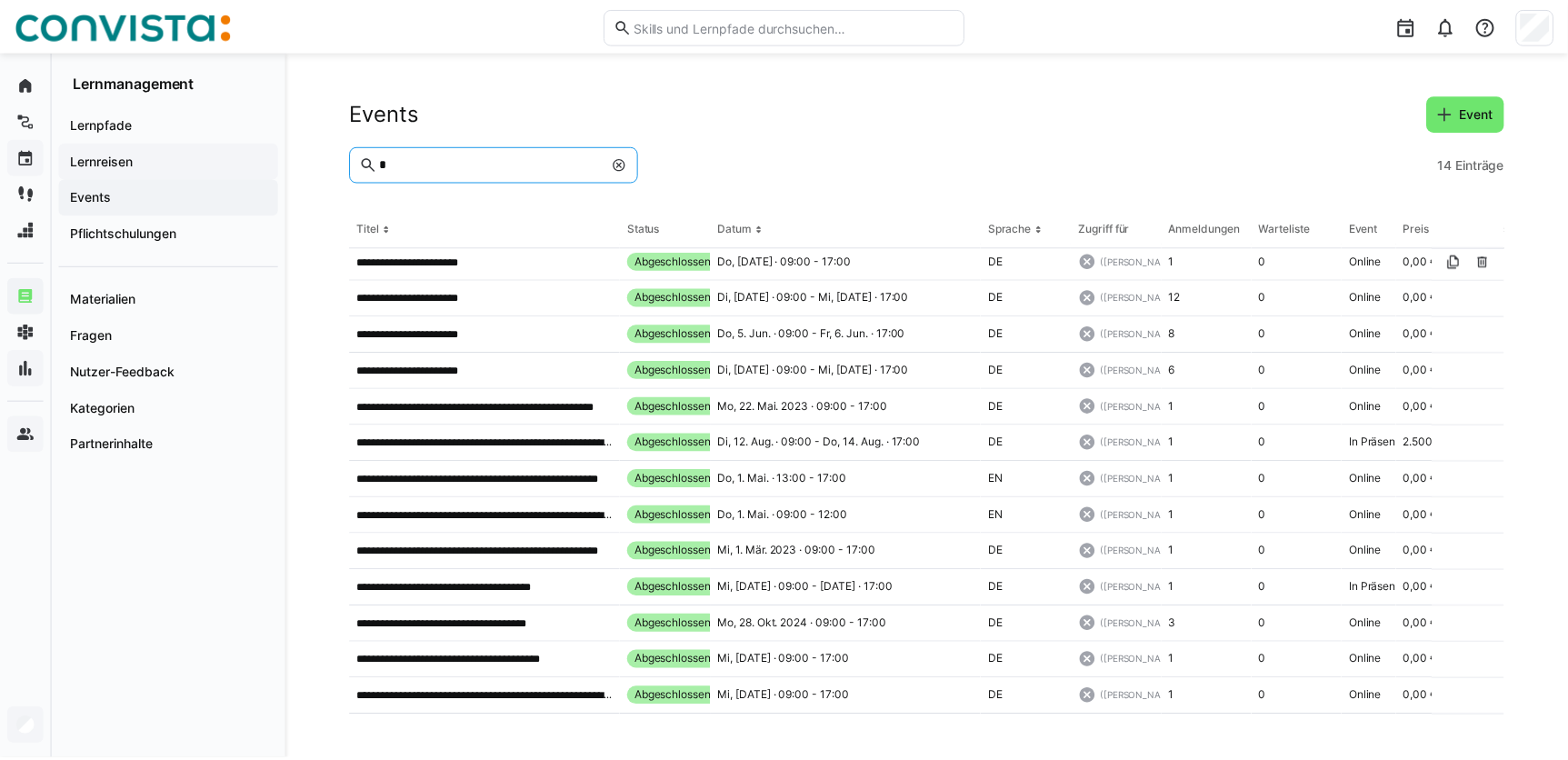
scroll to position [0, 0]
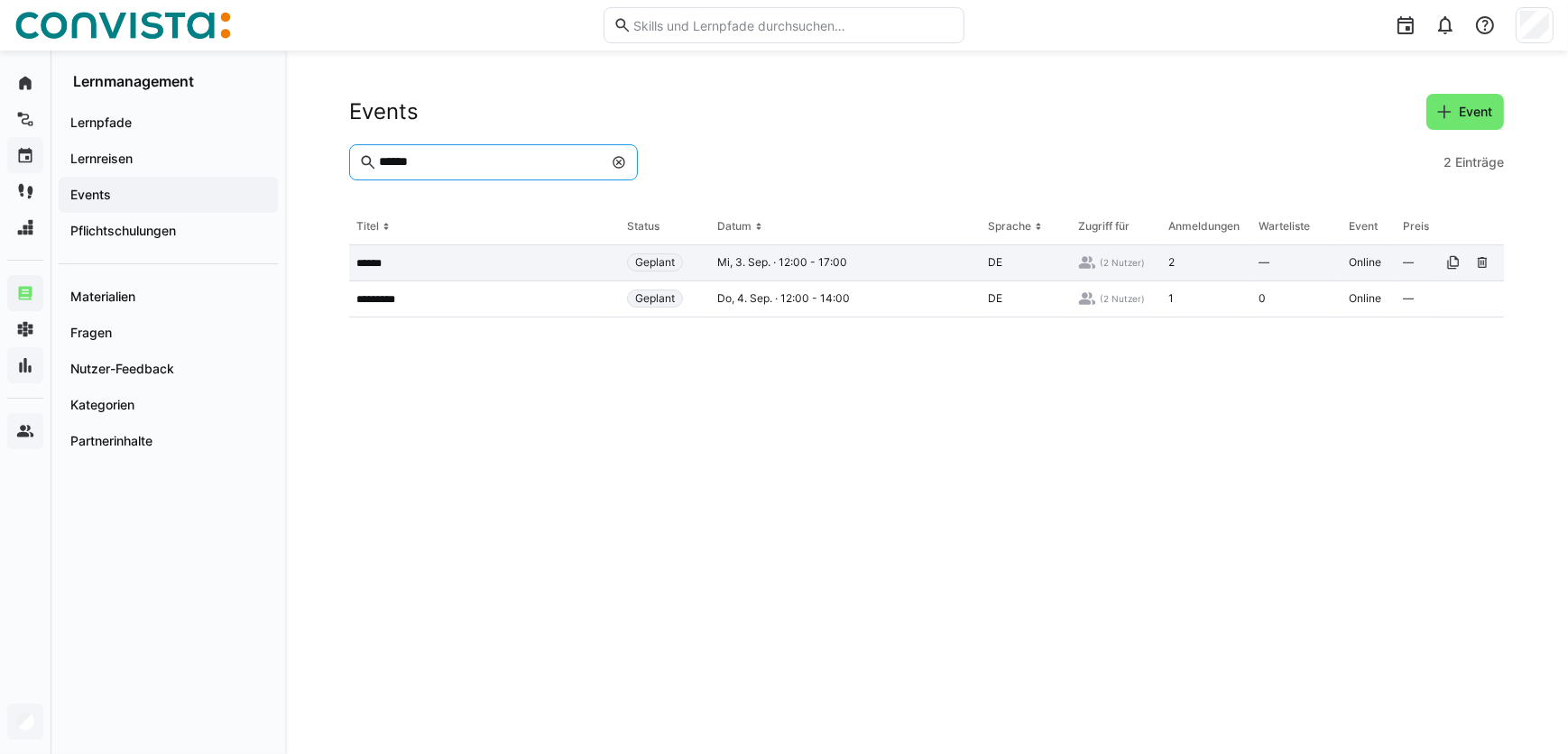
type input "******"
click at [406, 261] on app-table-first-column "******" at bounding box center [484, 263] width 256 height 14
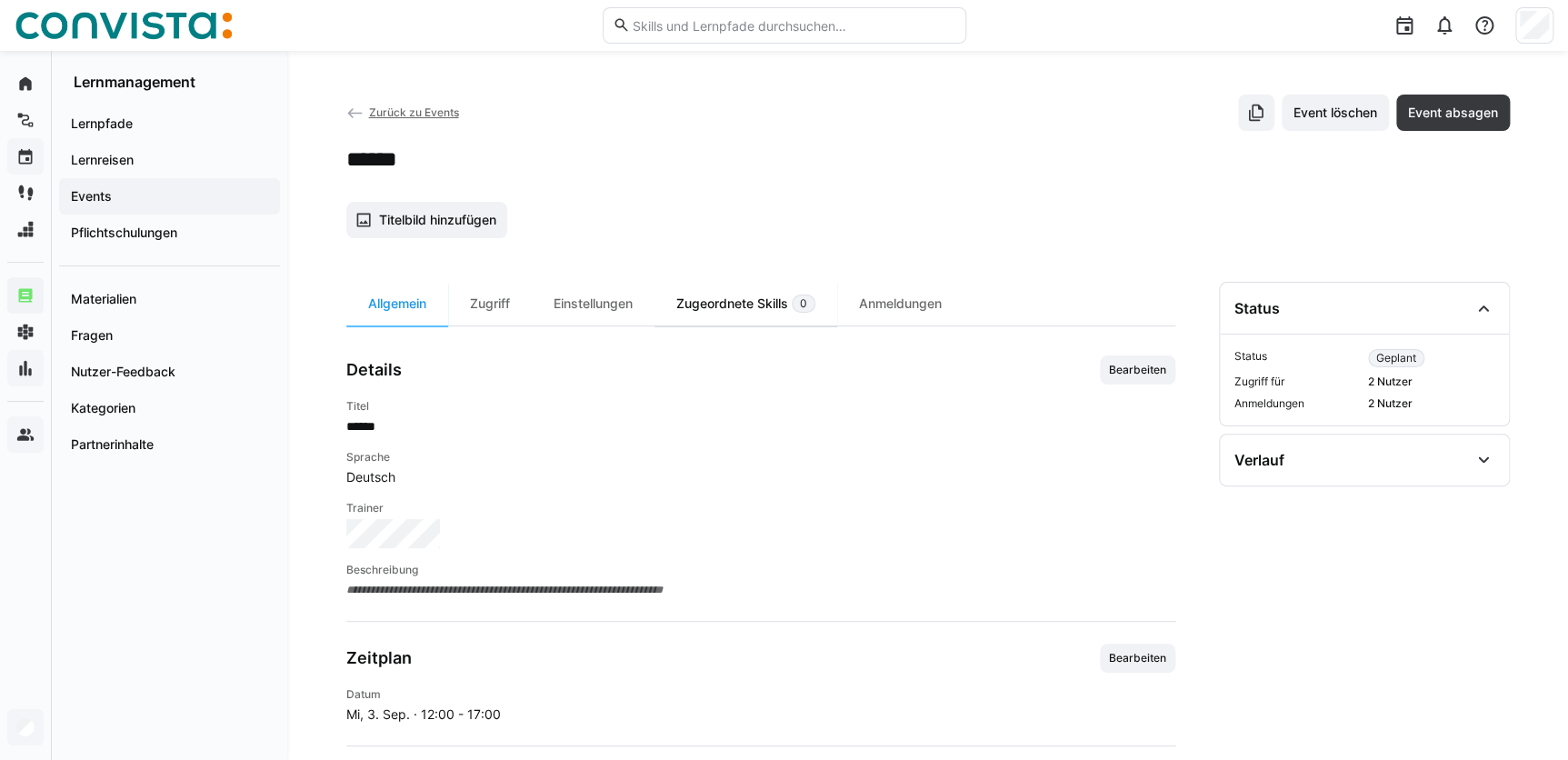
click at [768, 309] on div "Zugeordnete Skills 0" at bounding box center [746, 303] width 183 height 43
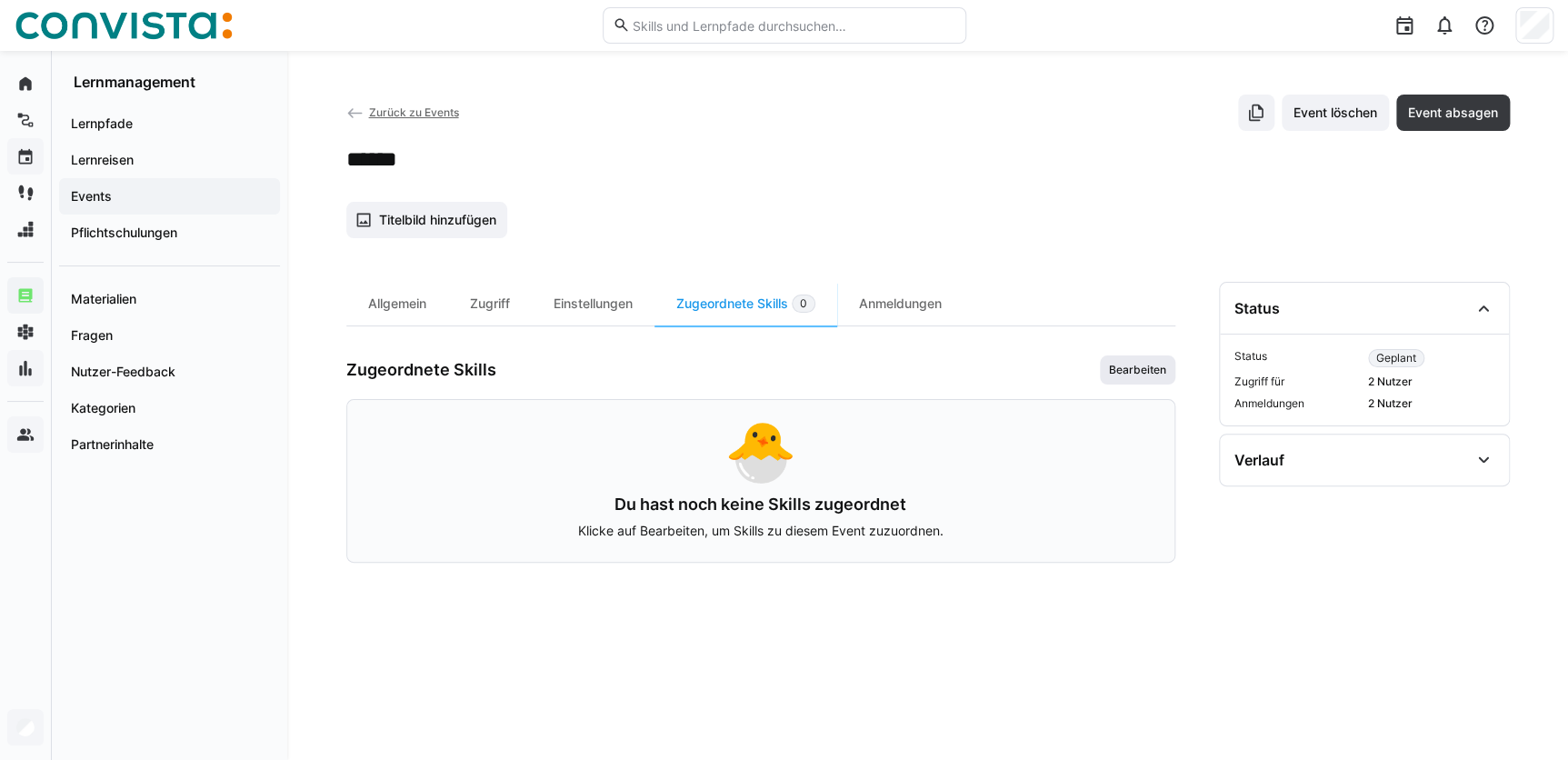
click at [1115, 364] on span "Bearbeiten" at bounding box center [1138, 369] width 61 height 14
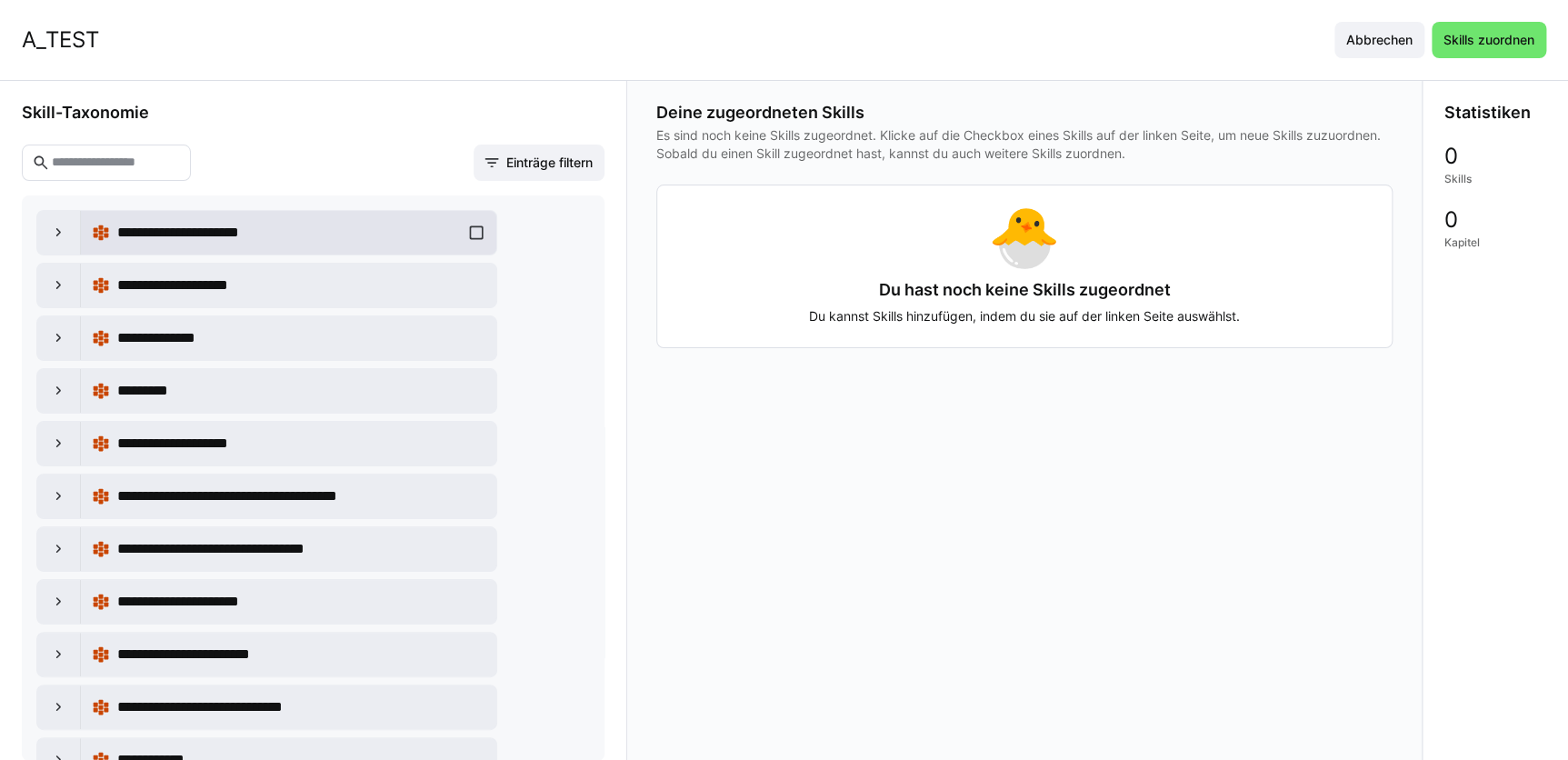
click at [170, 235] on span "**********" at bounding box center [194, 232] width 153 height 22
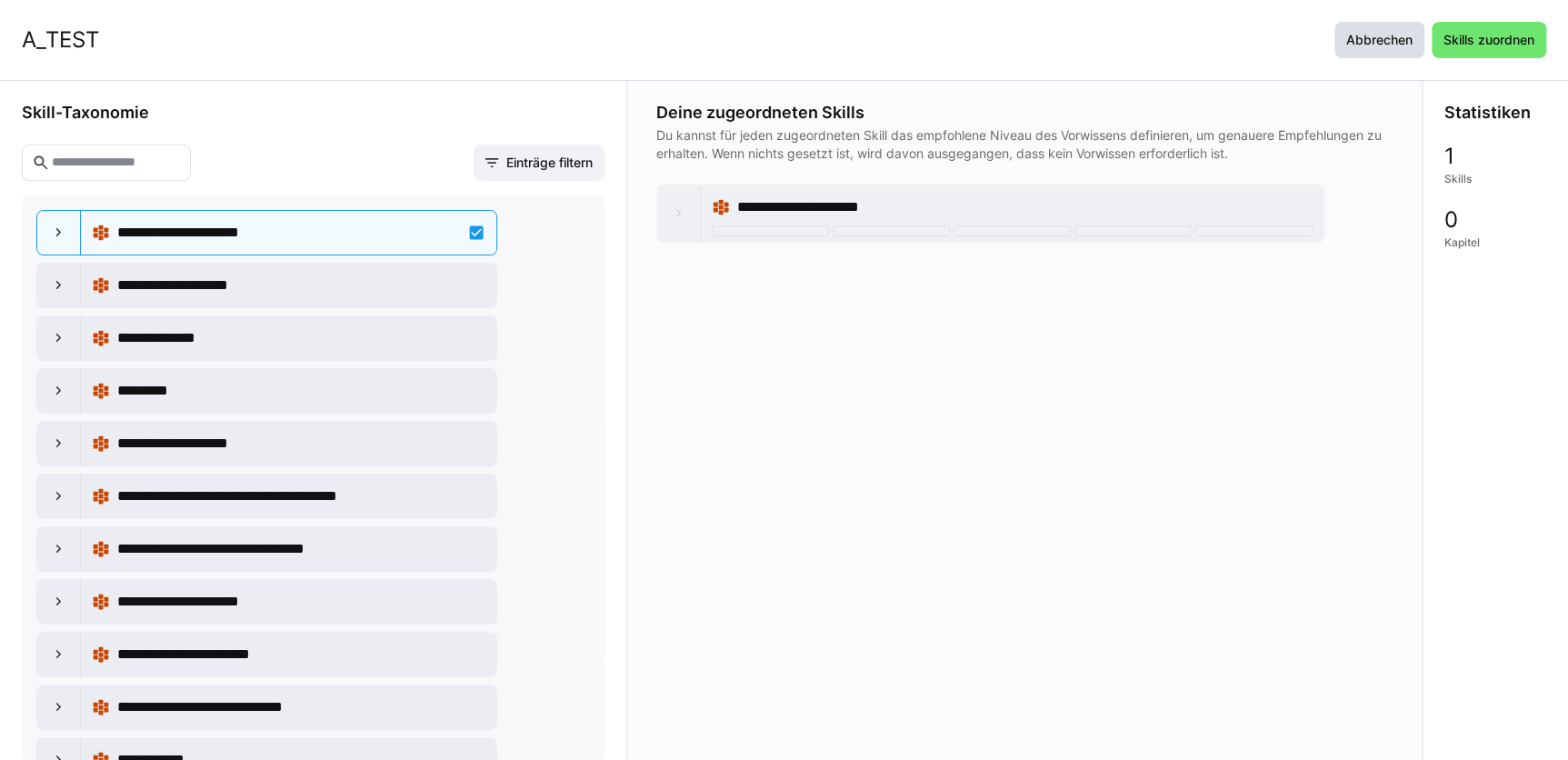
drag, startPoint x: 1387, startPoint y: 53, endPoint x: 1327, endPoint y: 72, distance: 62.9
click at [1385, 54] on span "Abbrechen" at bounding box center [1380, 39] width 90 height 37
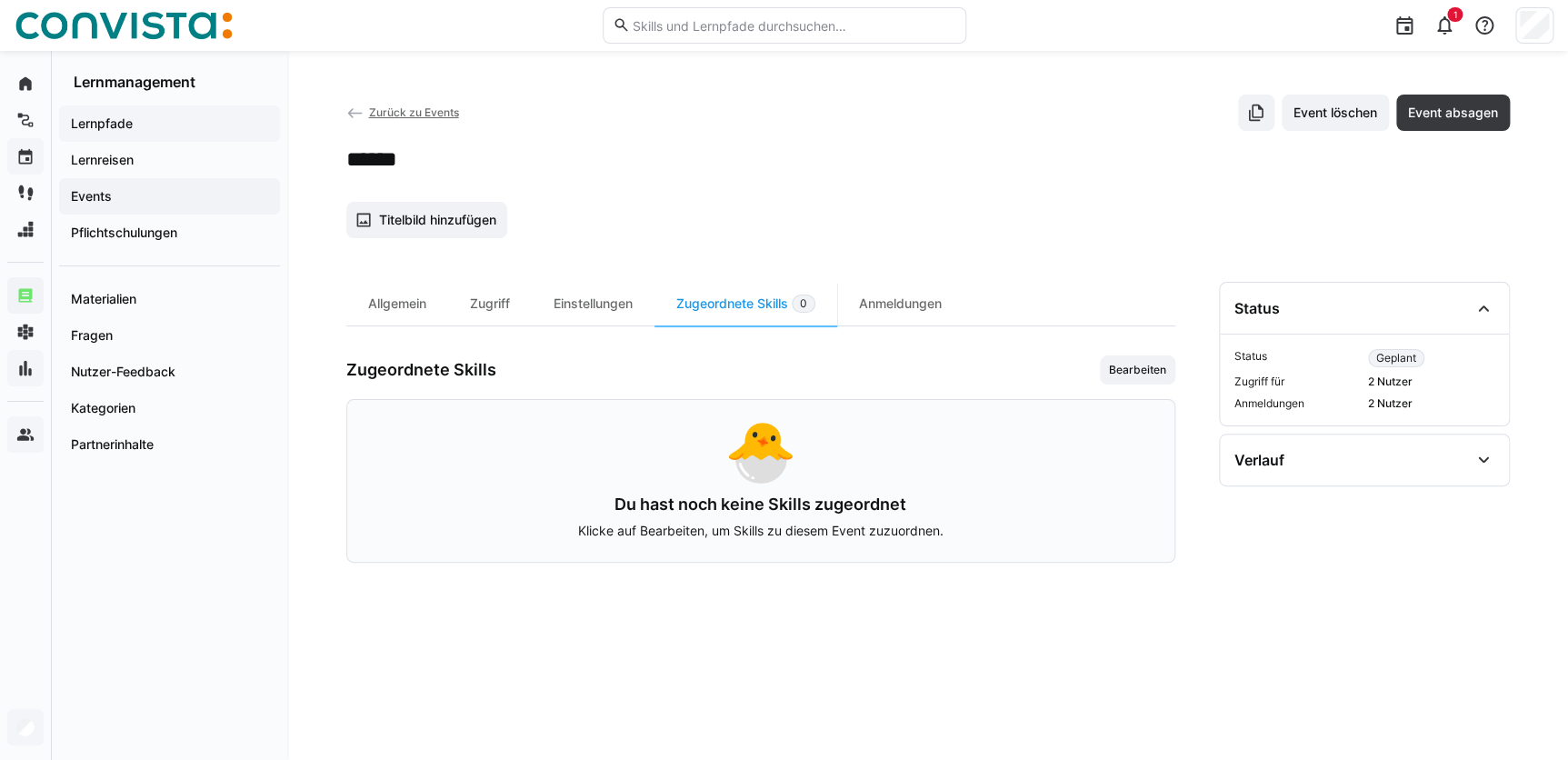
click at [0, 0] on app-navigation-label "Lernpfade" at bounding box center [0, 0] width 0 height 0
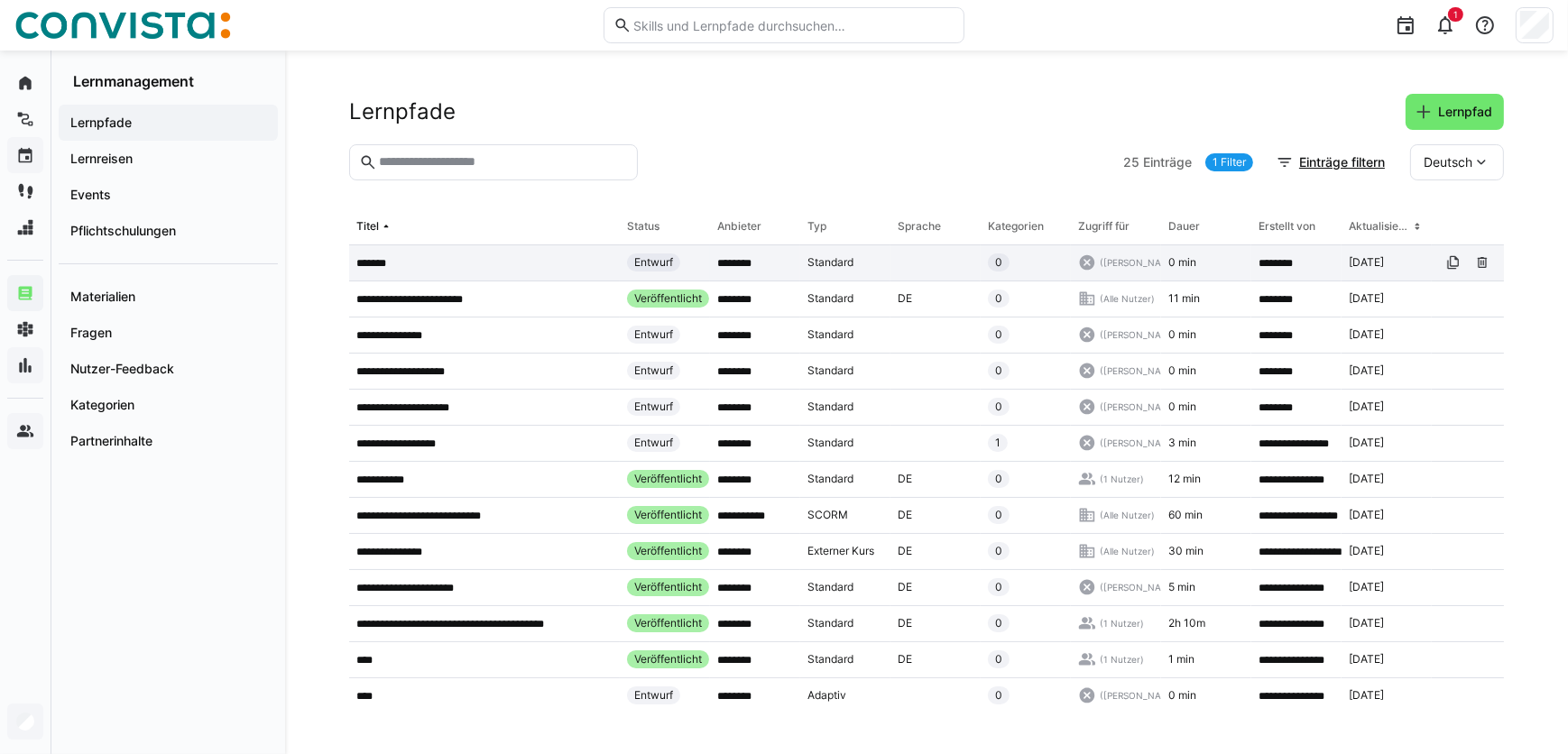
click at [447, 264] on app-table-first-column "*******" at bounding box center [484, 263] width 256 height 14
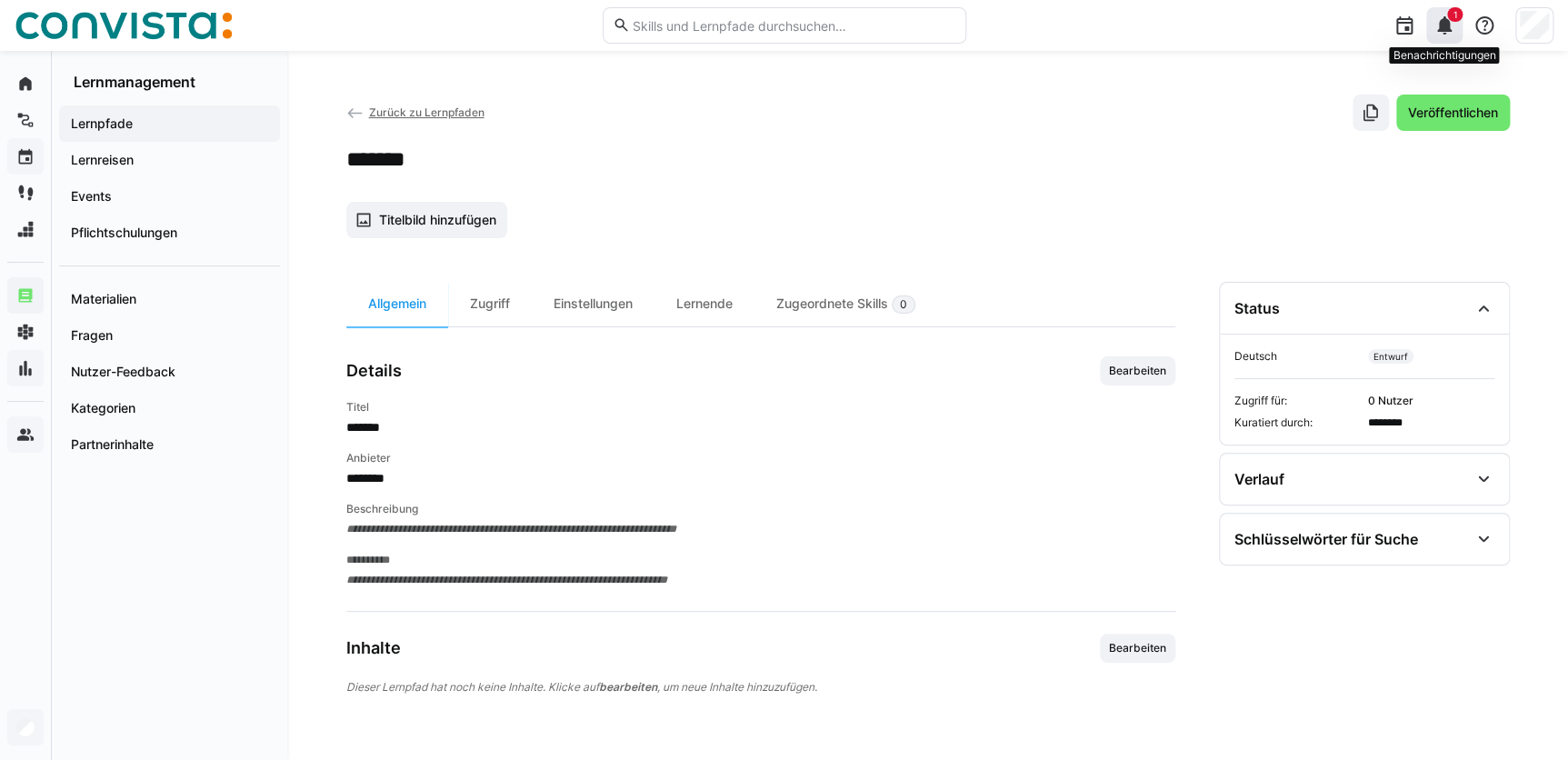
click at [1455, 36] on div "1" at bounding box center [1444, 25] width 37 height 37
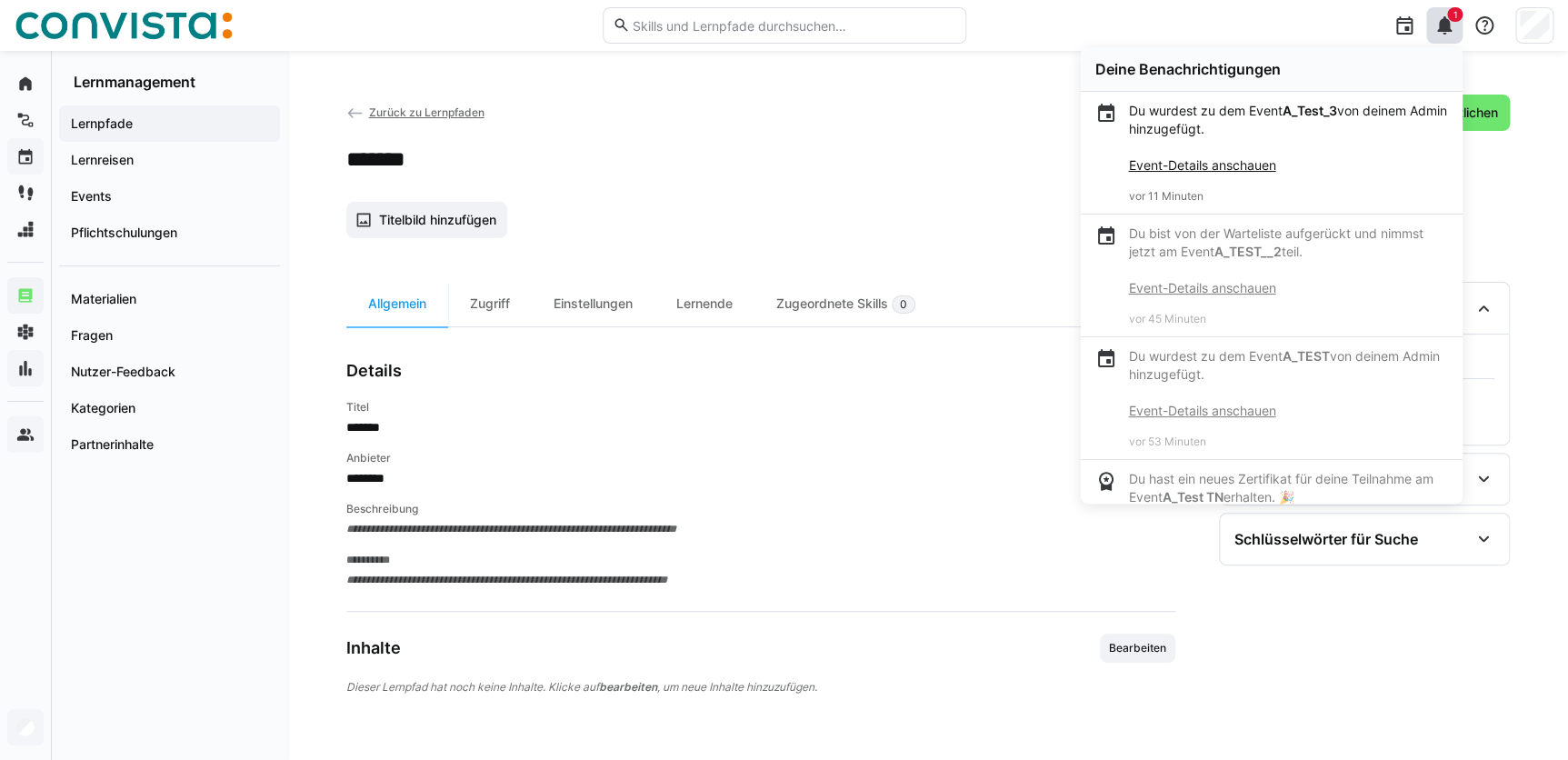
click at [1209, 171] on link "Event-Details anschauen" at bounding box center [1202, 164] width 147 height 15
